Goal: Task Accomplishment & Management: Manage account settings

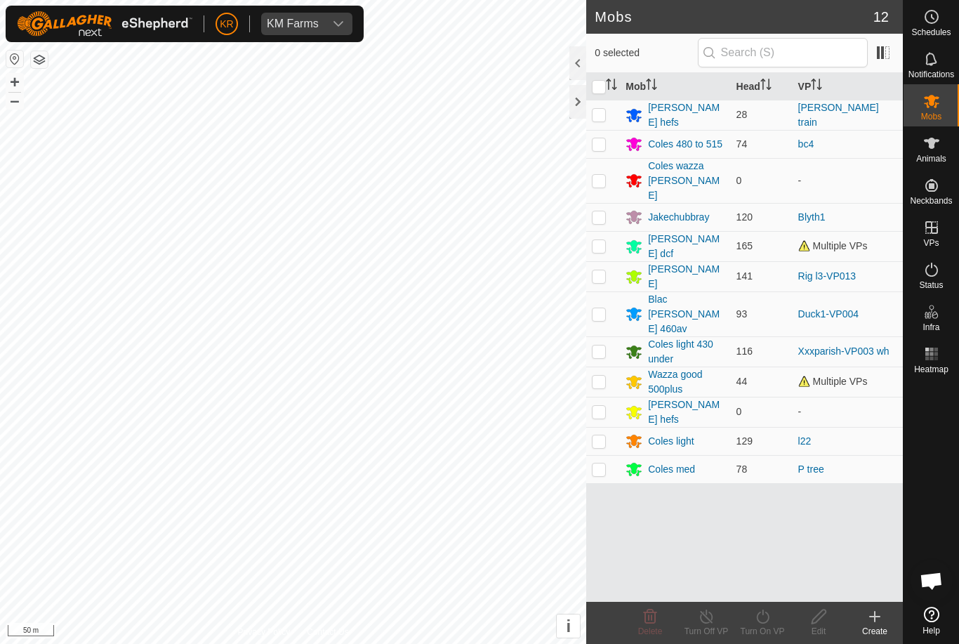
click at [605, 140] on p-checkbox at bounding box center [599, 143] width 14 height 11
checkbox input "true"
click at [770, 622] on icon at bounding box center [763, 616] width 18 height 17
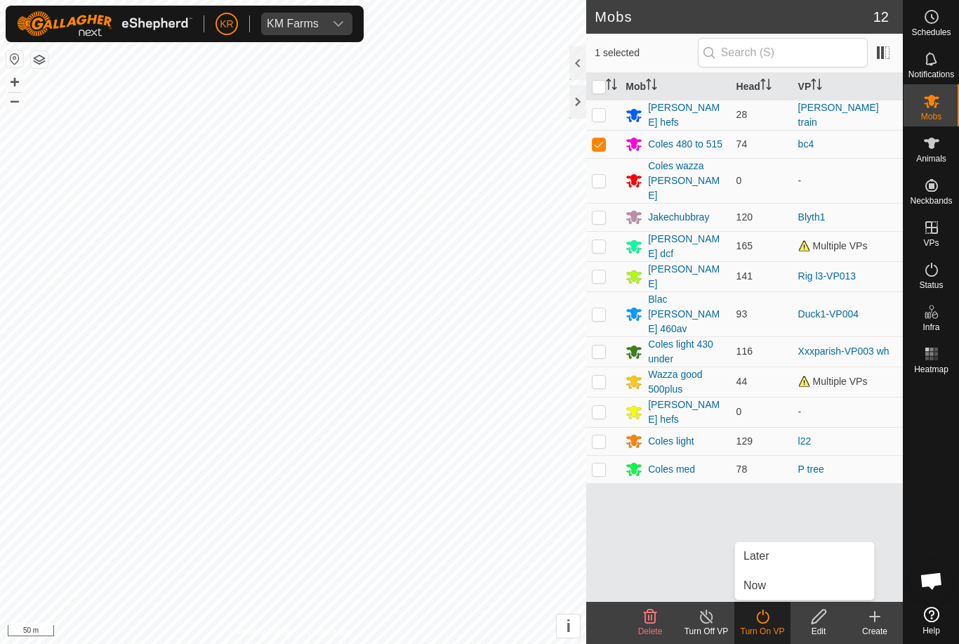
click at [772, 555] on link "Later" at bounding box center [804, 556] width 139 height 28
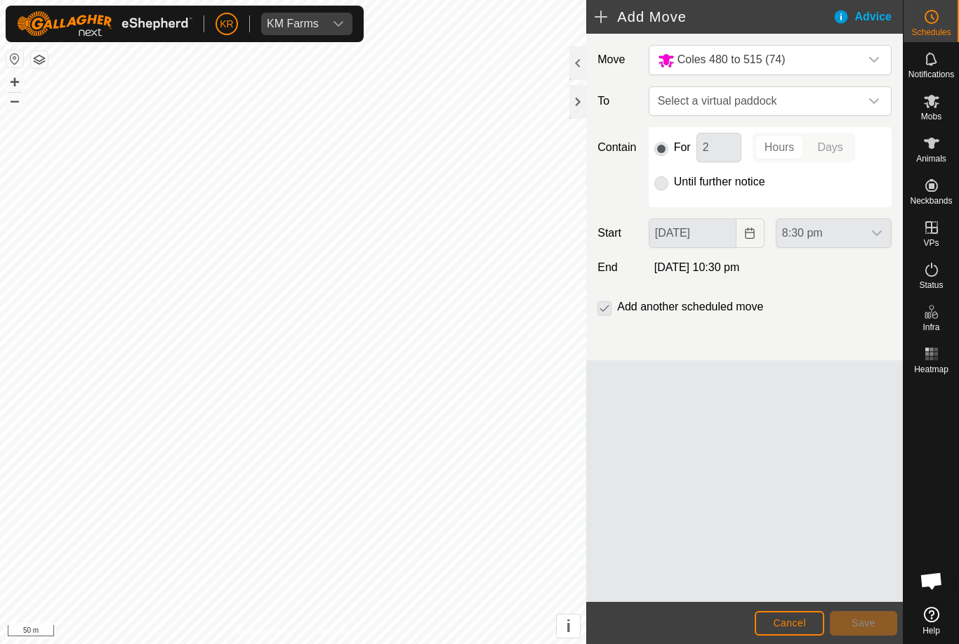
click at [873, 96] on icon "dropdown trigger" at bounding box center [874, 101] width 11 height 11
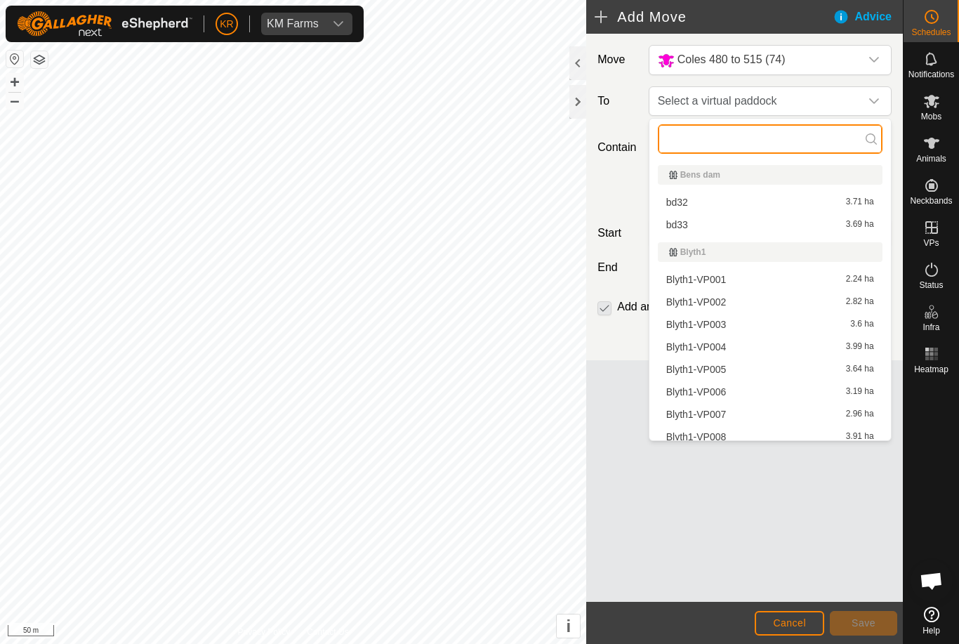
click at [750, 147] on input "text" at bounding box center [770, 139] width 225 height 30
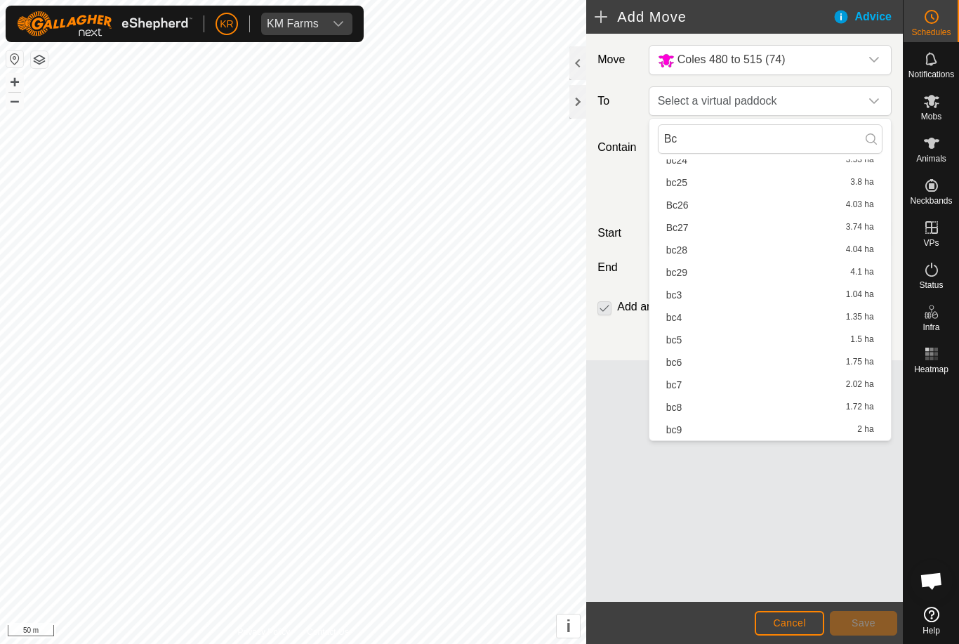
scroll to position [357, 0]
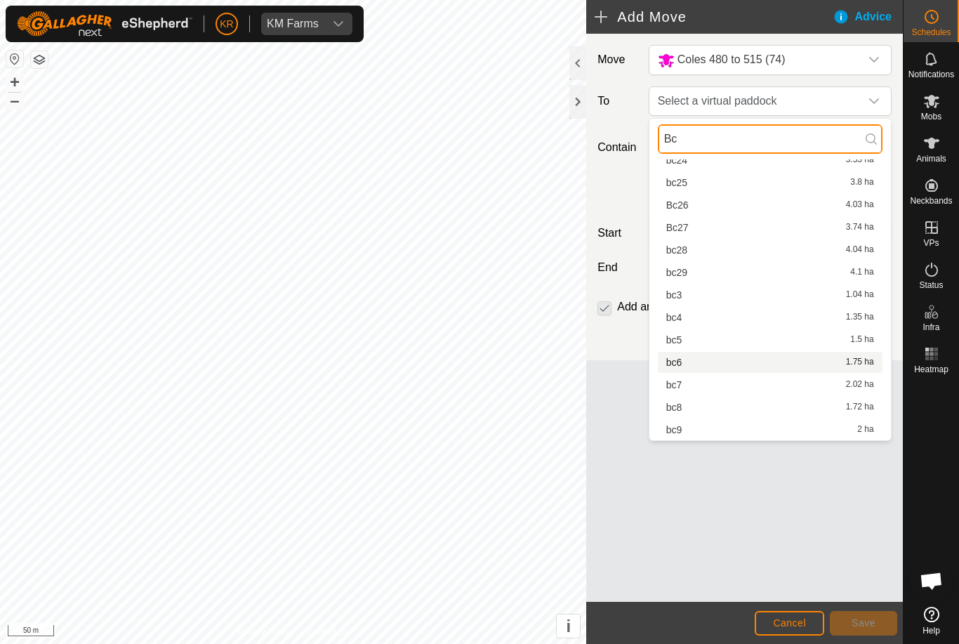
type input "Bc"
click at [677, 364] on span "bc6" at bounding box center [675, 363] width 16 height 10
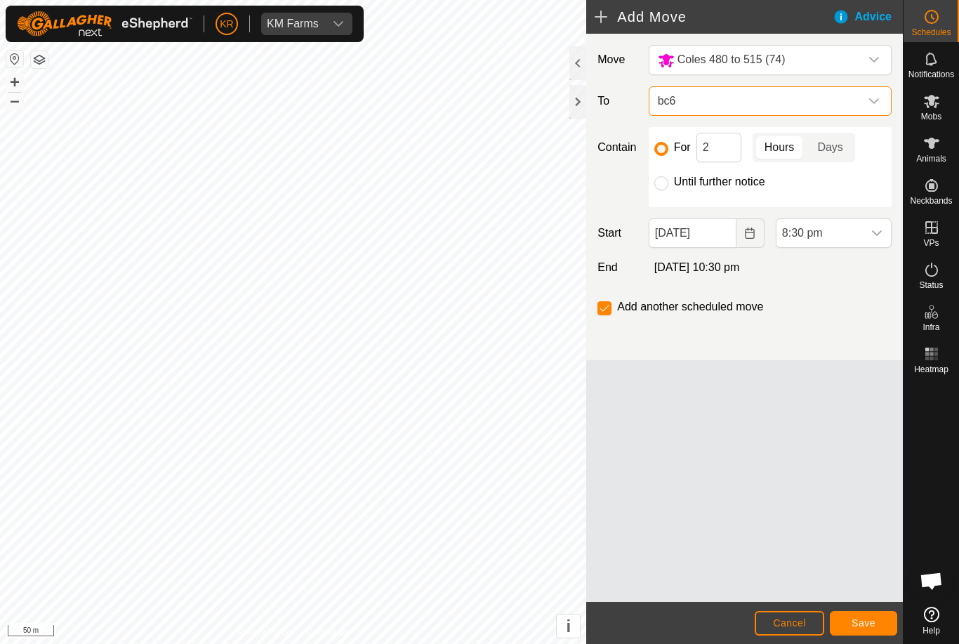
click at [881, 100] on div "dropdown trigger" at bounding box center [874, 101] width 28 height 28
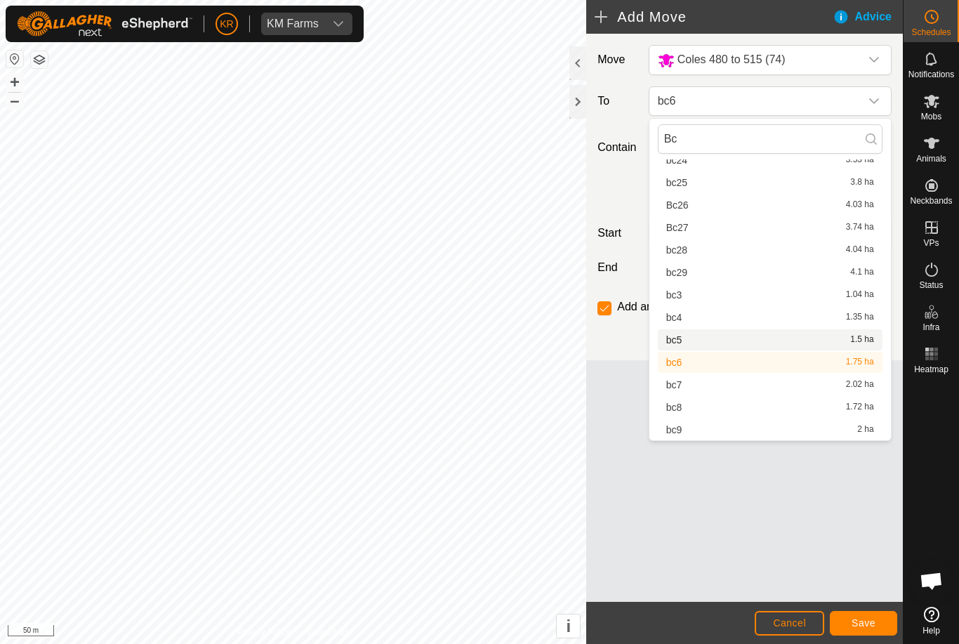
click at [686, 337] on div "bc5 1.5 ha" at bounding box center [771, 340] width 208 height 10
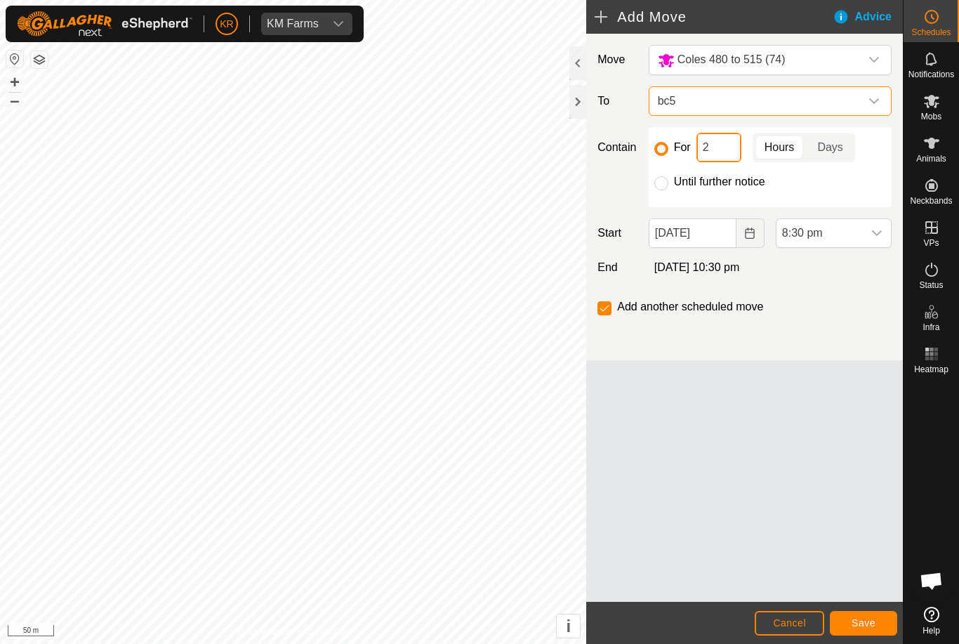
click at [727, 147] on input "2" at bounding box center [719, 148] width 45 height 30
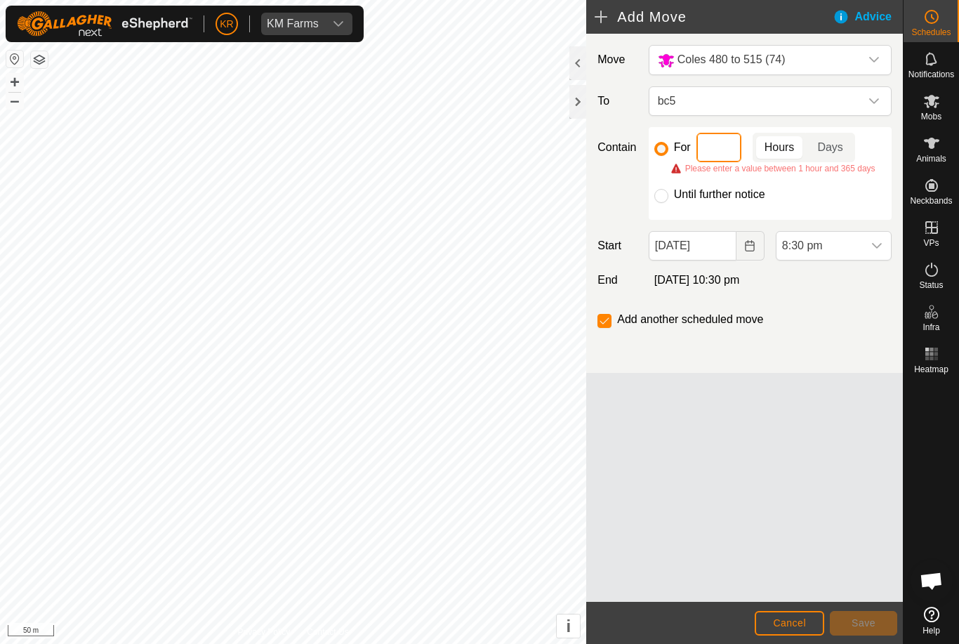
type input "3"
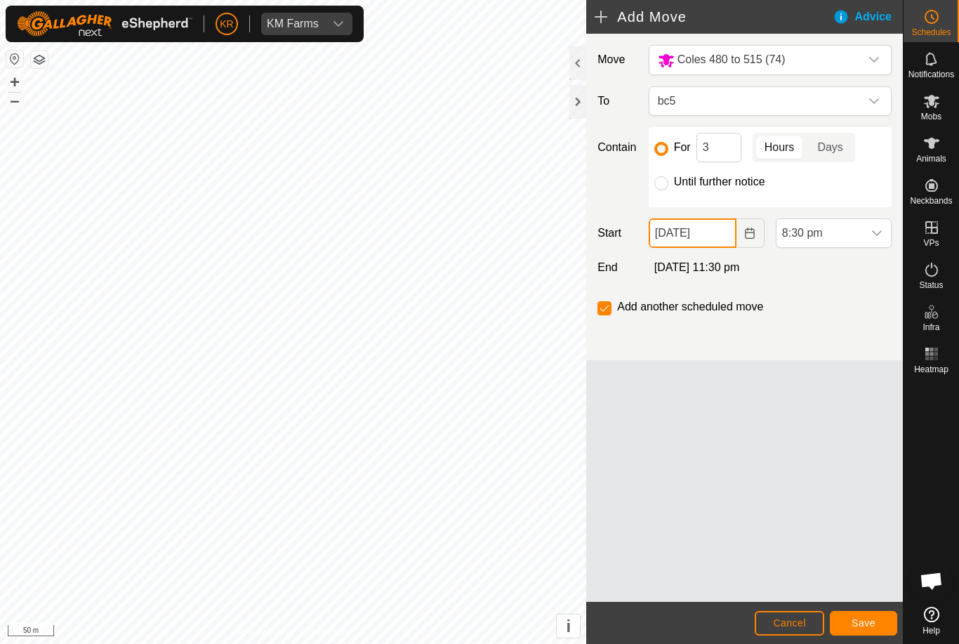
click at [712, 235] on input "[DATE]" at bounding box center [693, 233] width 88 height 30
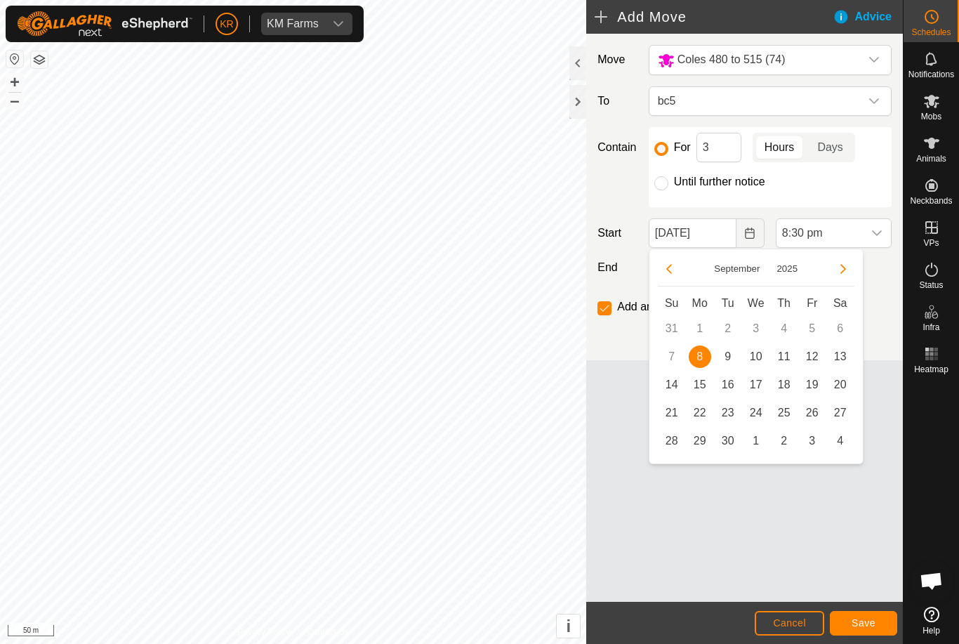
click at [731, 358] on span "9" at bounding box center [728, 357] width 22 height 22
type input "[DATE]"
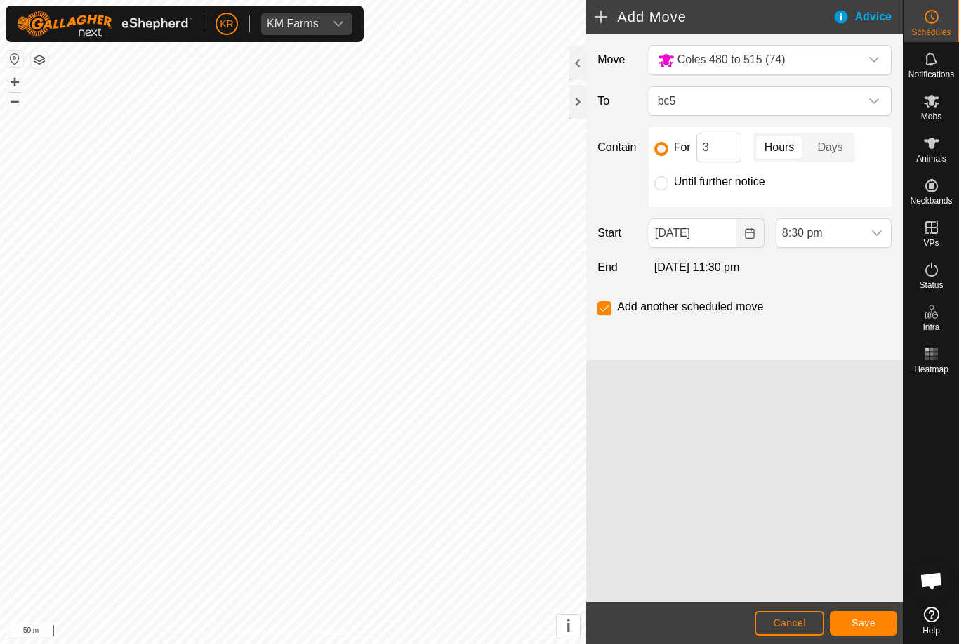
click at [856, 235] on span "8:30 pm" at bounding box center [820, 233] width 86 height 28
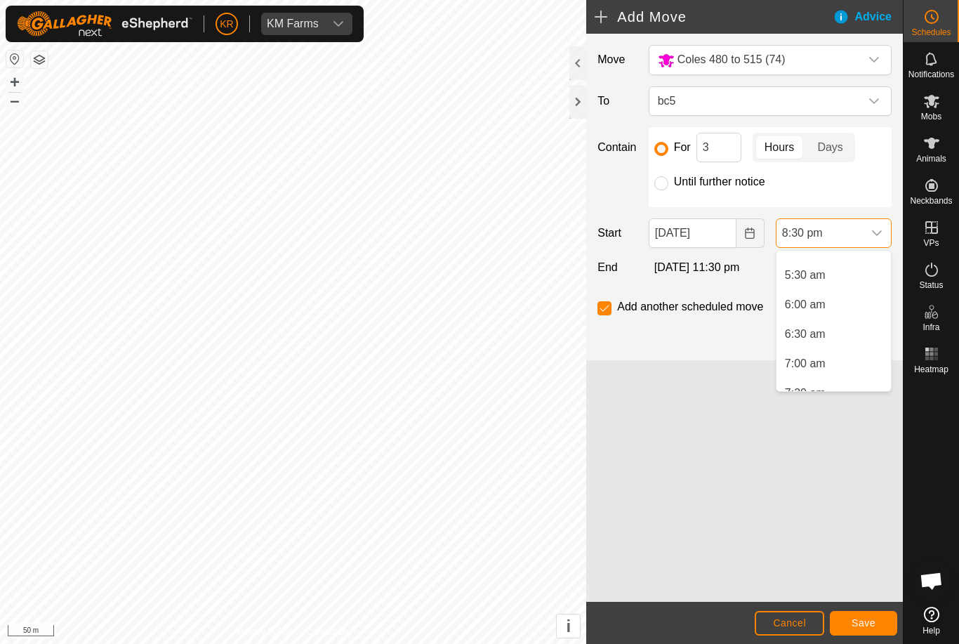
click at [831, 310] on li "6:00 am" at bounding box center [834, 305] width 114 height 28
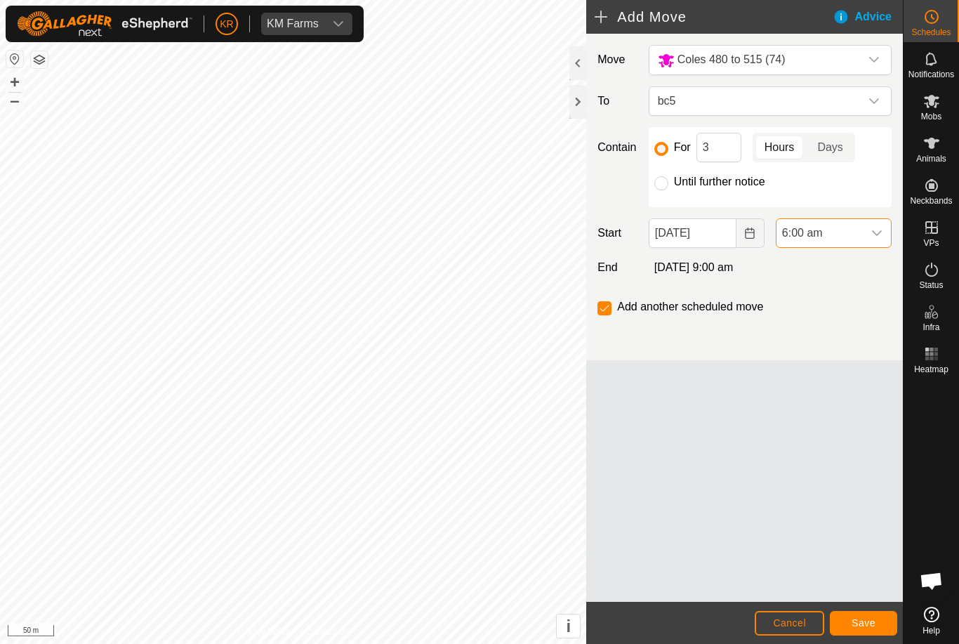
scroll to position [1097, 0]
click at [874, 235] on icon "dropdown trigger" at bounding box center [877, 233] width 11 height 11
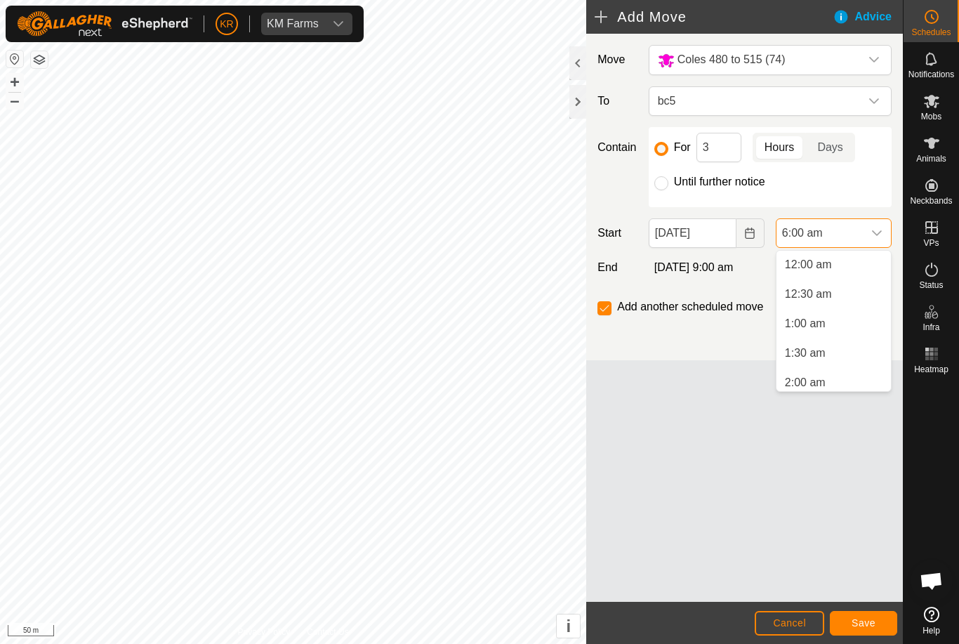
scroll to position [242, 0]
click at [848, 315] on li "5:00 am" at bounding box center [834, 318] width 114 height 28
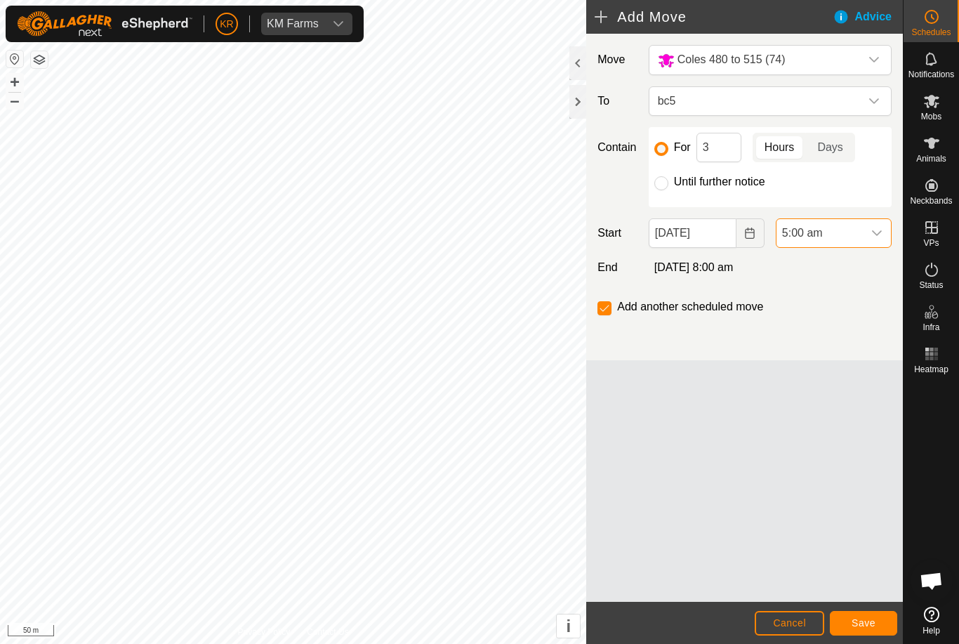
click at [867, 616] on button "Save" at bounding box center [863, 623] width 67 height 25
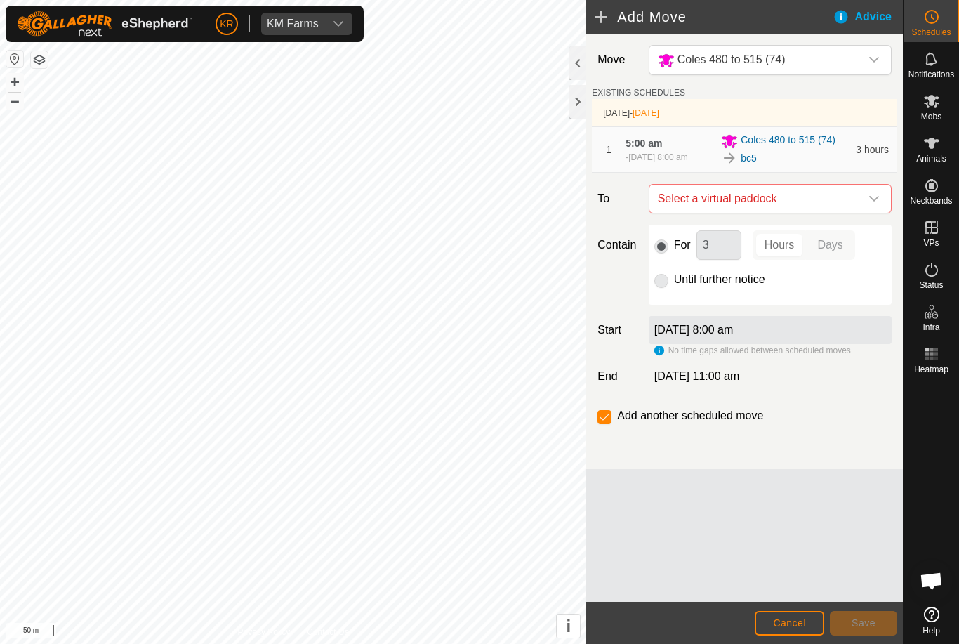
click at [857, 199] on span "Select a virtual paddock" at bounding box center [757, 199] width 208 height 28
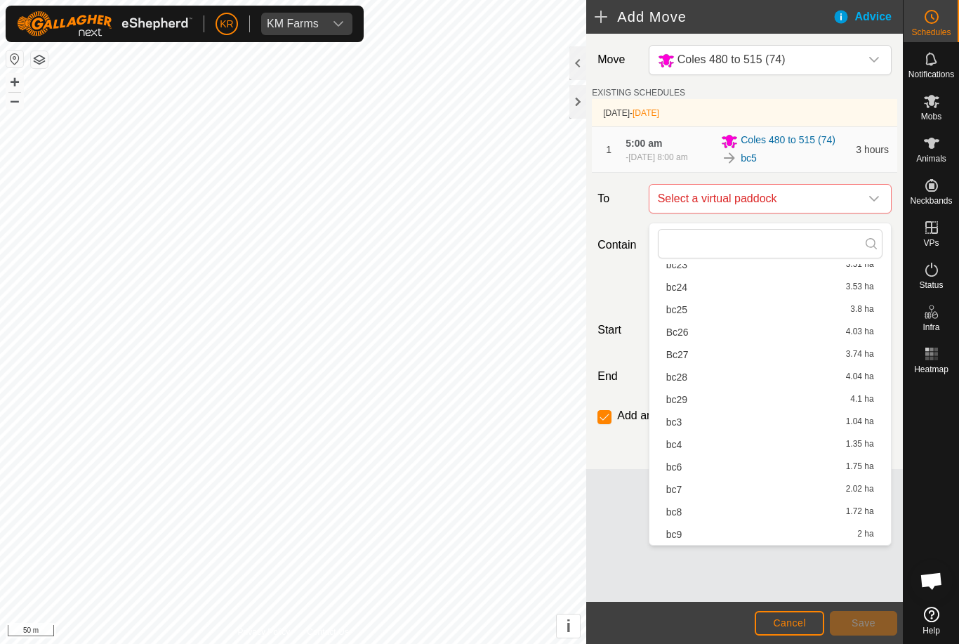
scroll to position [334, 0]
click at [683, 468] on div "bc6 1.75 ha" at bounding box center [771, 467] width 208 height 10
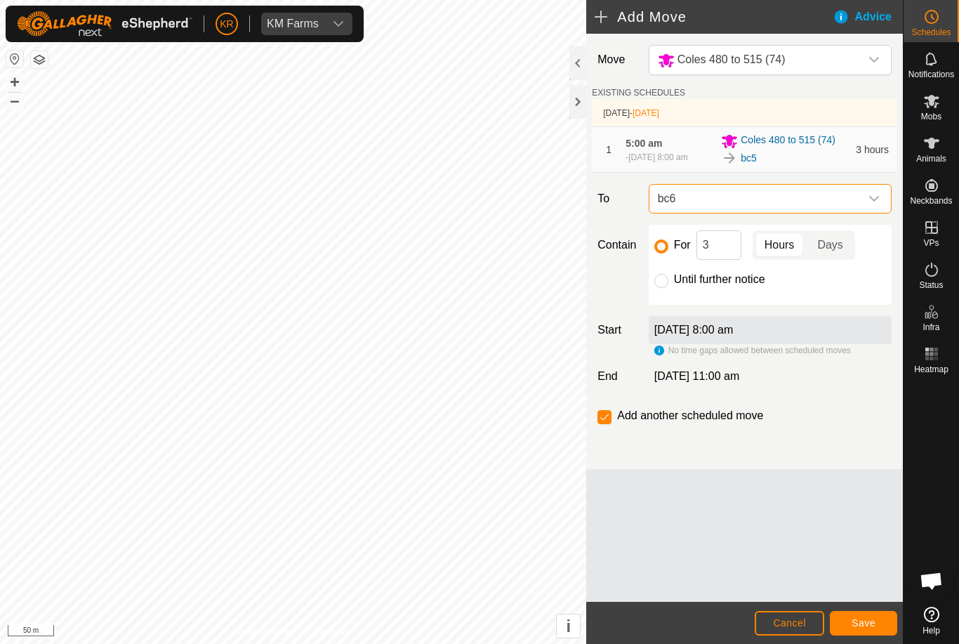
click at [867, 617] on span "Save" at bounding box center [864, 622] width 24 height 11
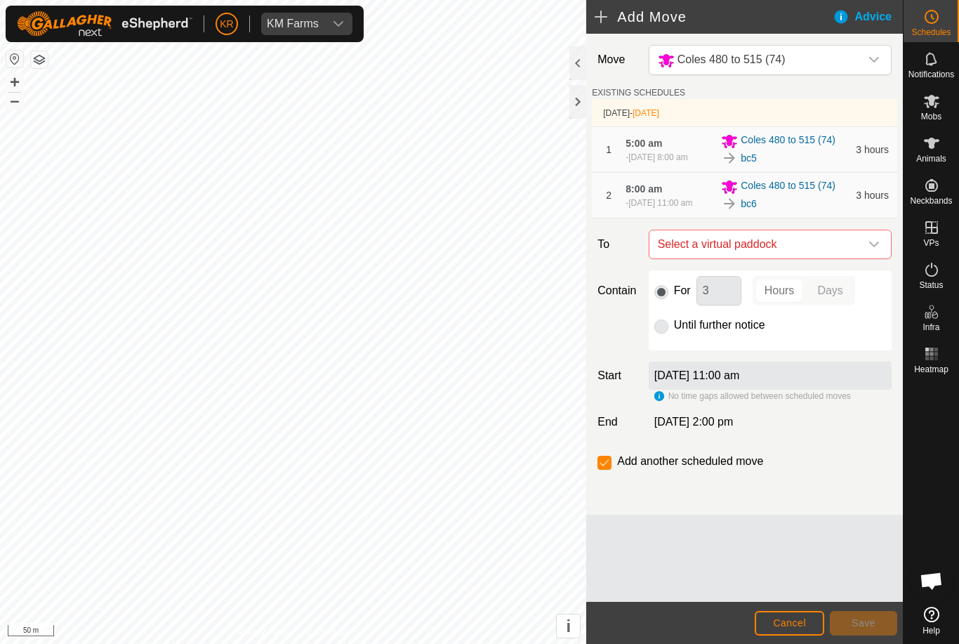
click at [857, 255] on span "Select a virtual paddock" at bounding box center [757, 244] width 208 height 28
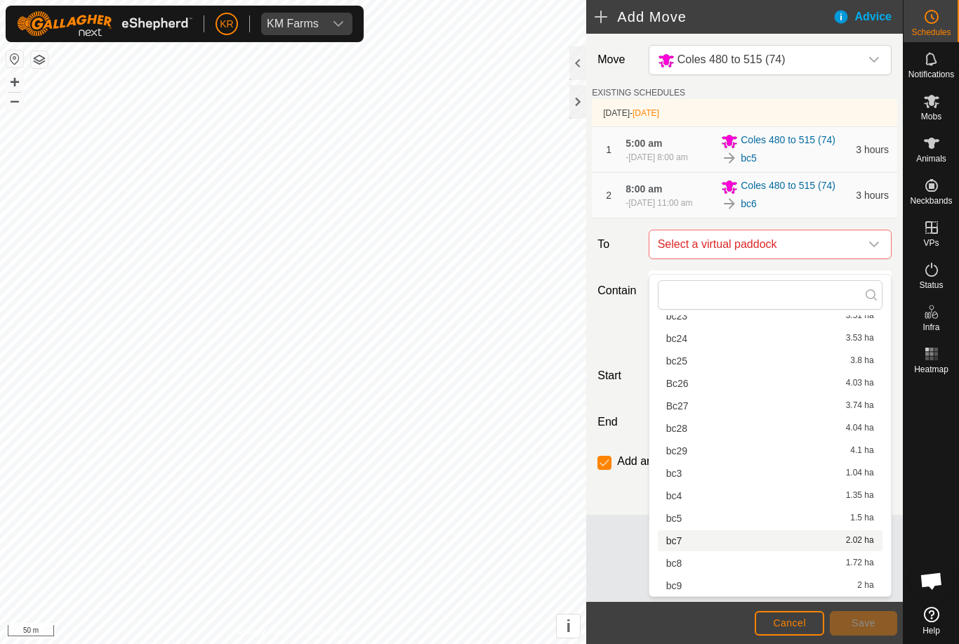
click at [681, 539] on span "bc7" at bounding box center [675, 541] width 16 height 10
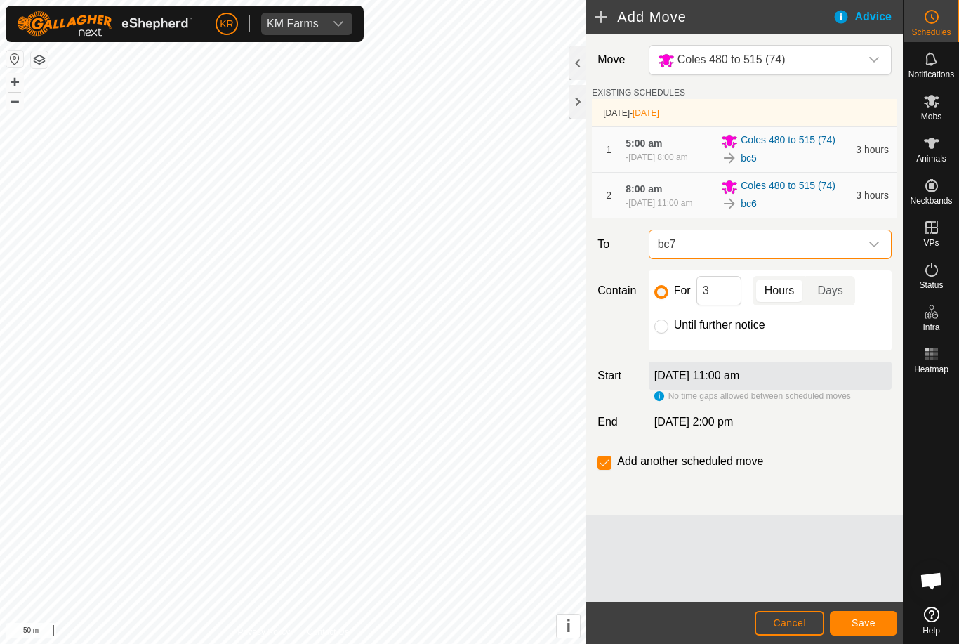
click at [866, 622] on span "Save" at bounding box center [864, 622] width 24 height 11
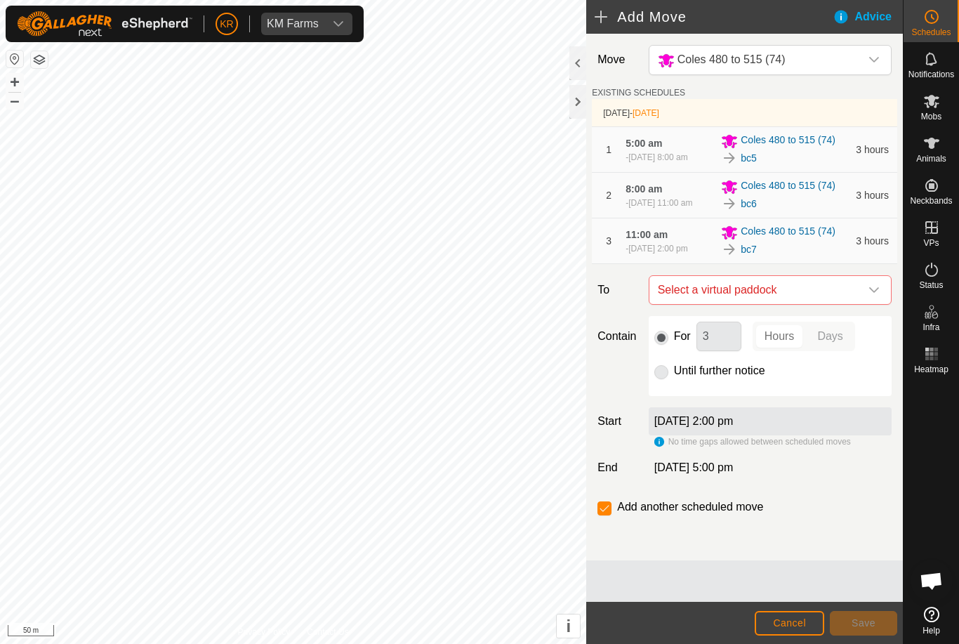
click at [873, 296] on icon "dropdown trigger" at bounding box center [874, 289] width 11 height 11
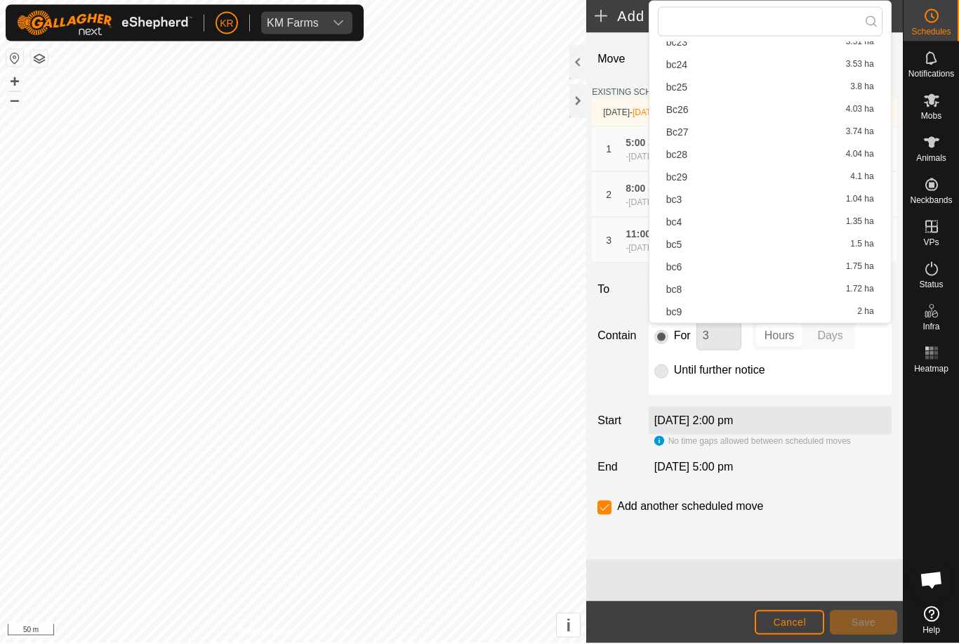
click at [686, 286] on div "bc8 1.72 ha" at bounding box center [771, 291] width 208 height 10
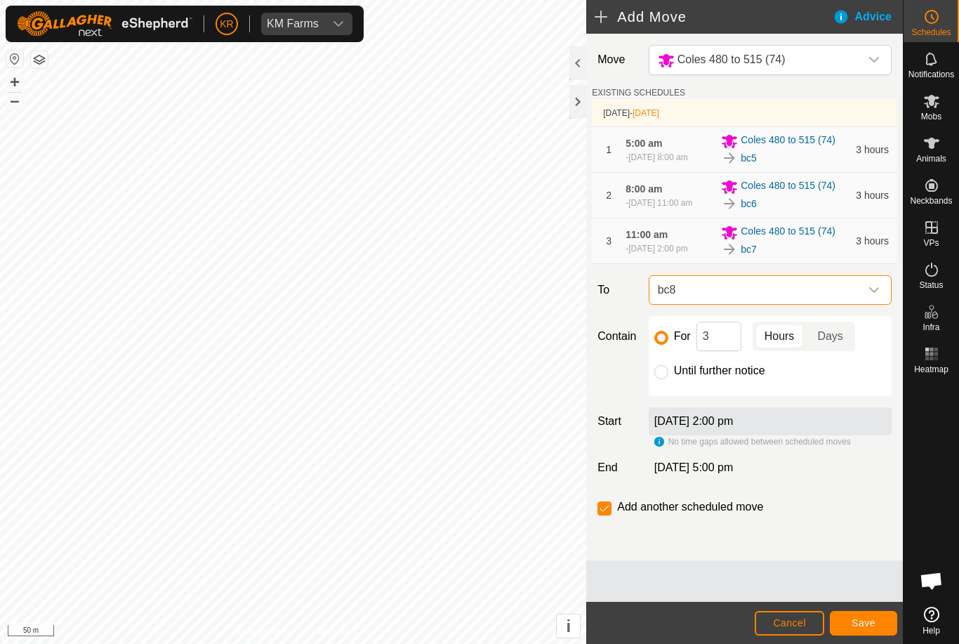
click at [869, 625] on span "Save" at bounding box center [864, 622] width 24 height 11
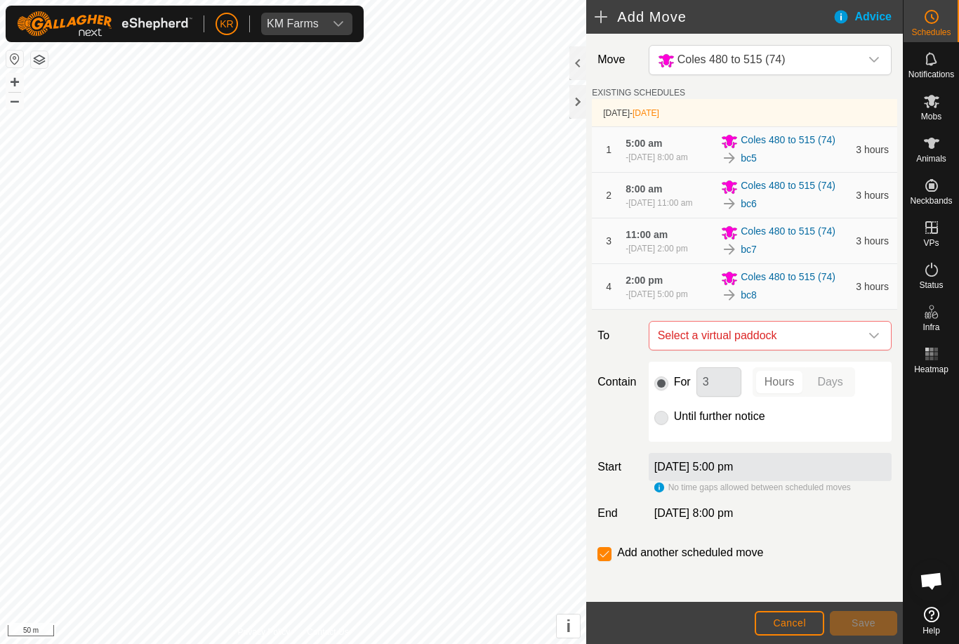
click at [876, 341] on icon "dropdown trigger" at bounding box center [874, 335] width 11 height 11
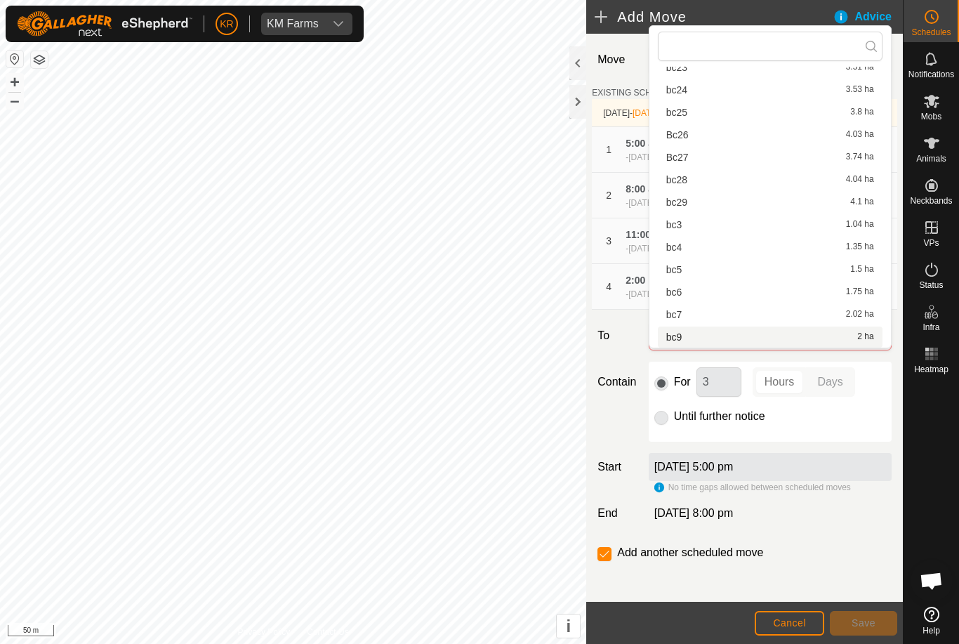
click at [711, 340] on div "bc9 2 ha" at bounding box center [771, 337] width 208 height 10
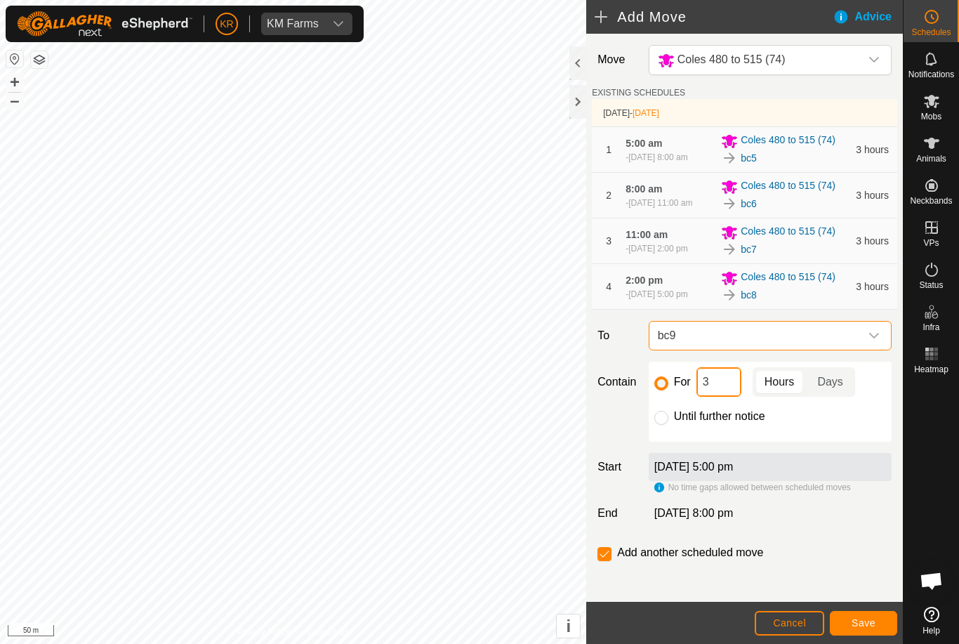
click at [723, 397] on input "3" at bounding box center [719, 382] width 45 height 30
click at [859, 617] on span "Save" at bounding box center [864, 622] width 24 height 11
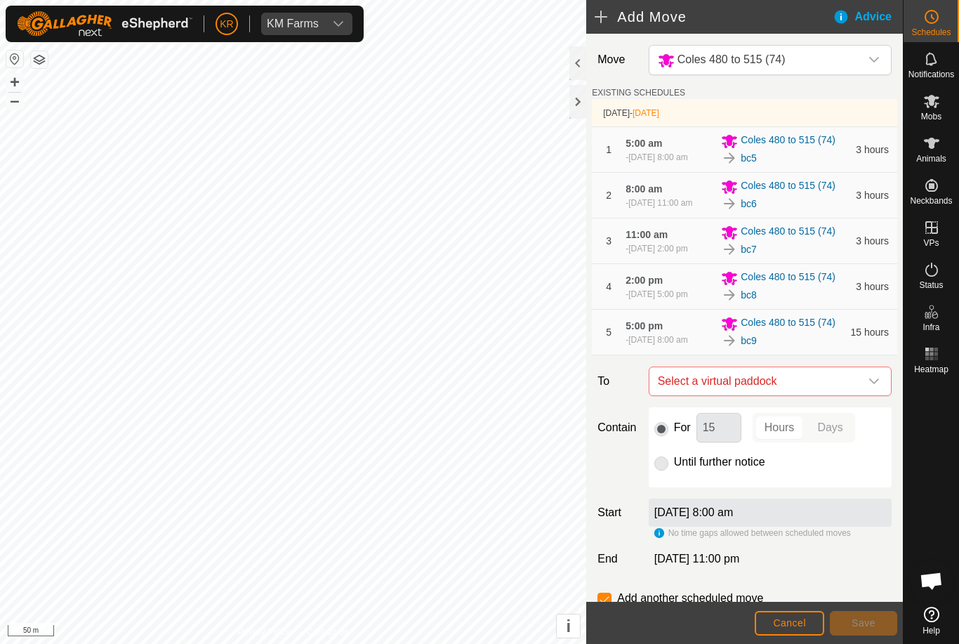
click at [867, 395] on div "dropdown trigger" at bounding box center [874, 381] width 28 height 28
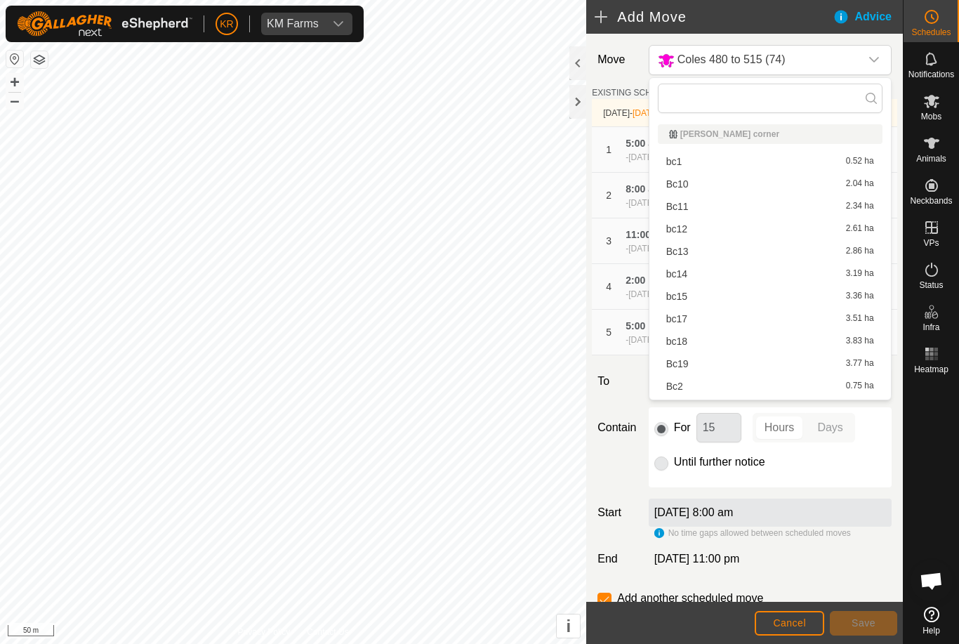
click at [684, 181] on span "Bc10" at bounding box center [678, 184] width 22 height 10
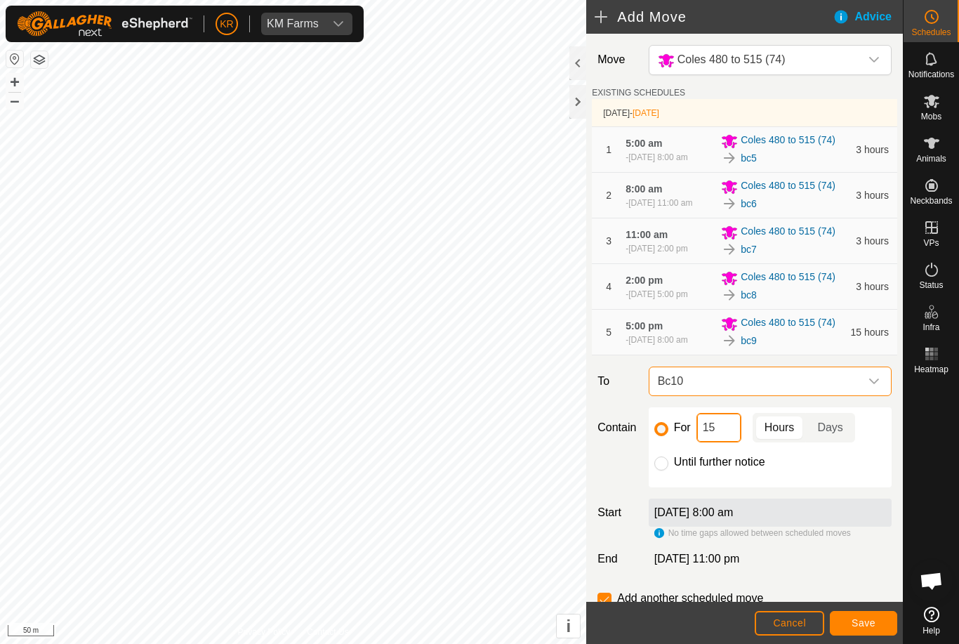
click at [725, 443] on input "15" at bounding box center [719, 428] width 45 height 30
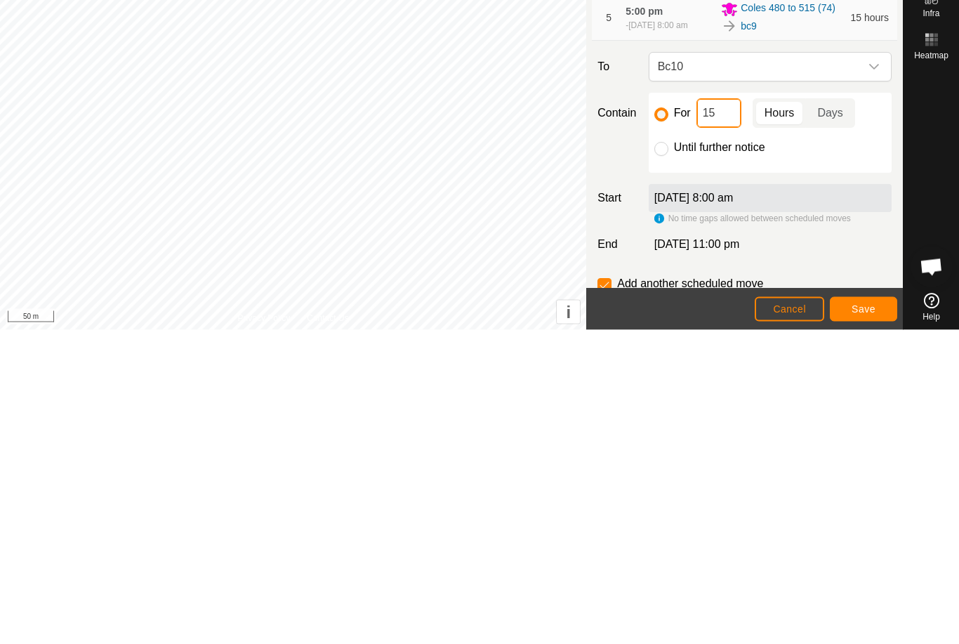
type input "1"
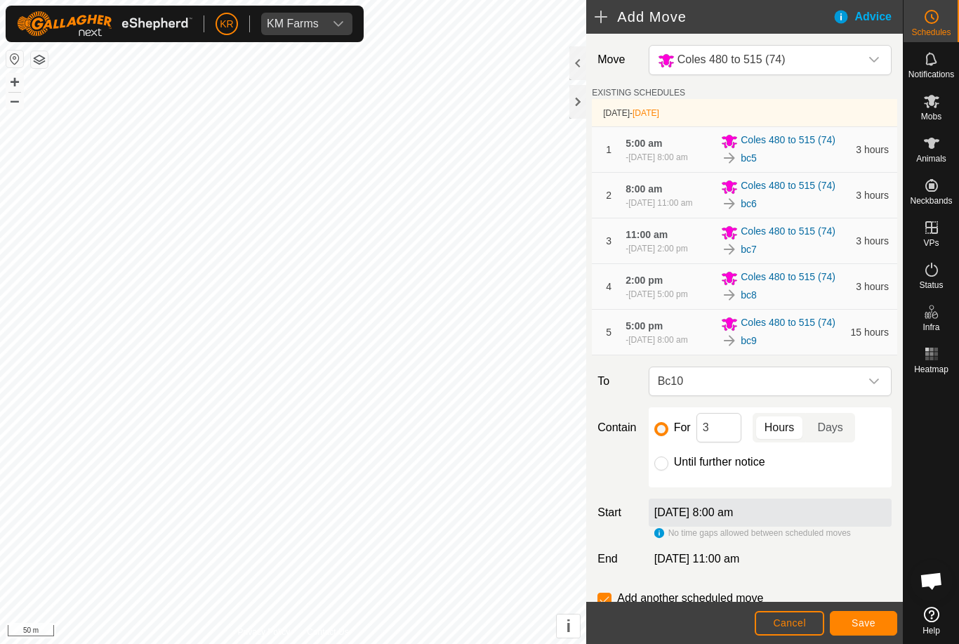
click at [855, 607] on footer "Cancel Save" at bounding box center [744, 623] width 317 height 42
click at [868, 611] on button "Save" at bounding box center [863, 623] width 67 height 25
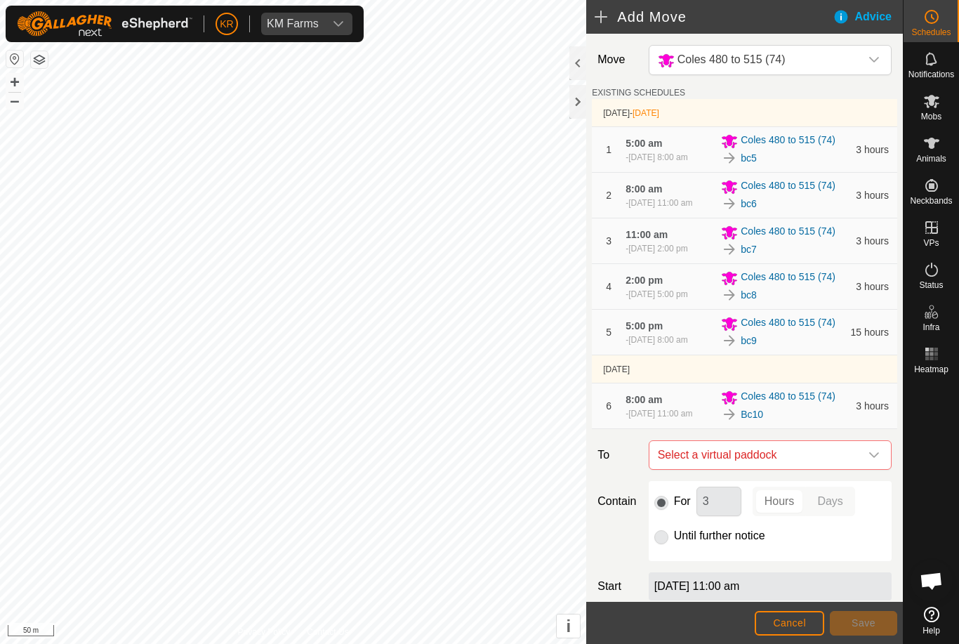
click at [878, 469] on div "dropdown trigger" at bounding box center [874, 455] width 28 height 28
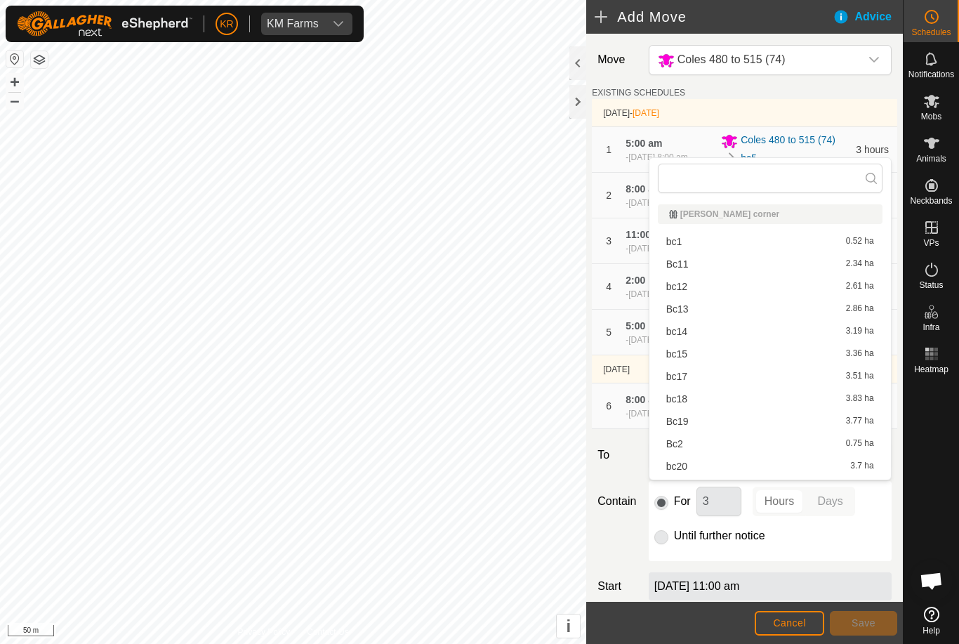
click at [688, 263] on span "Bc11" at bounding box center [678, 264] width 22 height 10
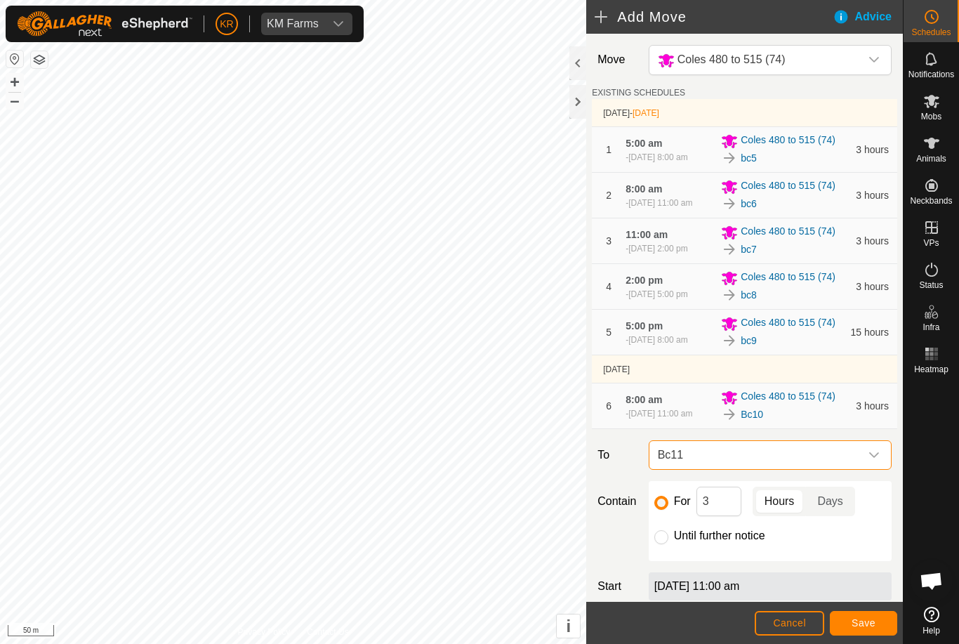
click at [877, 623] on button "Save" at bounding box center [863, 623] width 67 height 25
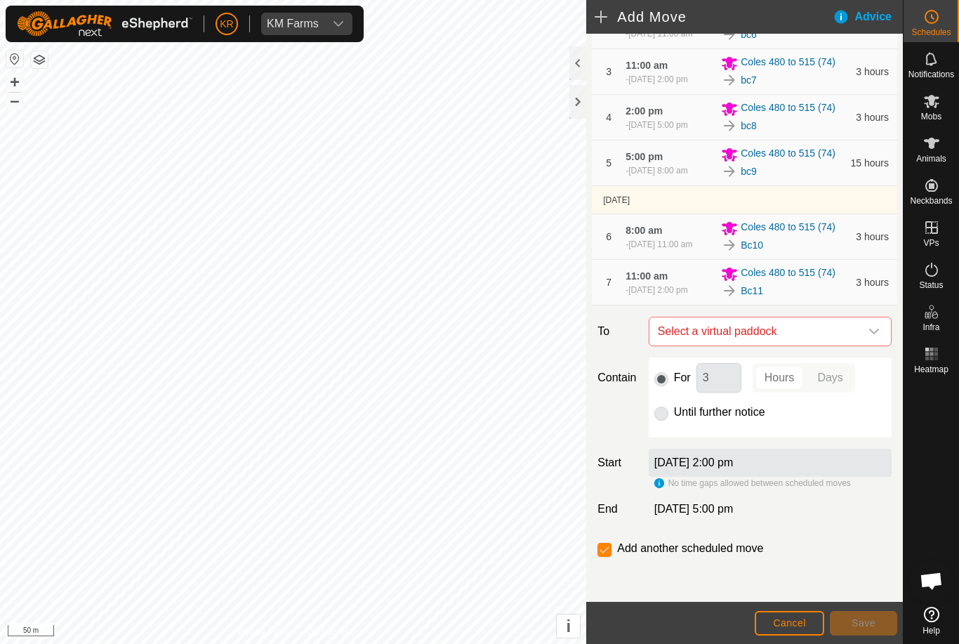
scroll to position [214, 0]
click at [868, 325] on div "dropdown trigger" at bounding box center [874, 331] width 28 height 28
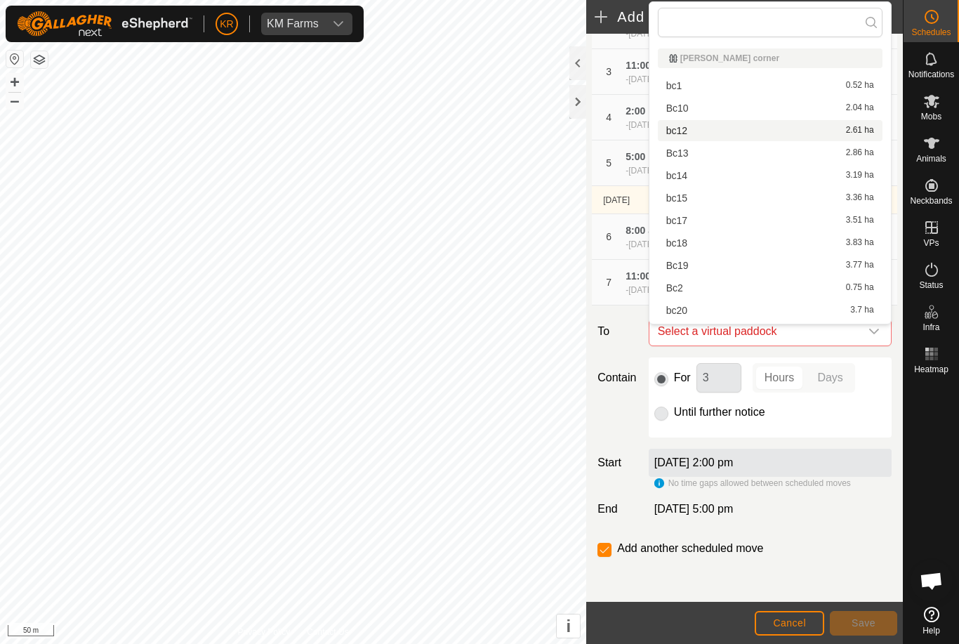
click at [683, 129] on span "bc12" at bounding box center [677, 131] width 21 height 10
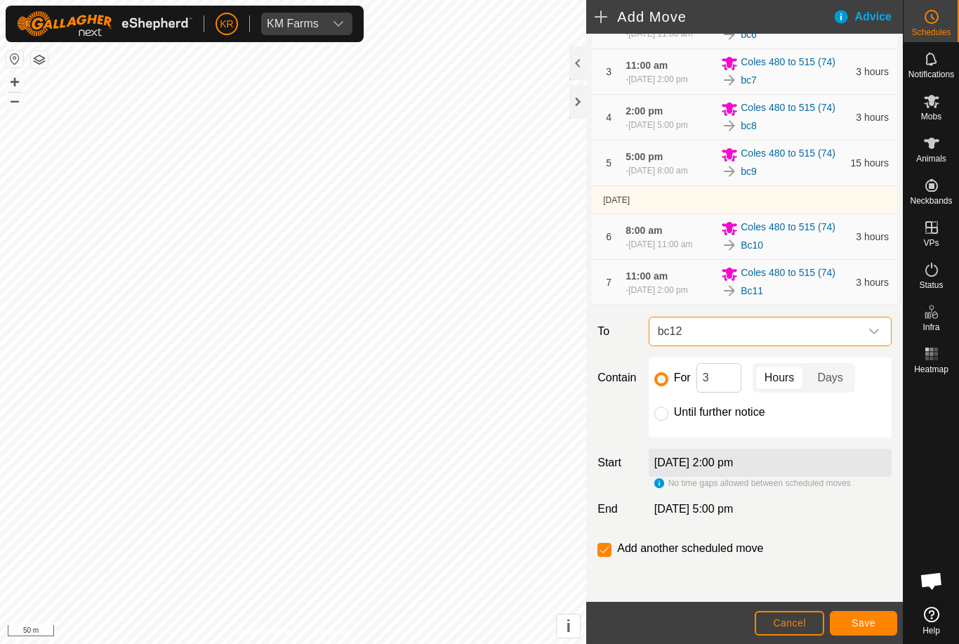
click at [867, 612] on button "Save" at bounding box center [863, 623] width 67 height 25
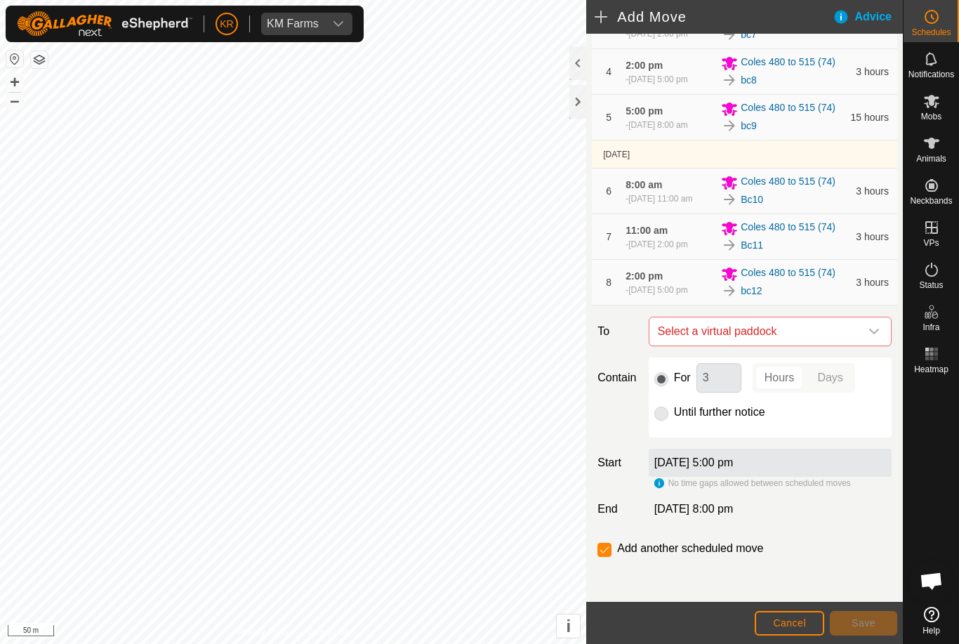
scroll to position [266, 0]
click at [870, 332] on icon "dropdown trigger" at bounding box center [874, 331] width 11 height 11
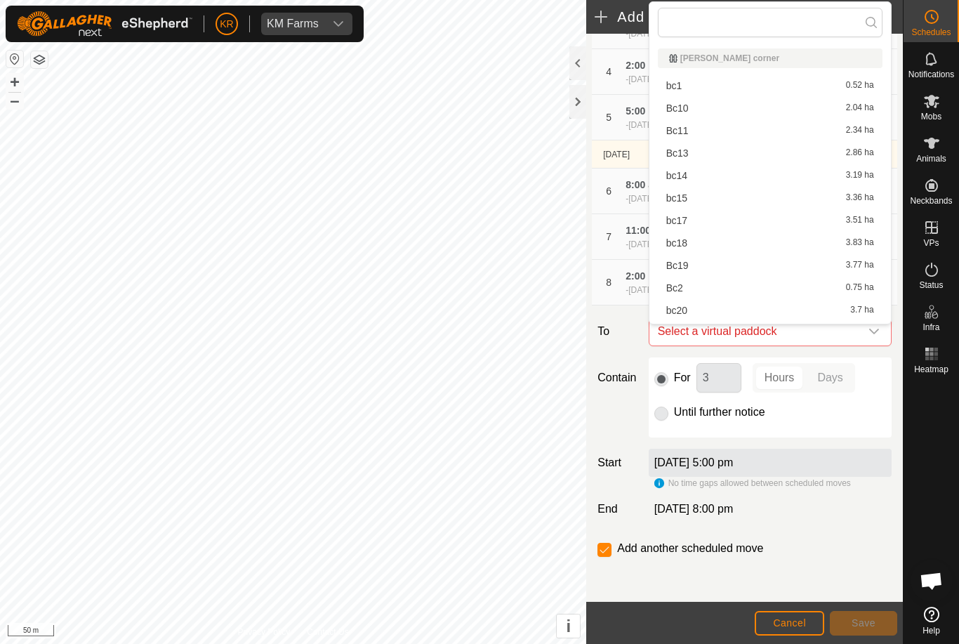
click at [863, 454] on div "[DATE] 5:00 pm" at bounding box center [770, 463] width 243 height 28
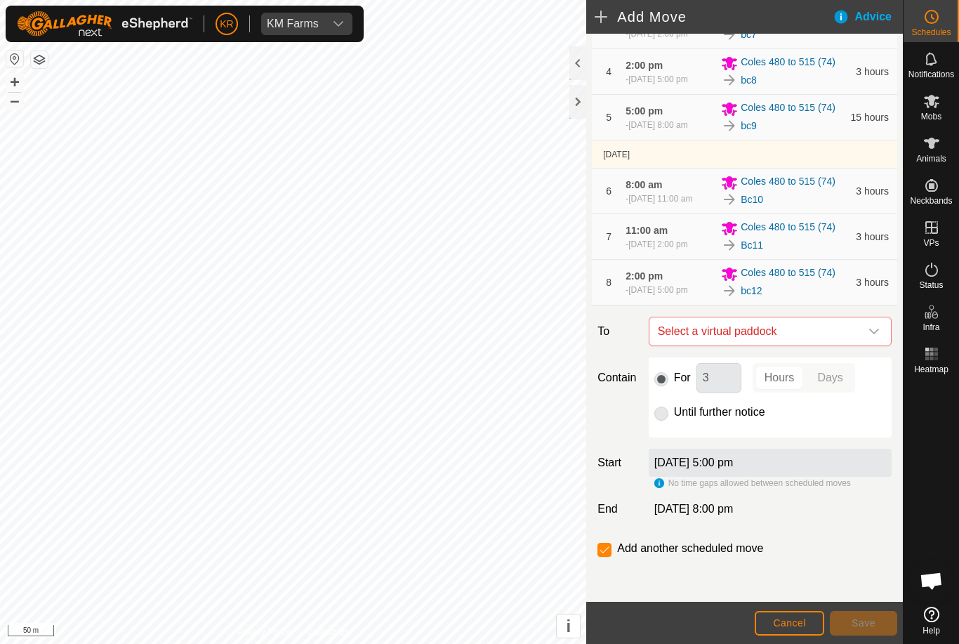
click at [867, 337] on div "dropdown trigger" at bounding box center [874, 331] width 28 height 28
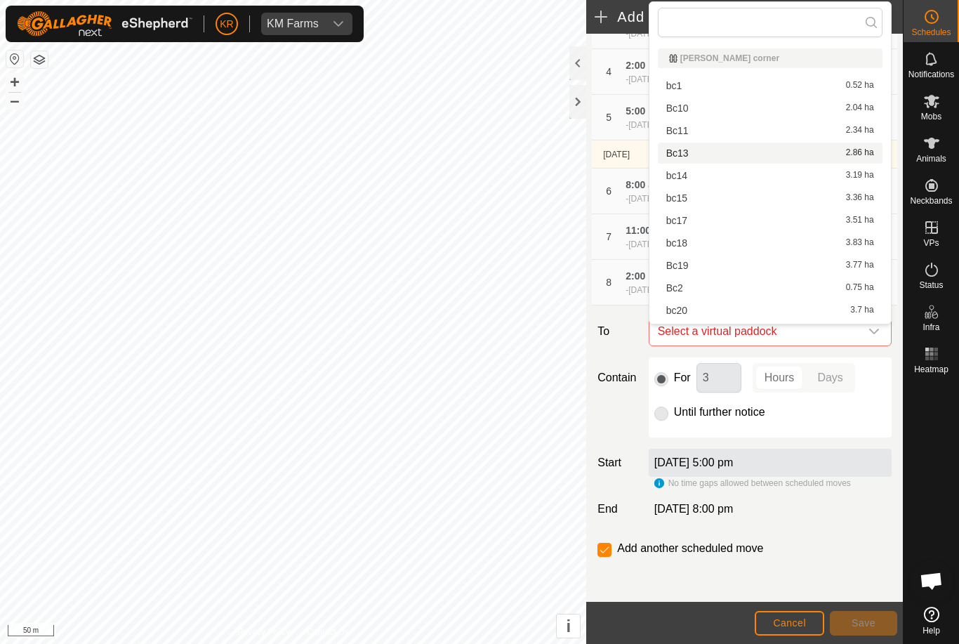
click at [691, 155] on div "Bc13 2.86 ha" at bounding box center [771, 153] width 208 height 10
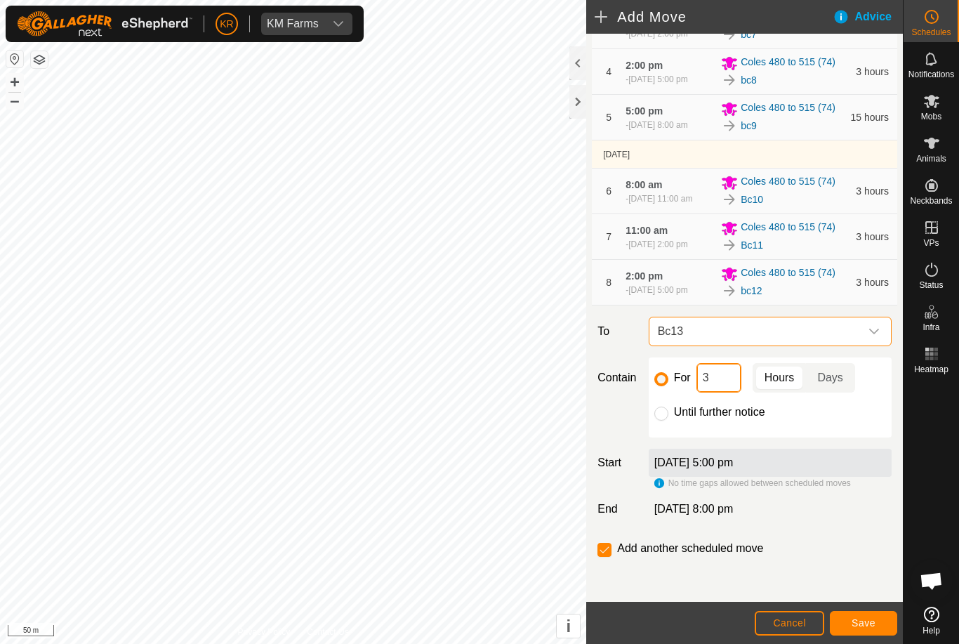
click at [700, 384] on input "3" at bounding box center [719, 378] width 45 height 30
click at [874, 624] on span "Save" at bounding box center [864, 622] width 24 height 11
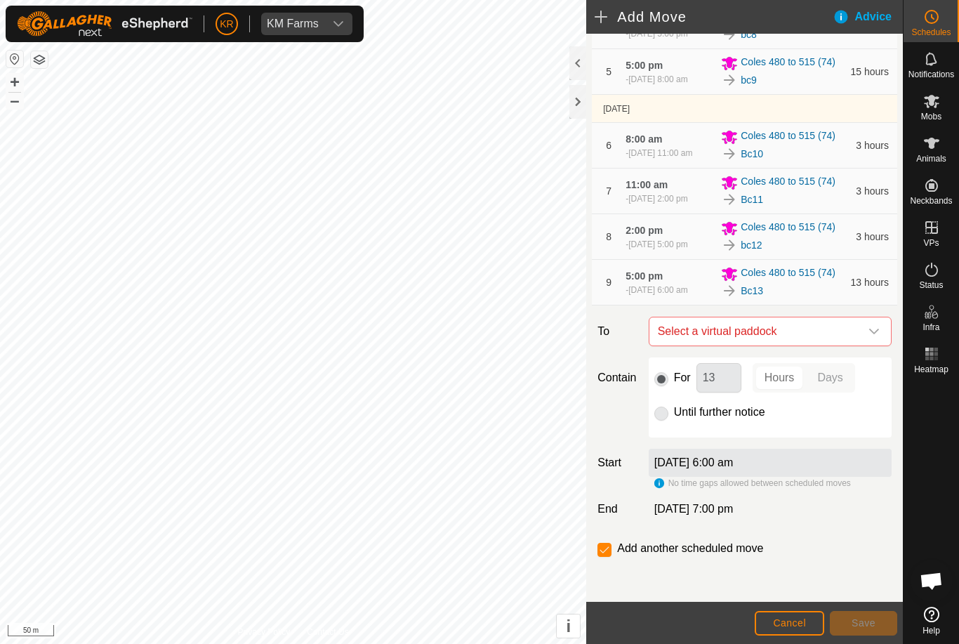
click at [874, 337] on icon "dropdown trigger" at bounding box center [874, 331] width 11 height 11
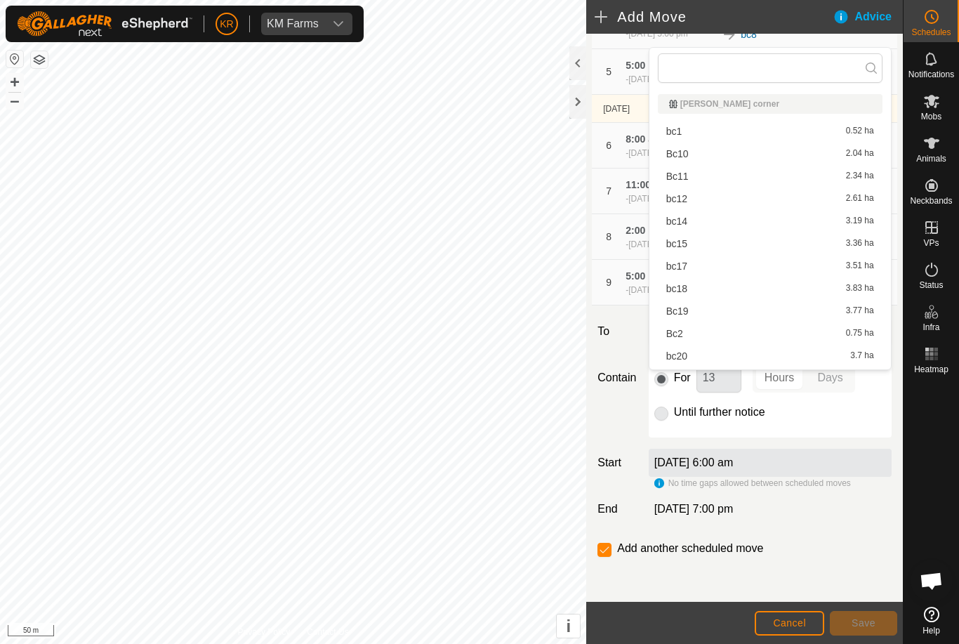
click at [691, 221] on div "bc14 3.19 ha" at bounding box center [771, 221] width 208 height 10
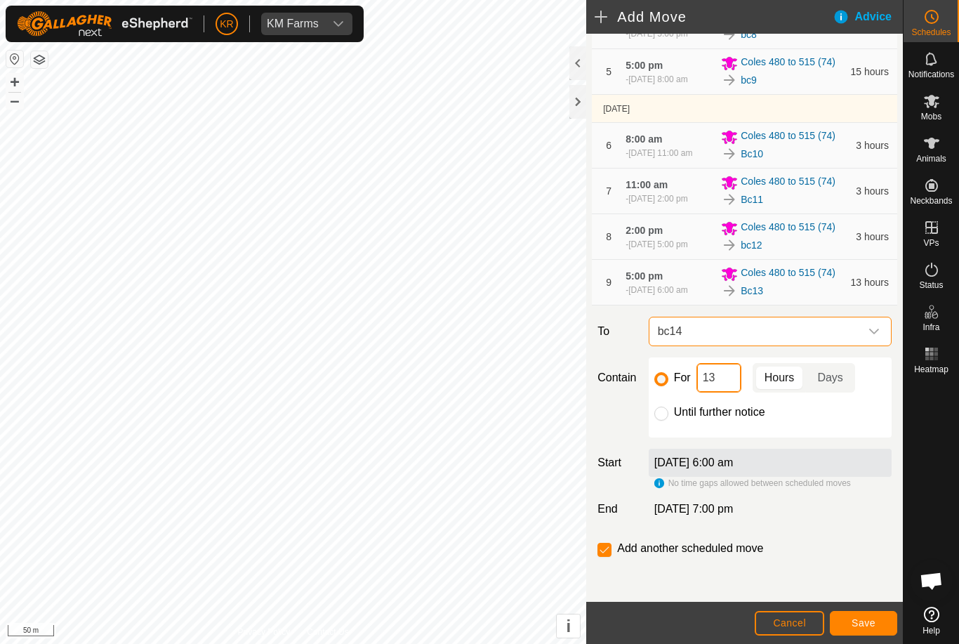
click at [728, 393] on input "13" at bounding box center [719, 378] width 45 height 30
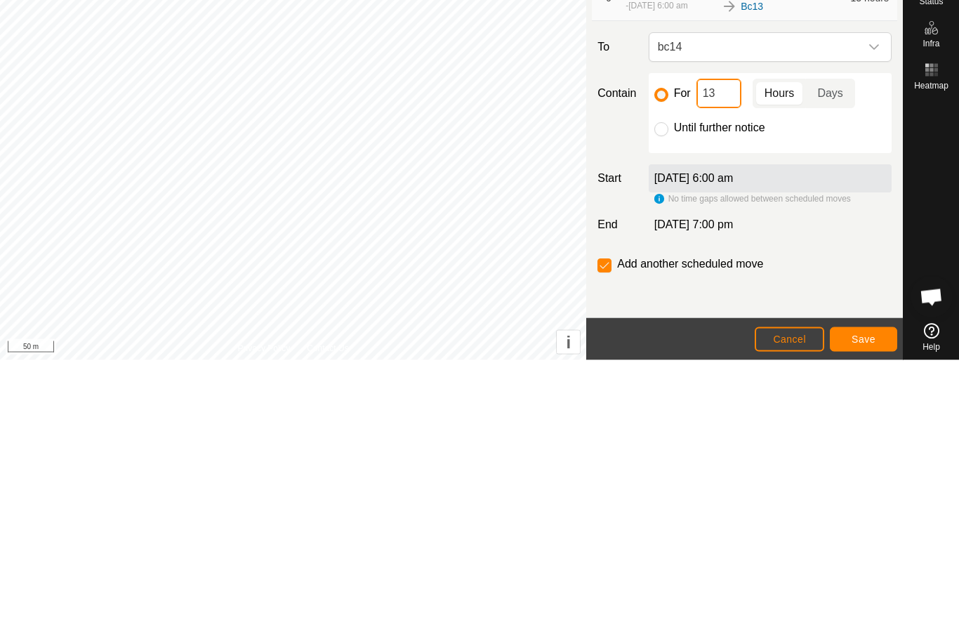
type input "1"
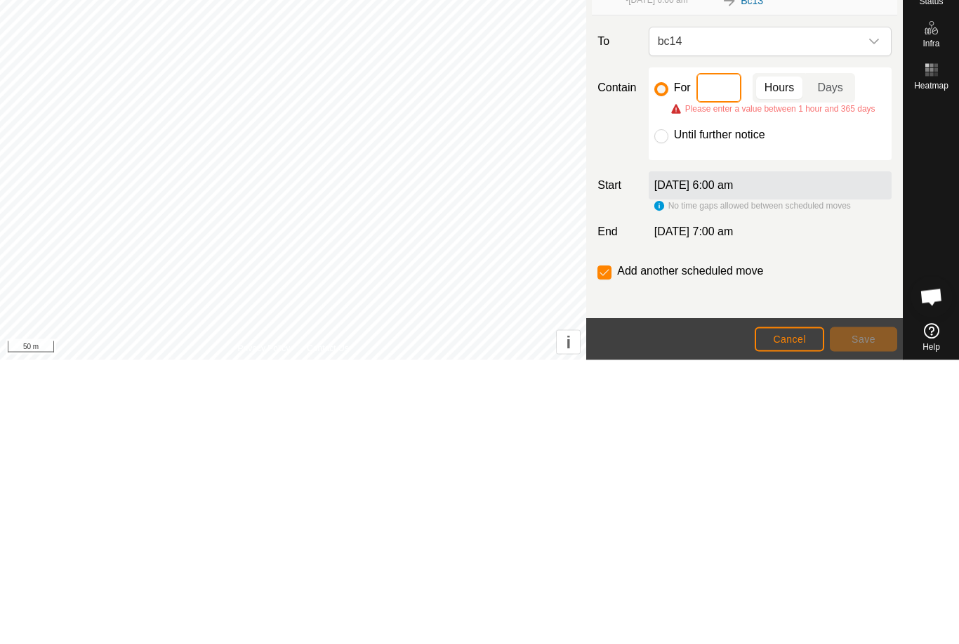
type input "3"
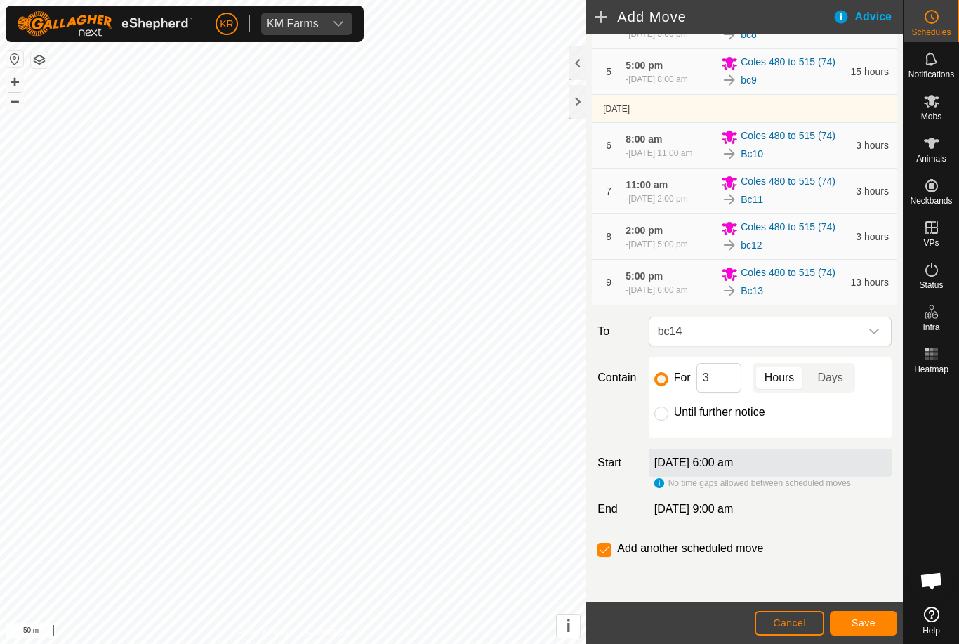
click at [862, 613] on button "Save" at bounding box center [863, 623] width 67 height 25
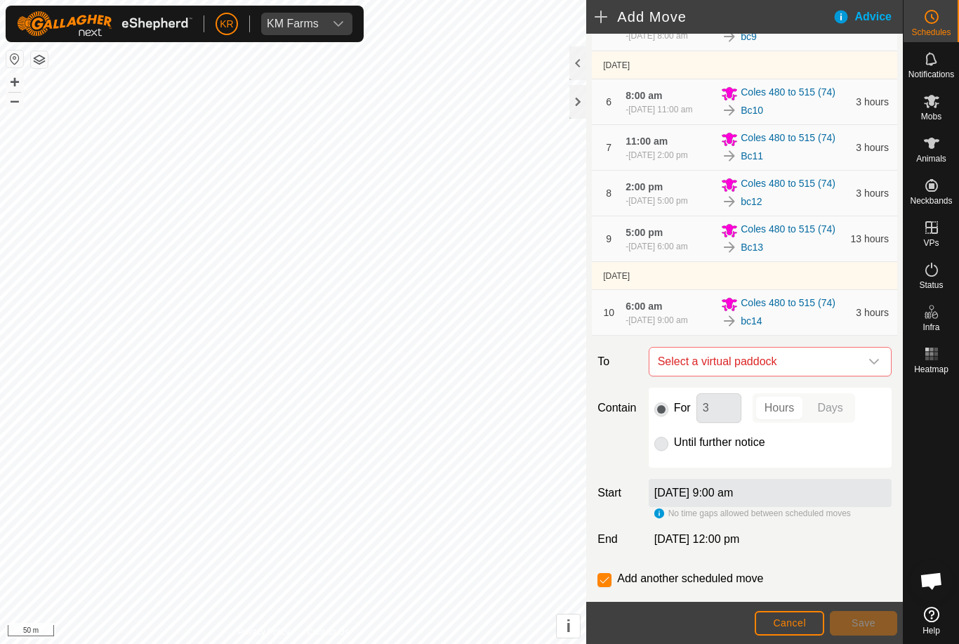
scroll to position [305, 0]
click at [867, 375] on div "dropdown trigger" at bounding box center [874, 361] width 28 height 28
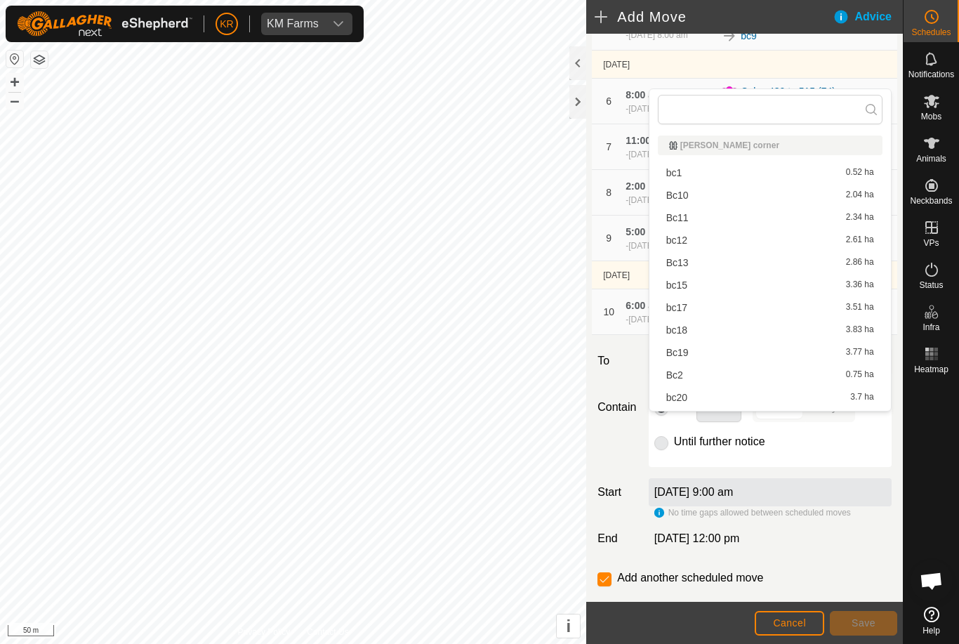
click at [875, 450] on div "Until further notice" at bounding box center [771, 441] width 232 height 17
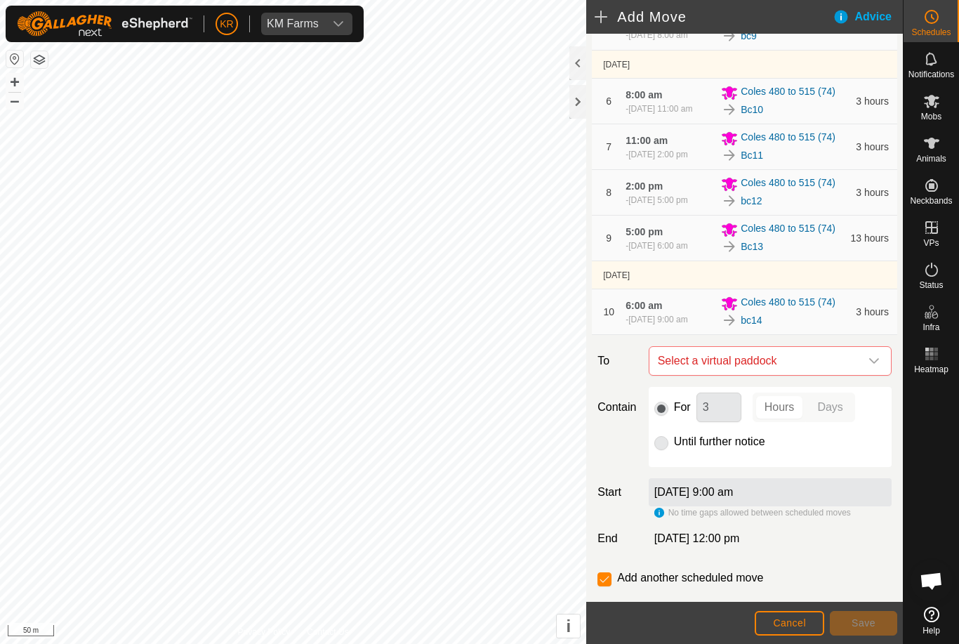
click at [876, 367] on icon "dropdown trigger" at bounding box center [874, 360] width 11 height 11
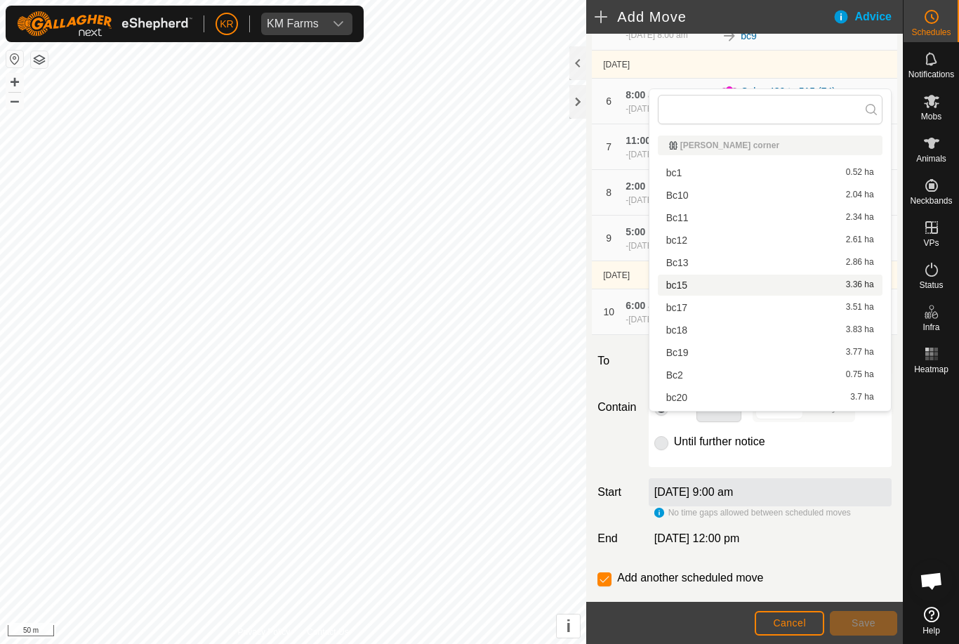
click at [689, 283] on div "bc15 3.36 ha" at bounding box center [771, 285] width 208 height 10
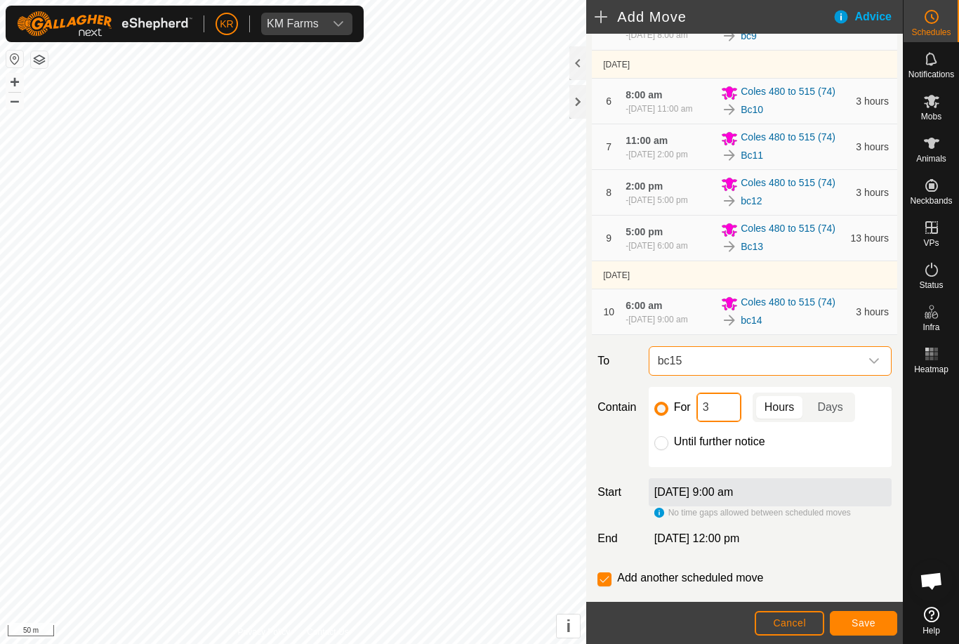
click at [722, 422] on input "3" at bounding box center [719, 408] width 45 height 30
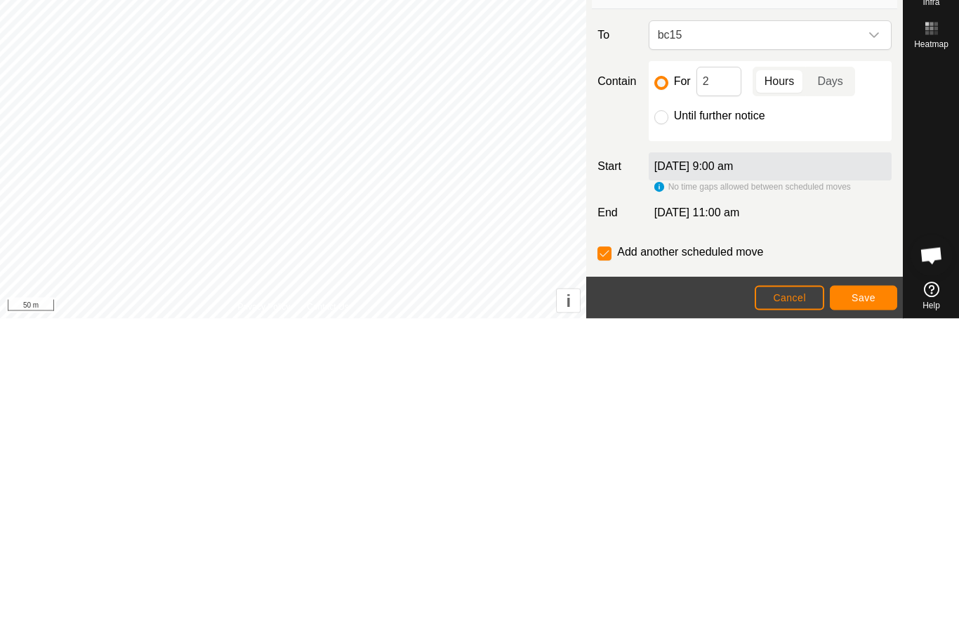
click at [870, 611] on button "Save" at bounding box center [863, 623] width 67 height 25
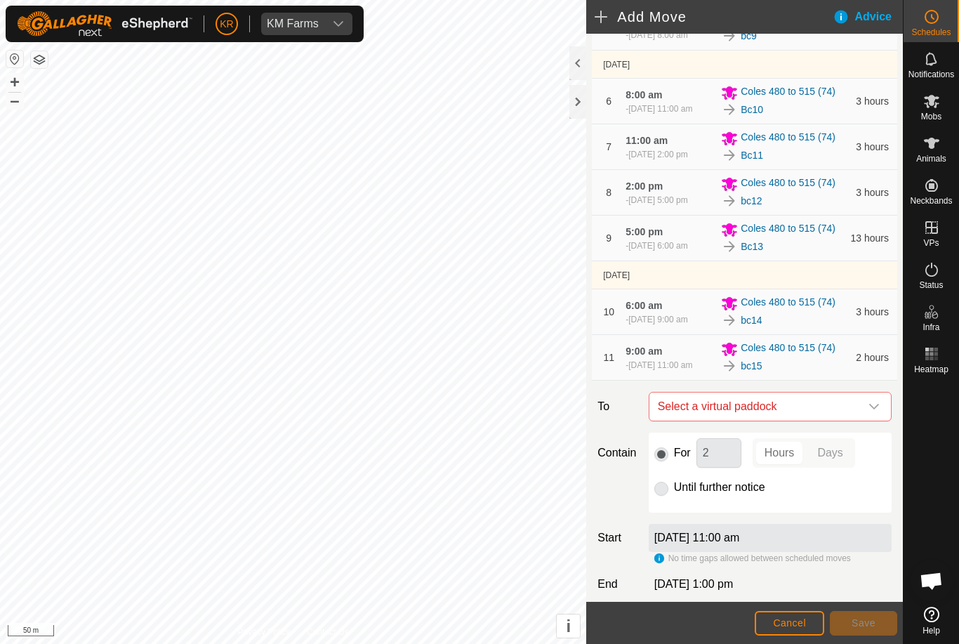
click at [867, 421] on div "dropdown trigger" at bounding box center [874, 407] width 28 height 28
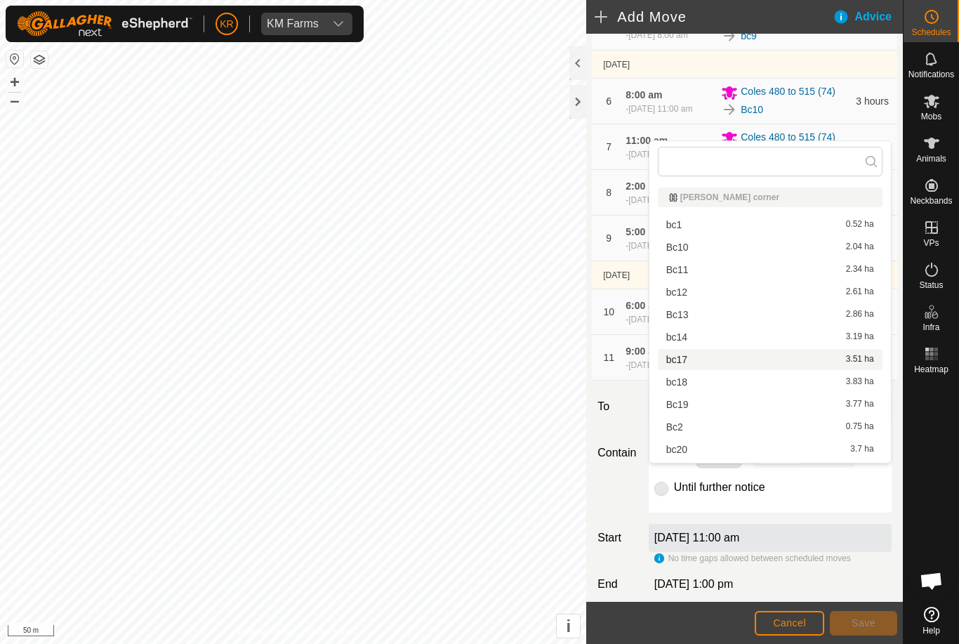
click at [688, 361] on span "bc17" at bounding box center [677, 360] width 21 height 10
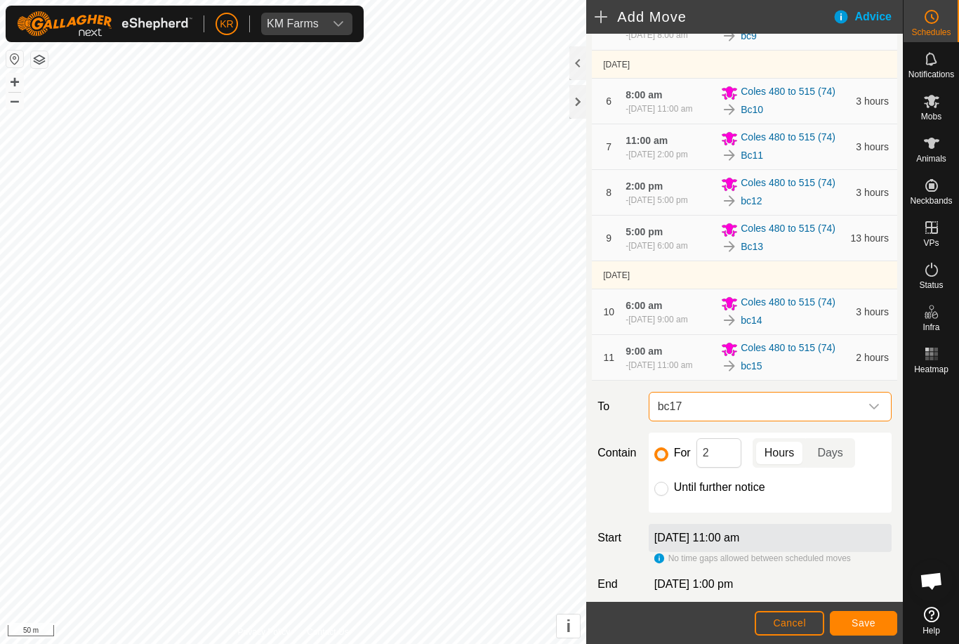
click at [869, 625] on span "Save" at bounding box center [864, 622] width 24 height 11
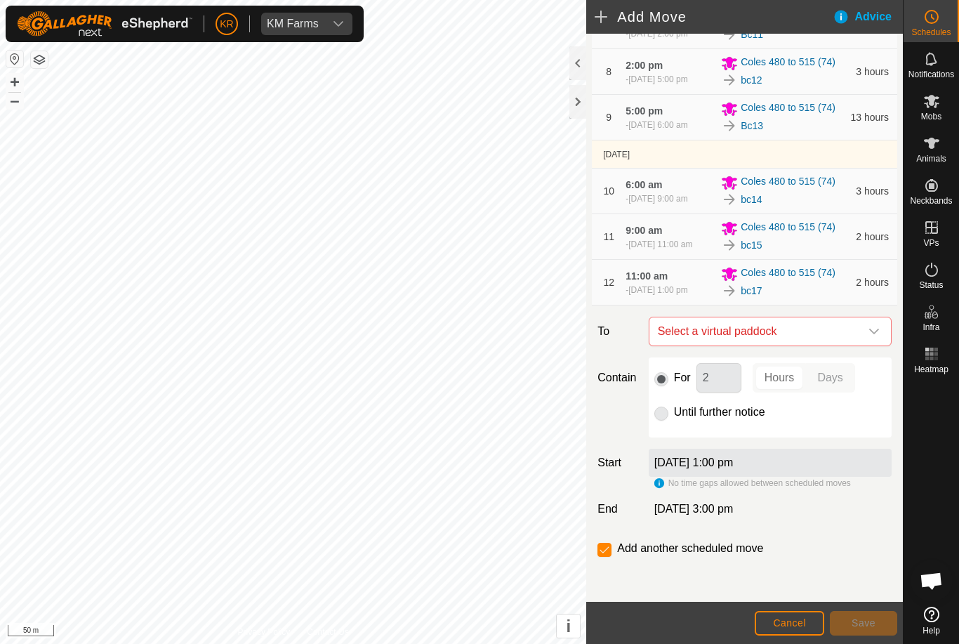
scroll to position [493, 0]
click at [869, 337] on icon "dropdown trigger" at bounding box center [874, 331] width 11 height 11
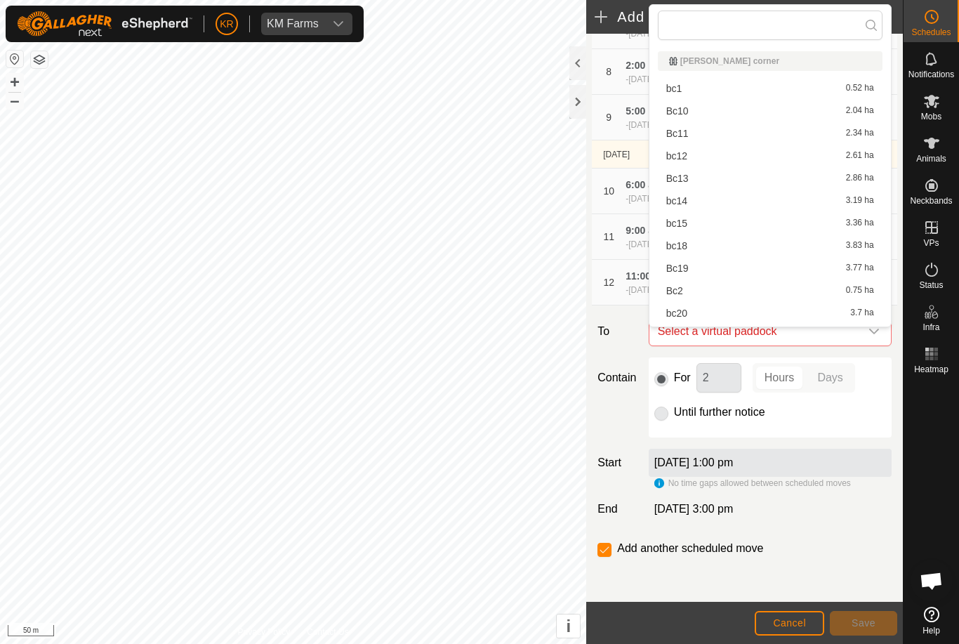
click at [683, 247] on span "bc18" at bounding box center [677, 246] width 21 height 10
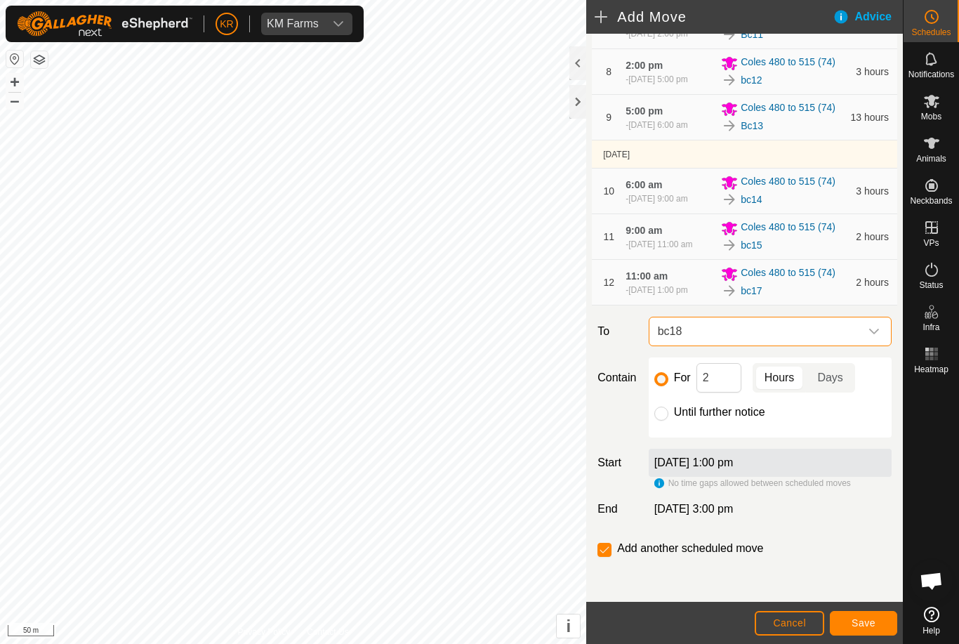
click at [870, 620] on span "Save" at bounding box center [864, 622] width 24 height 11
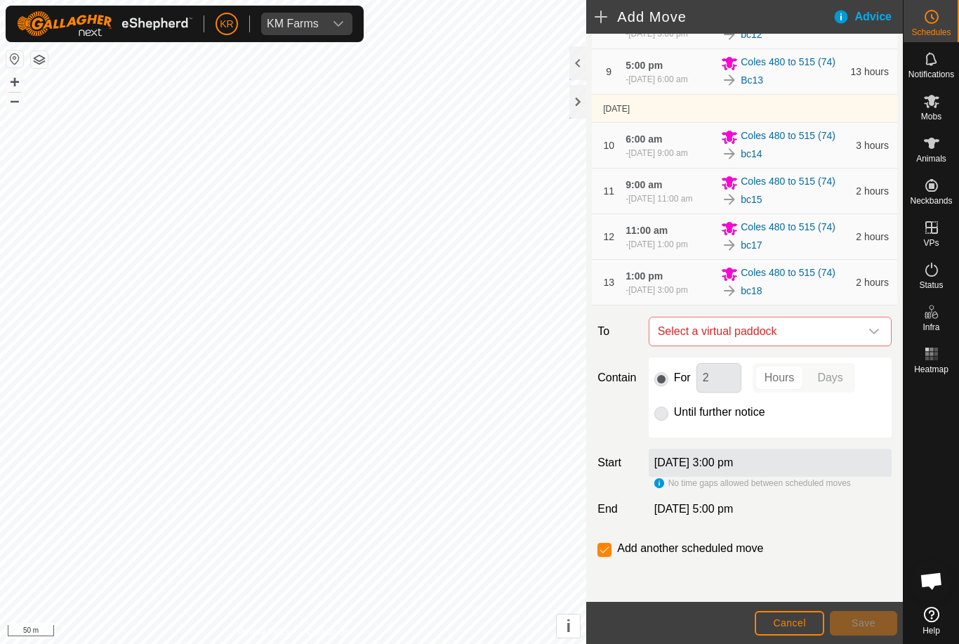
click at [877, 334] on icon "dropdown trigger" at bounding box center [875, 332] width 10 height 6
click at [872, 337] on icon "dropdown trigger" at bounding box center [874, 331] width 11 height 11
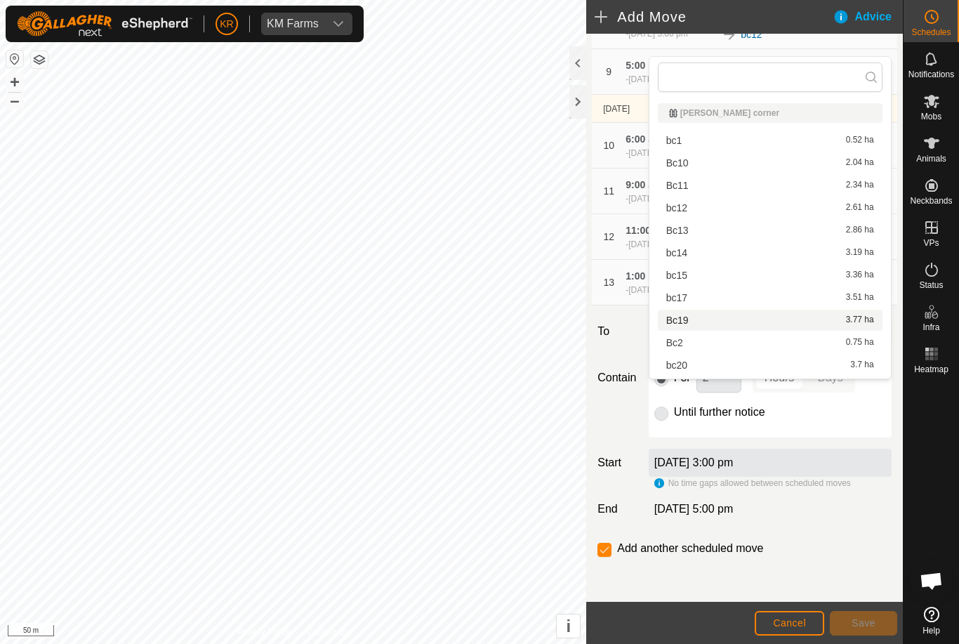
click at [693, 321] on div "Bc19 3.77 ha" at bounding box center [771, 320] width 208 height 10
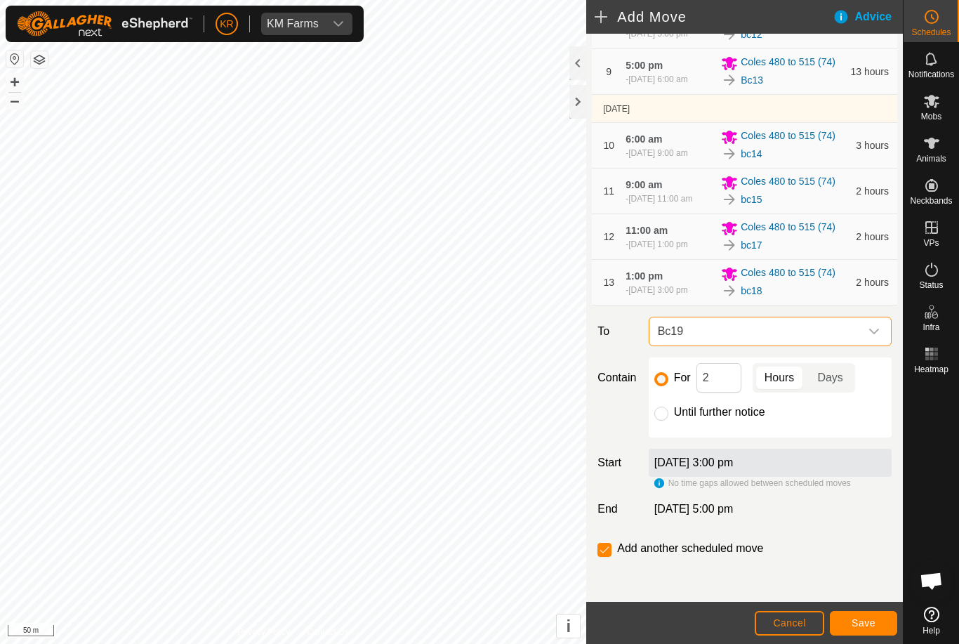
click at [867, 624] on span "Save" at bounding box center [864, 622] width 24 height 11
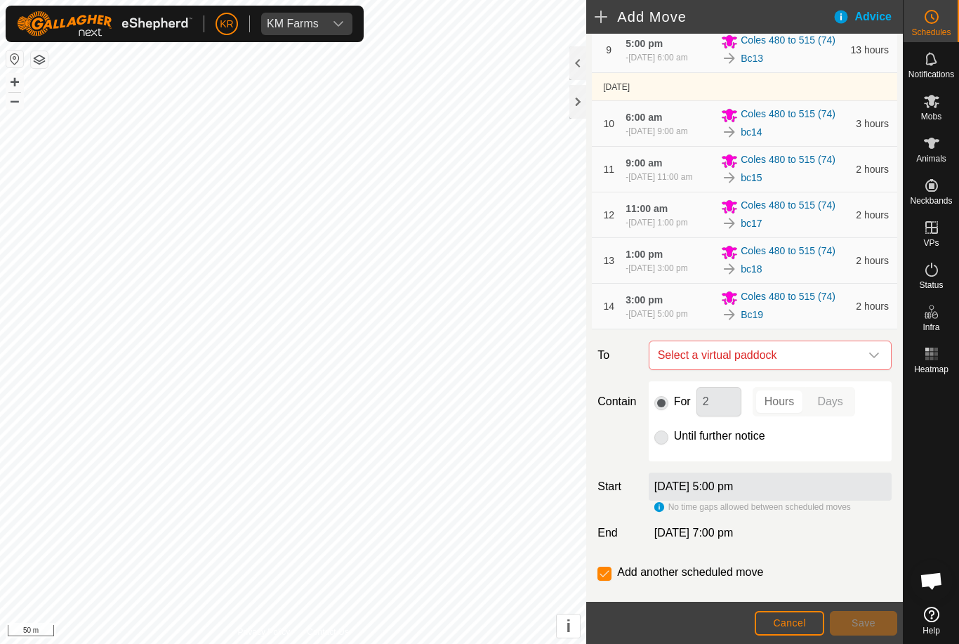
click at [858, 369] on span "Select a virtual paddock" at bounding box center [757, 355] width 208 height 28
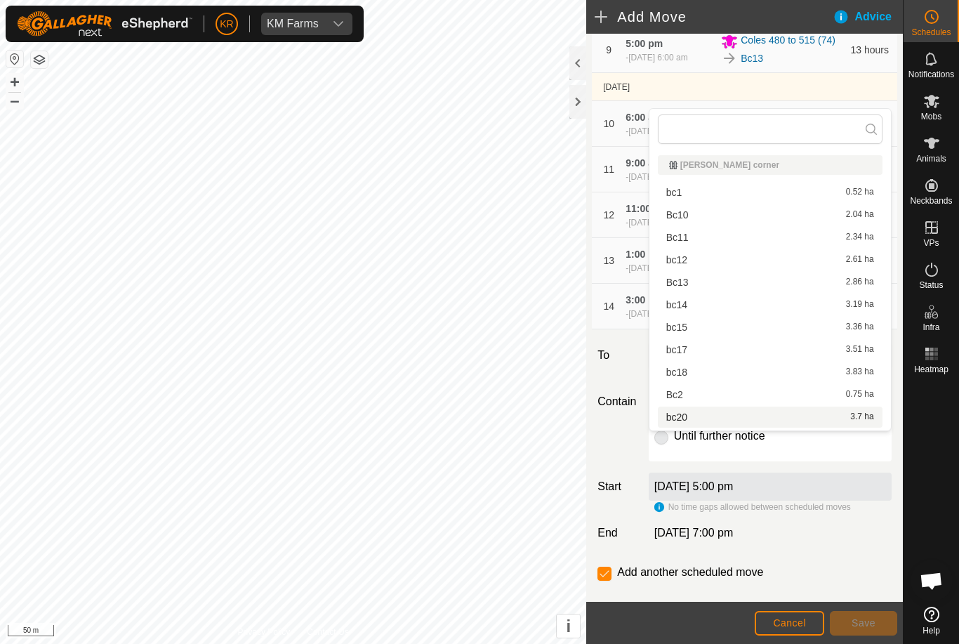
click at [697, 414] on div "bc20 3.7 ha" at bounding box center [771, 417] width 208 height 10
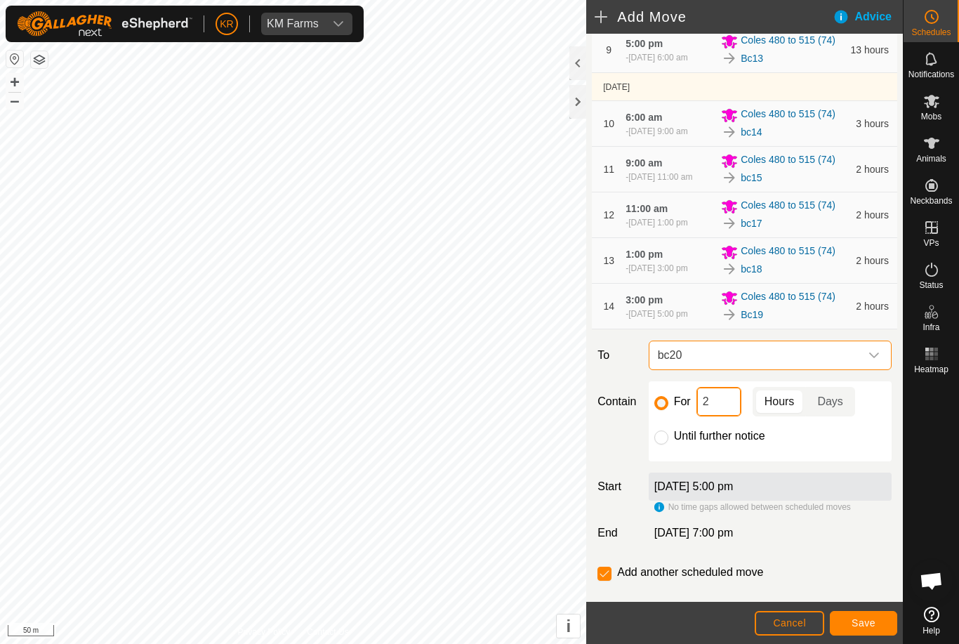
click at [703, 417] on input "2" at bounding box center [719, 402] width 45 height 30
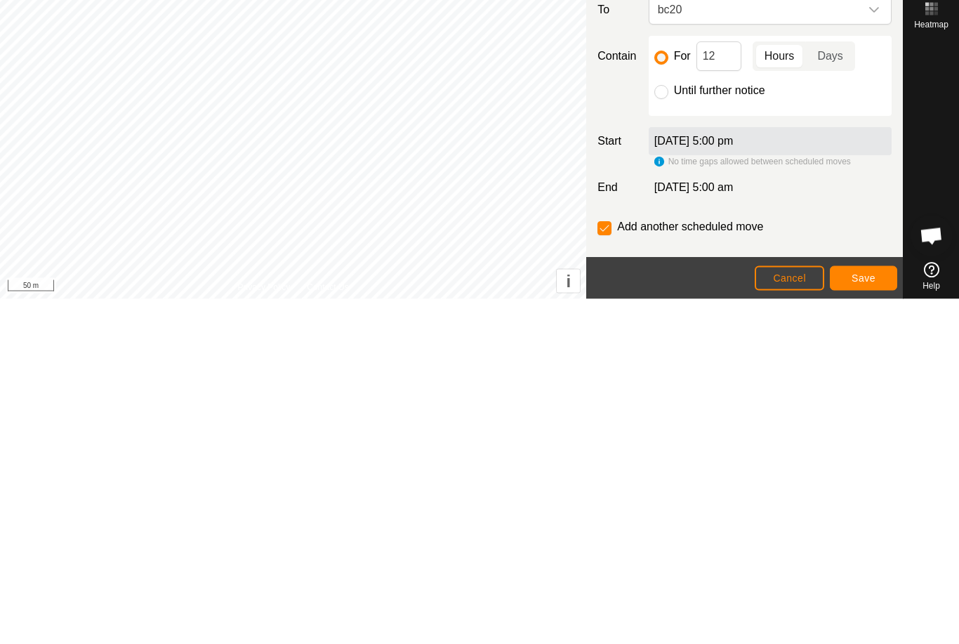
click at [876, 611] on button "Save" at bounding box center [863, 623] width 67 height 25
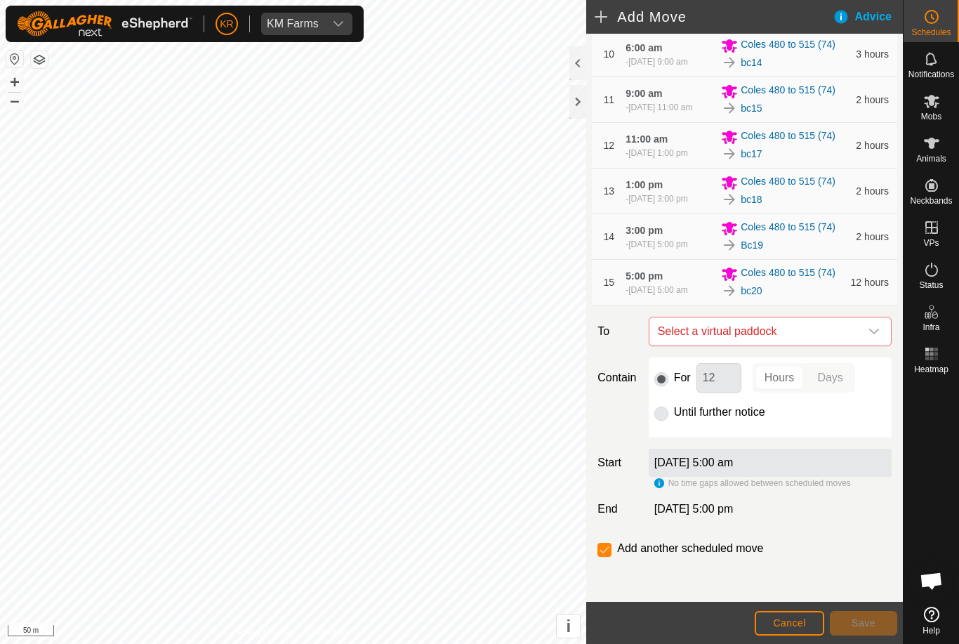
scroll to position [658, 0]
click at [871, 334] on icon "dropdown trigger" at bounding box center [874, 331] width 11 height 11
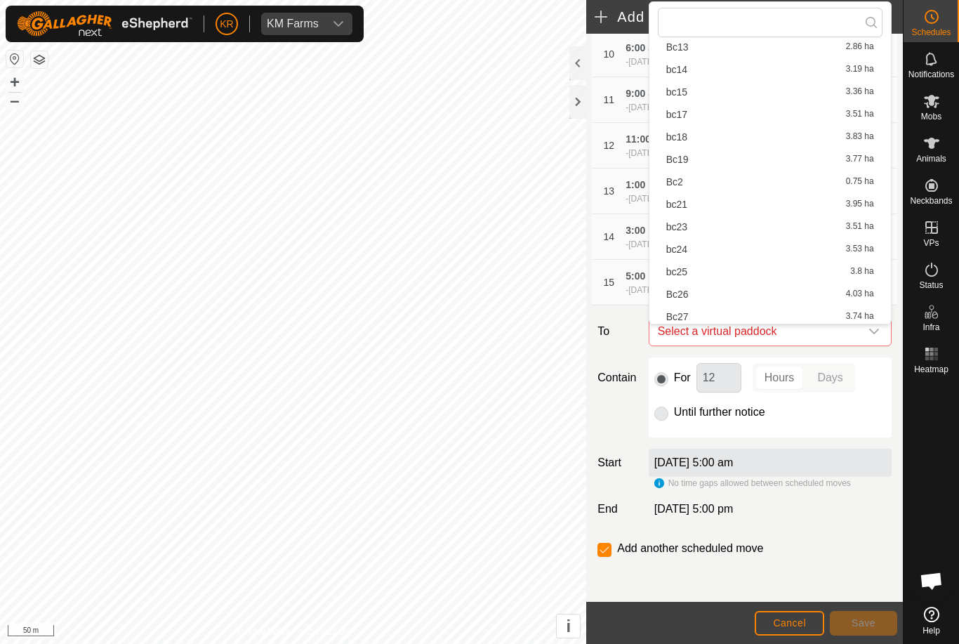
scroll to position [42, 0]
click at [686, 293] on span "bc21" at bounding box center [677, 291] width 21 height 10
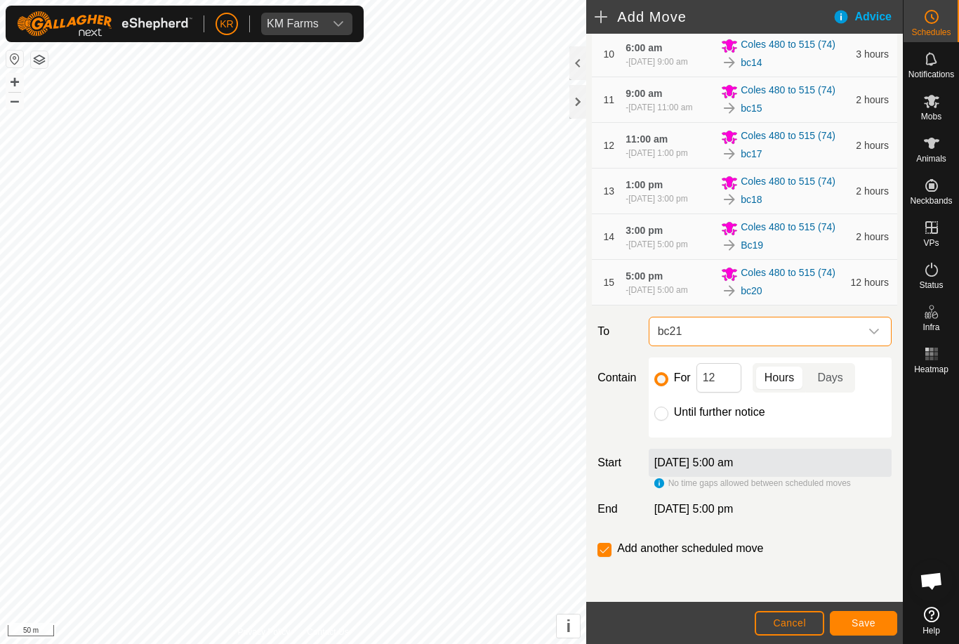
scroll to position [657, 0]
click at [723, 384] on input "12" at bounding box center [719, 378] width 45 height 30
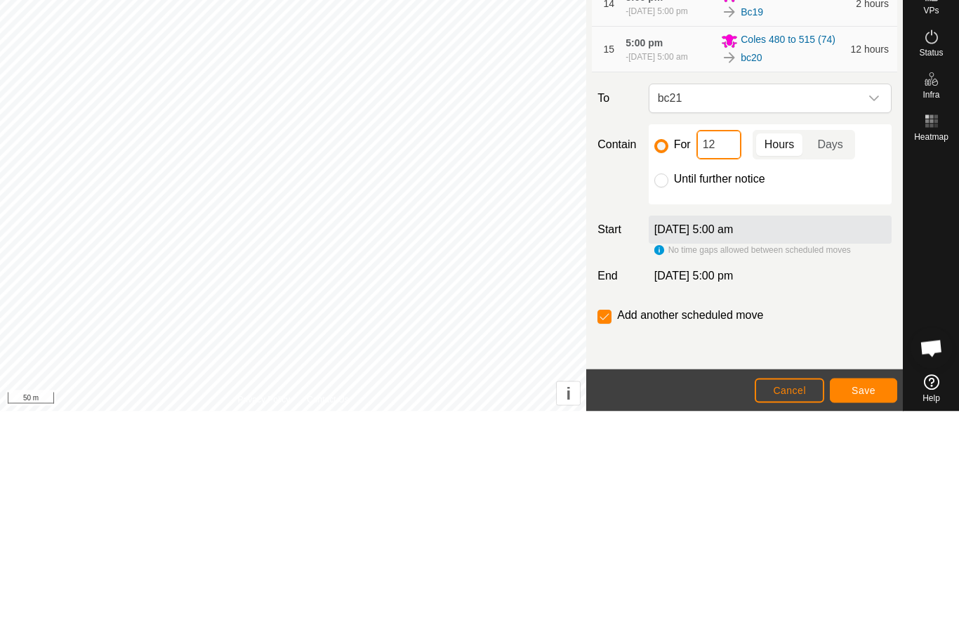
type input "1"
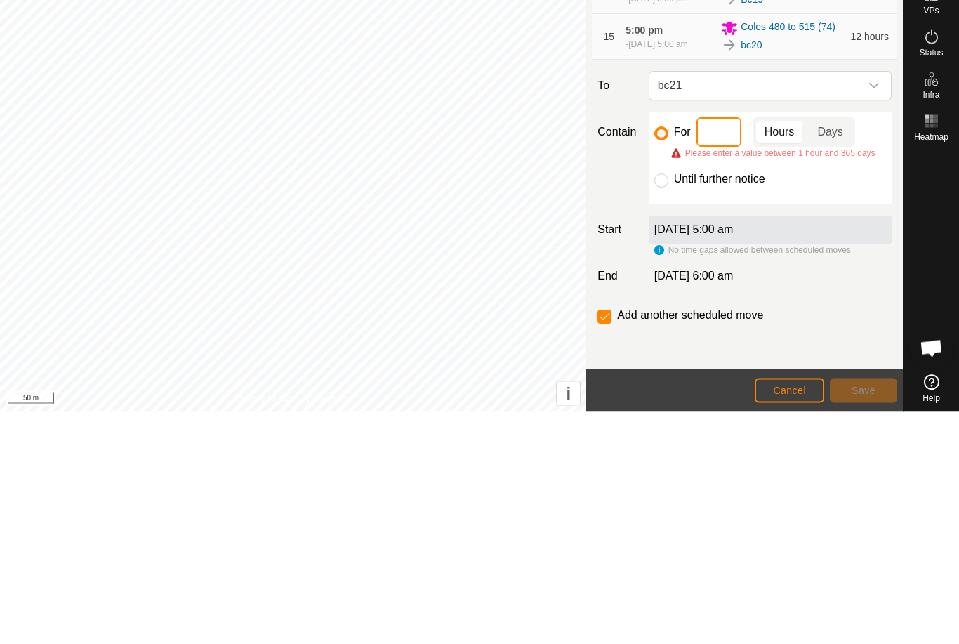
type input "3"
type input "2"
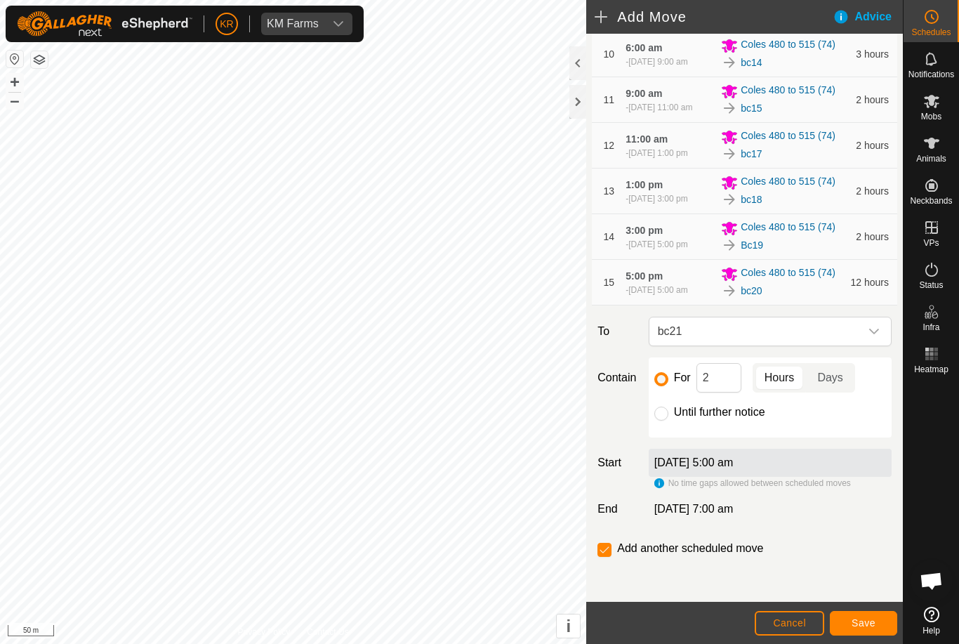
click at [860, 620] on span "Save" at bounding box center [864, 622] width 24 height 11
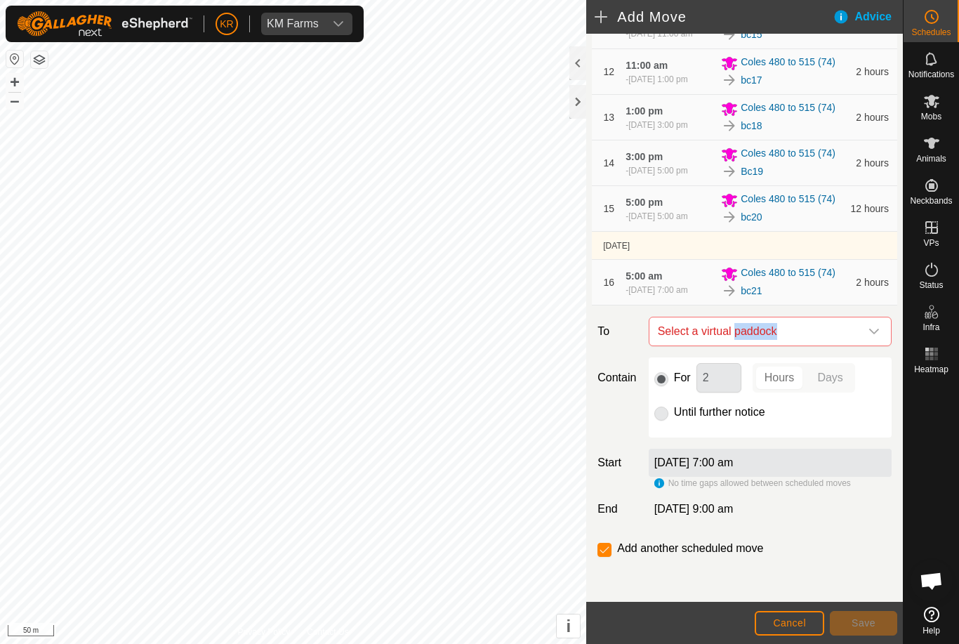
click at [855, 438] on div "For 2 Hours Days Until further notice" at bounding box center [770, 398] width 243 height 80
click at [880, 346] on div "dropdown trigger" at bounding box center [874, 331] width 28 height 28
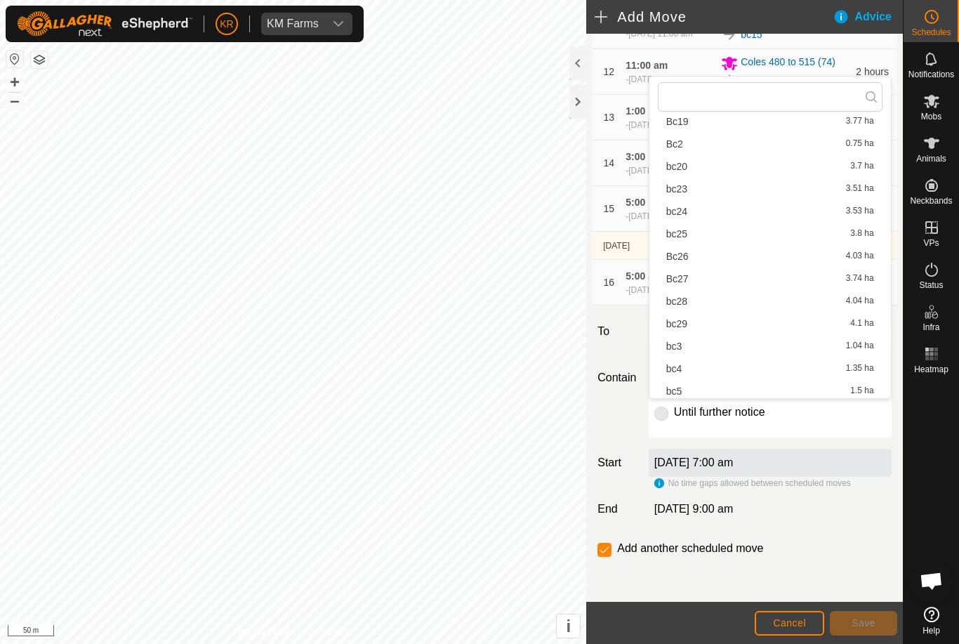
scroll to position [240, 0]
click at [684, 190] on span "bc23" at bounding box center [677, 190] width 21 height 10
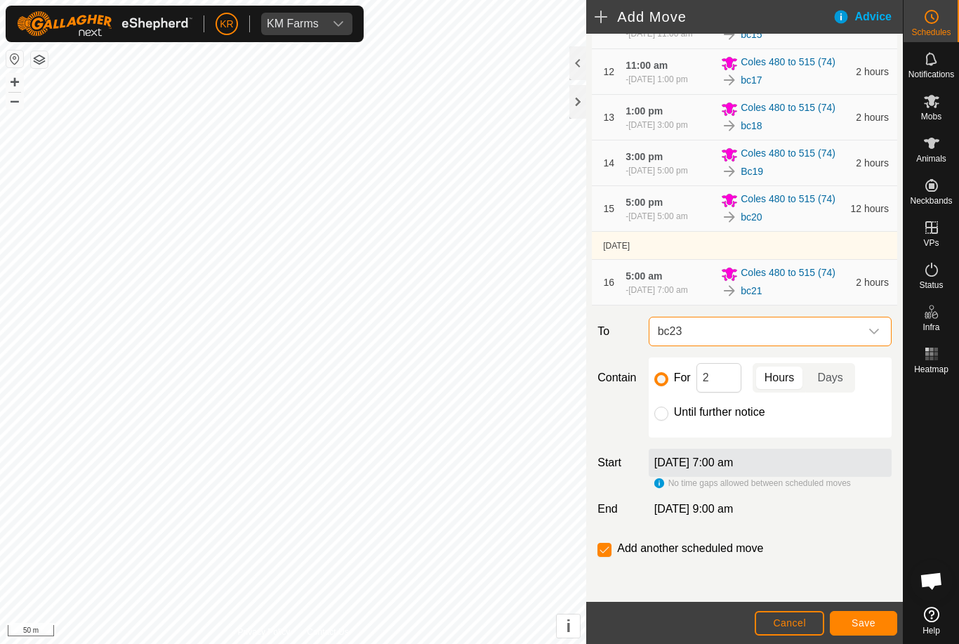
click at [874, 621] on span "Save" at bounding box center [864, 622] width 24 height 11
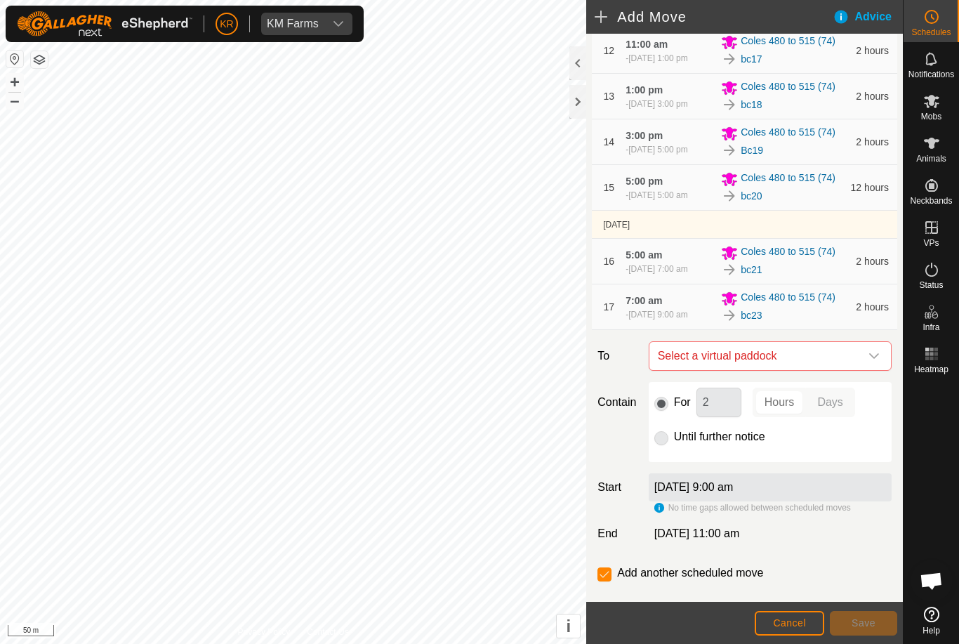
click at [869, 362] on icon "dropdown trigger" at bounding box center [874, 355] width 11 height 11
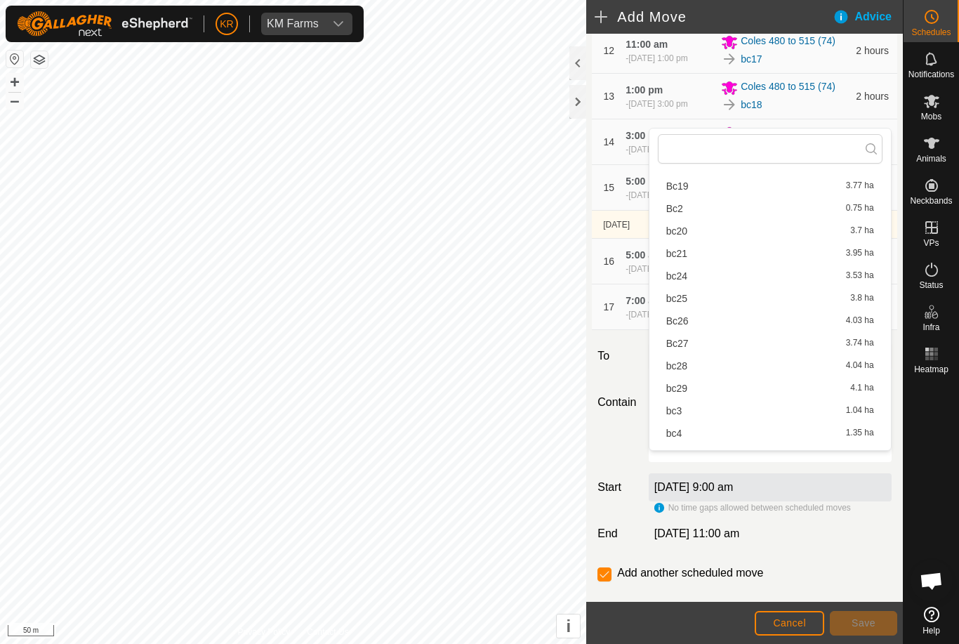
scroll to position [254, 0]
click at [686, 250] on span "bc24" at bounding box center [677, 250] width 21 height 10
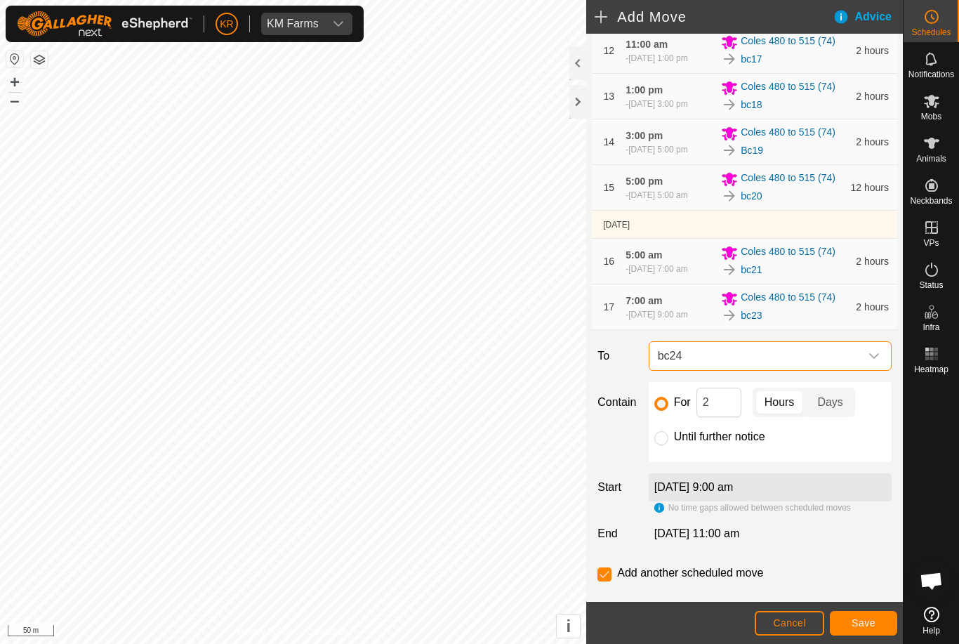
click at [866, 618] on span "Save" at bounding box center [864, 622] width 24 height 11
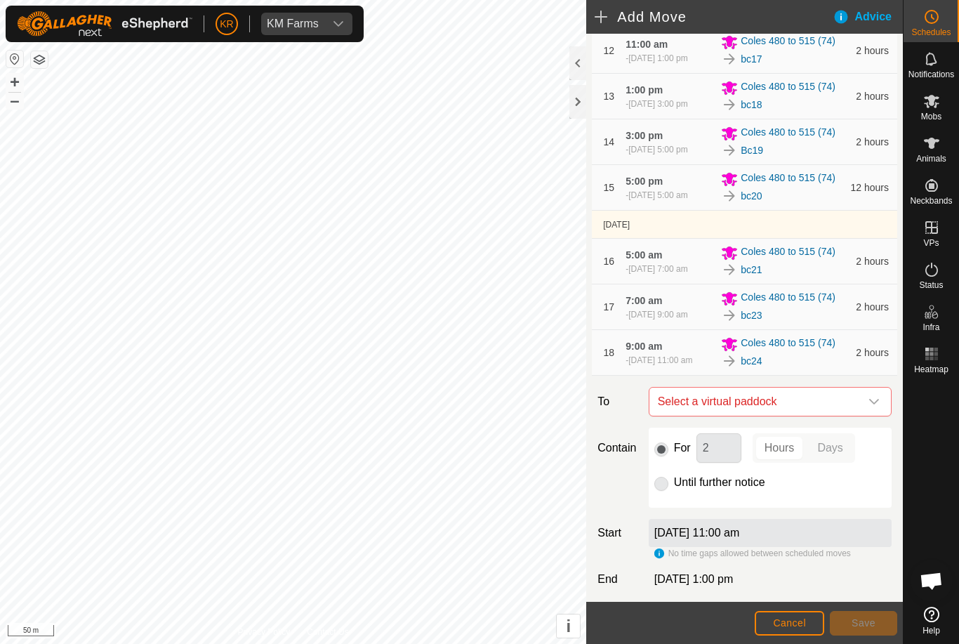
click at [859, 416] on span "Select a virtual paddock" at bounding box center [757, 402] width 208 height 28
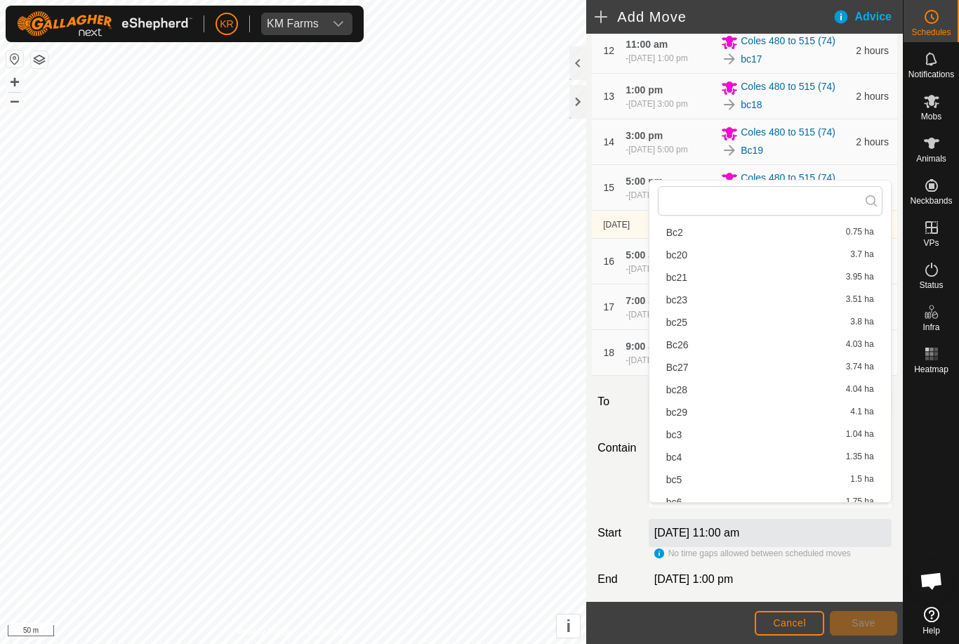
scroll to position [256, 0]
click at [687, 325] on span "bc25" at bounding box center [677, 322] width 21 height 10
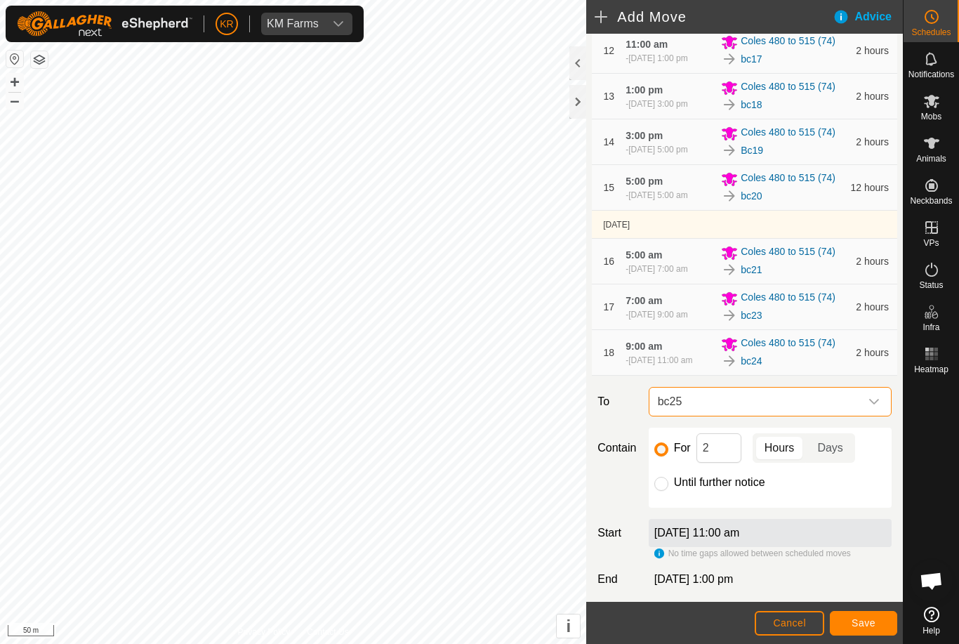
click at [877, 619] on button "Save" at bounding box center [863, 623] width 67 height 25
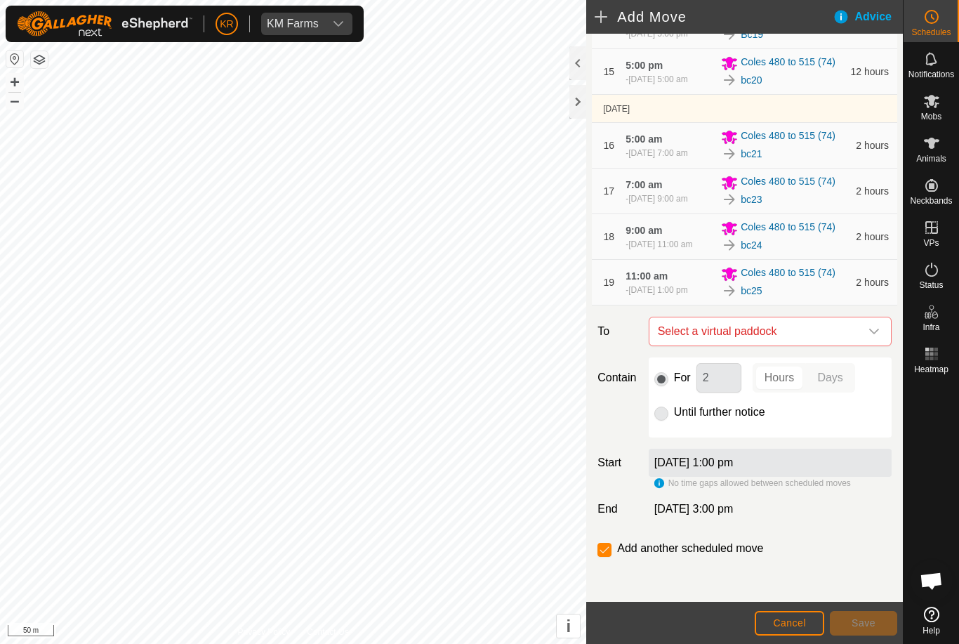
scroll to position [892, 0]
click at [874, 331] on icon "dropdown trigger" at bounding box center [874, 331] width 11 height 11
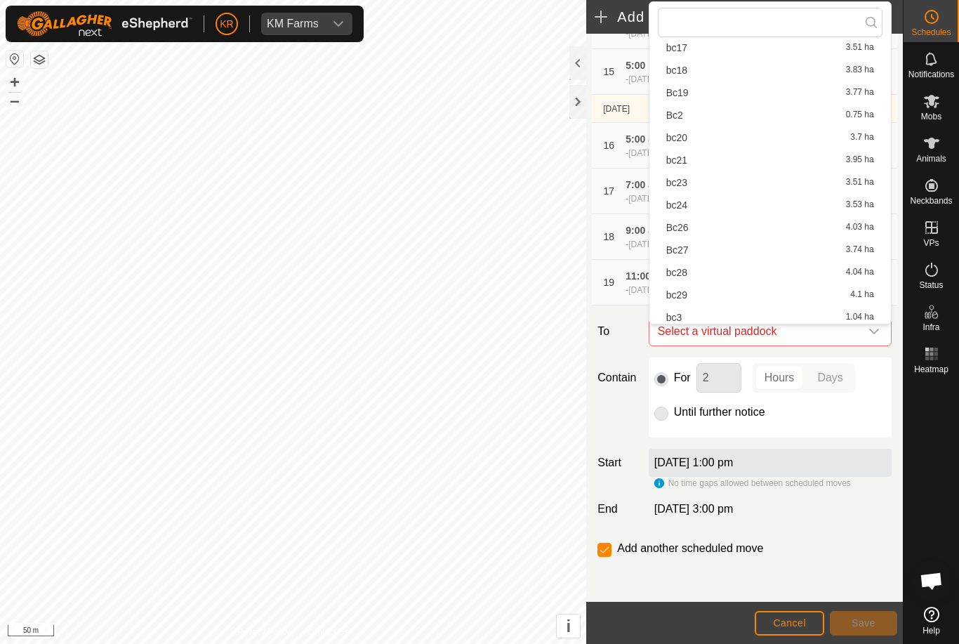
click at [870, 427] on div "For 2 Hours Days Until further notice" at bounding box center [770, 398] width 243 height 80
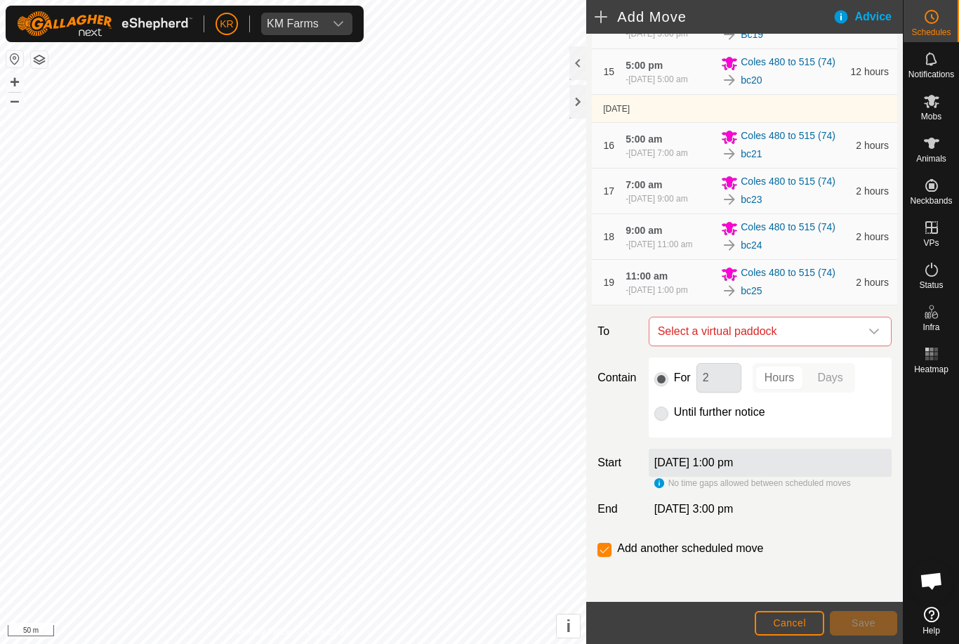
scroll to position [202, 0]
click at [878, 335] on icon "dropdown trigger" at bounding box center [874, 331] width 11 height 11
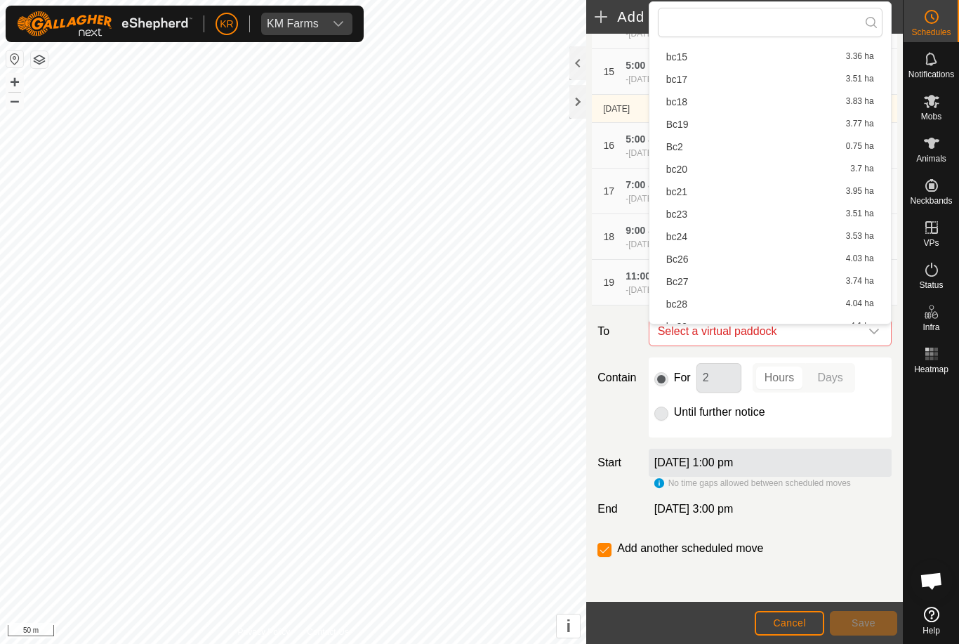
scroll to position [188, 0]
click at [697, 235] on div "Bc26 4.03 ha" at bounding box center [771, 235] width 208 height 10
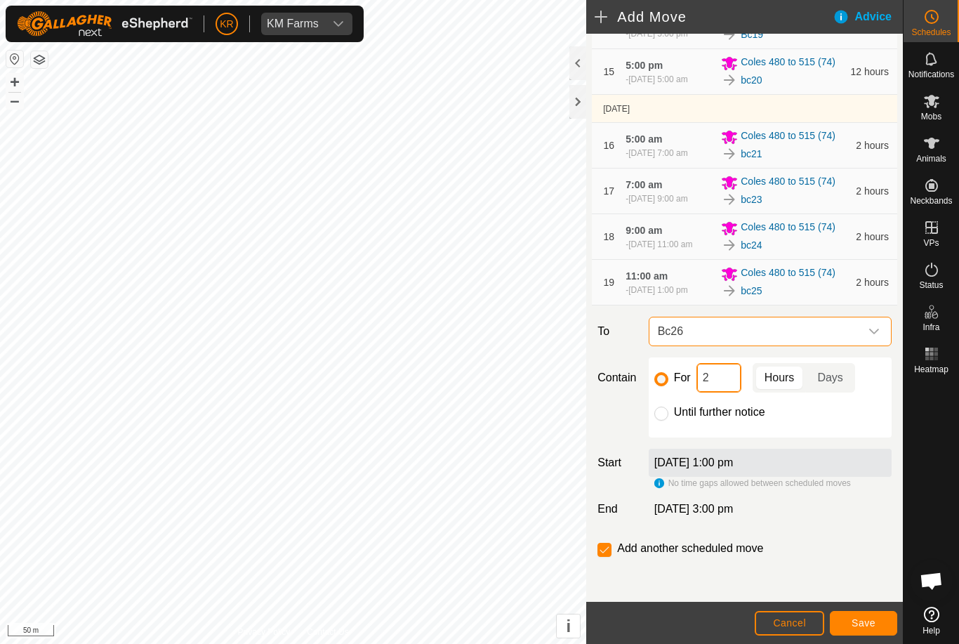
click at [720, 381] on input "2" at bounding box center [719, 378] width 45 height 30
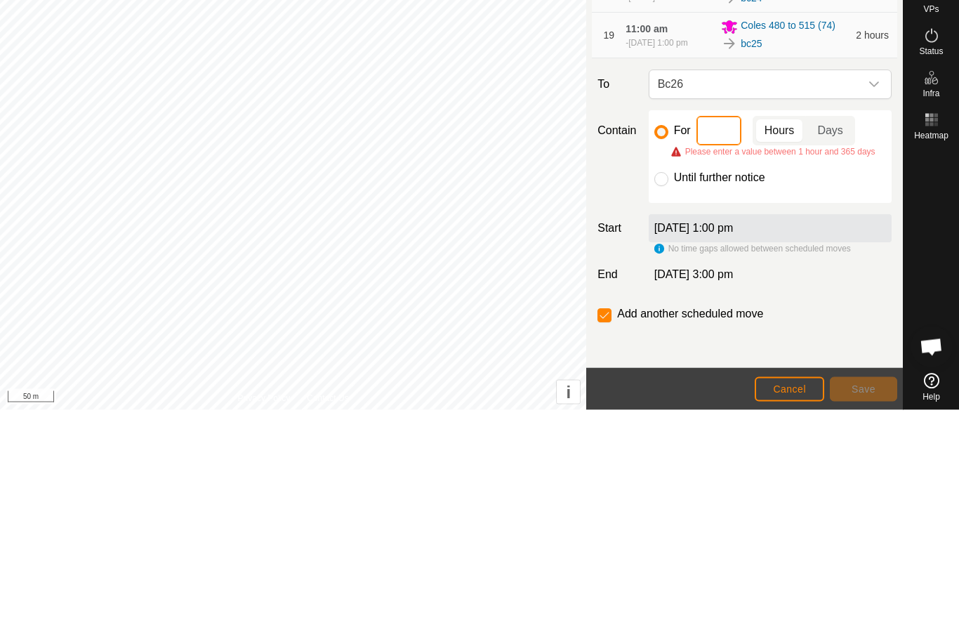
type input "3"
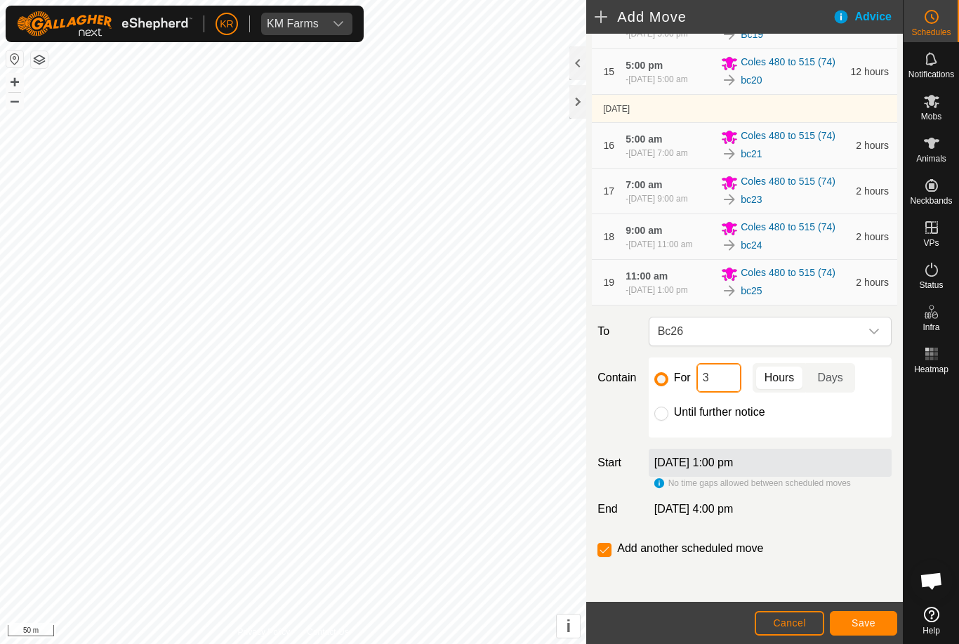
click at [725, 377] on input "3" at bounding box center [719, 378] width 45 height 30
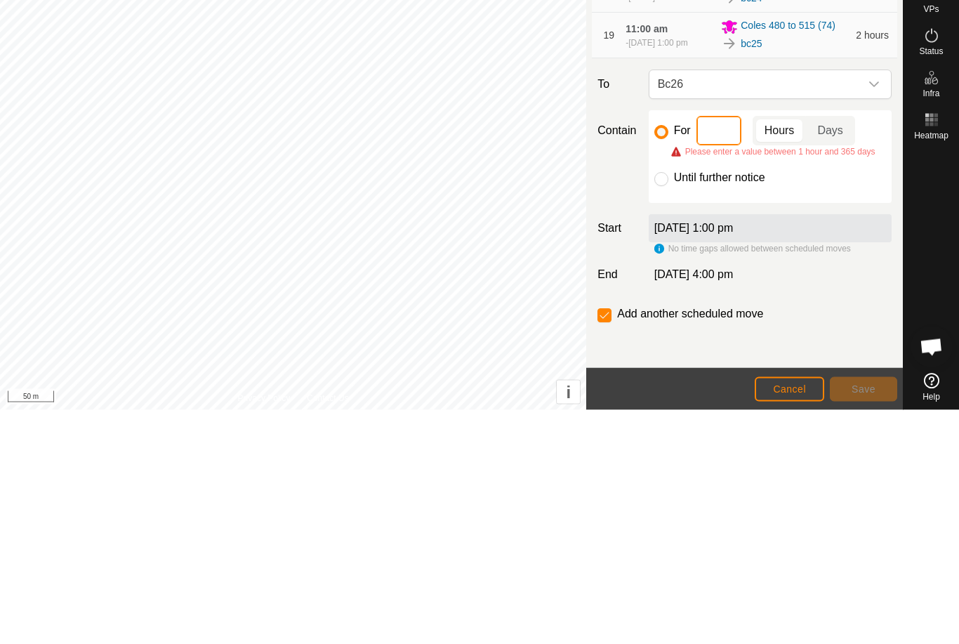
type input "2"
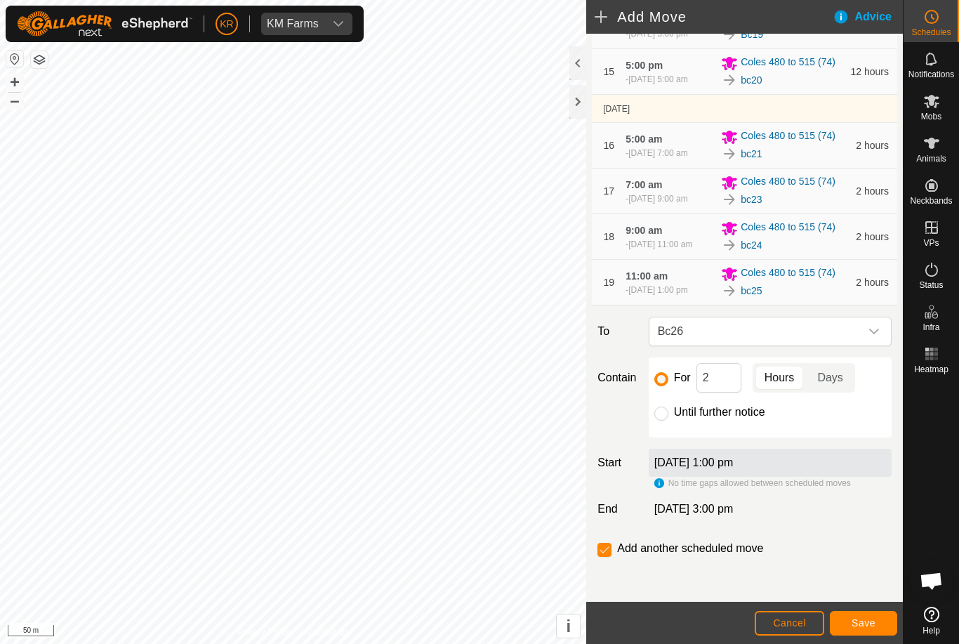
click at [865, 619] on span "Save" at bounding box center [864, 622] width 24 height 11
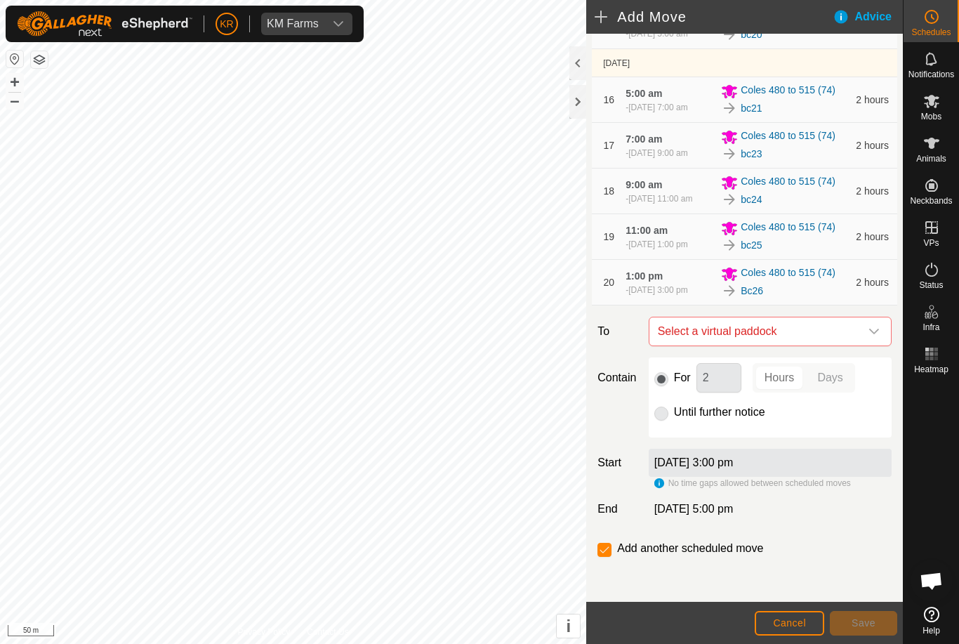
click at [877, 346] on div "dropdown trigger" at bounding box center [874, 331] width 28 height 28
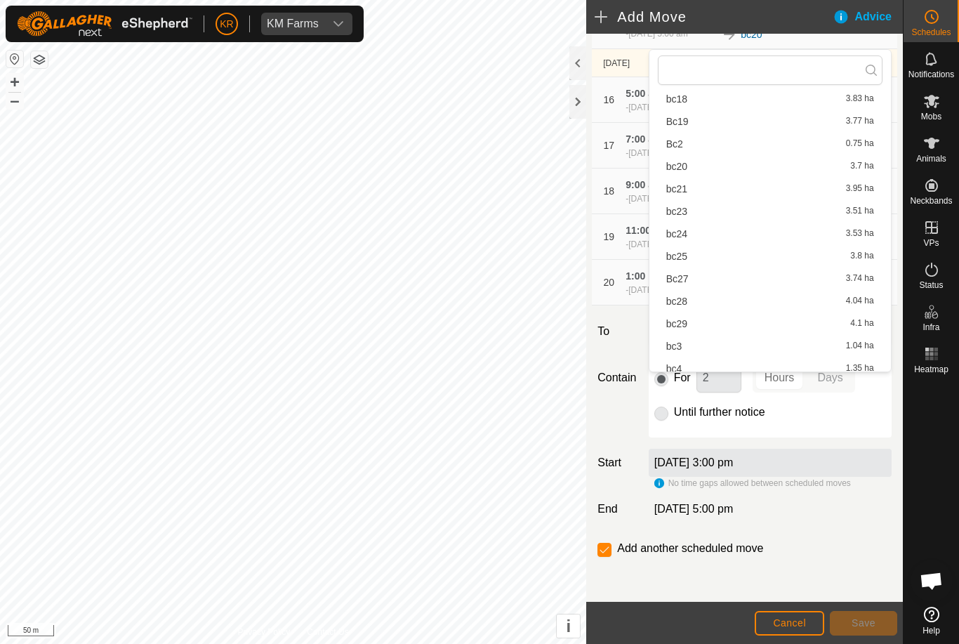
scroll to position [230, 0]
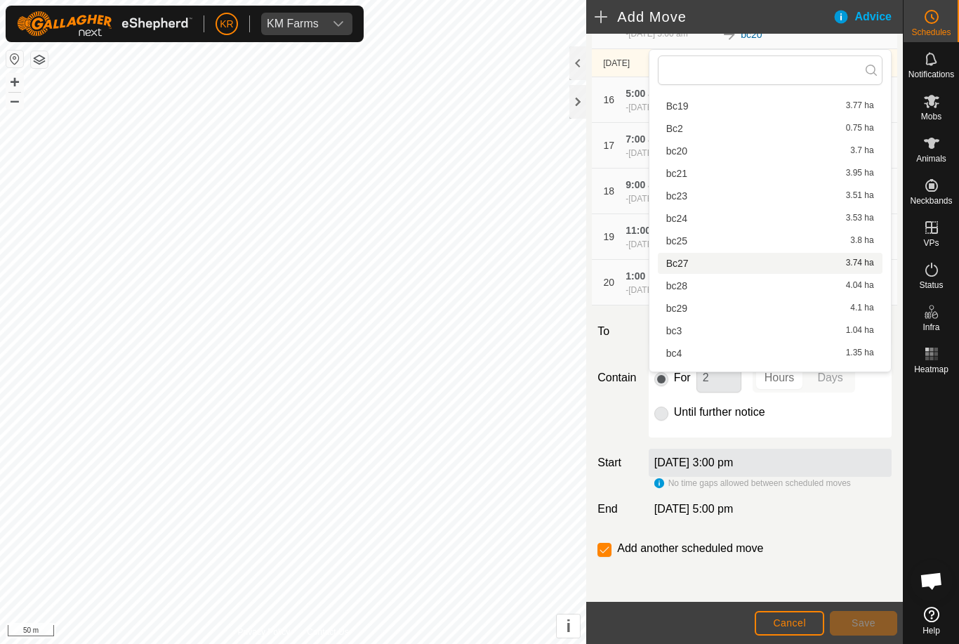
click at [696, 262] on div "Bc27 3.74 ha" at bounding box center [771, 263] width 208 height 10
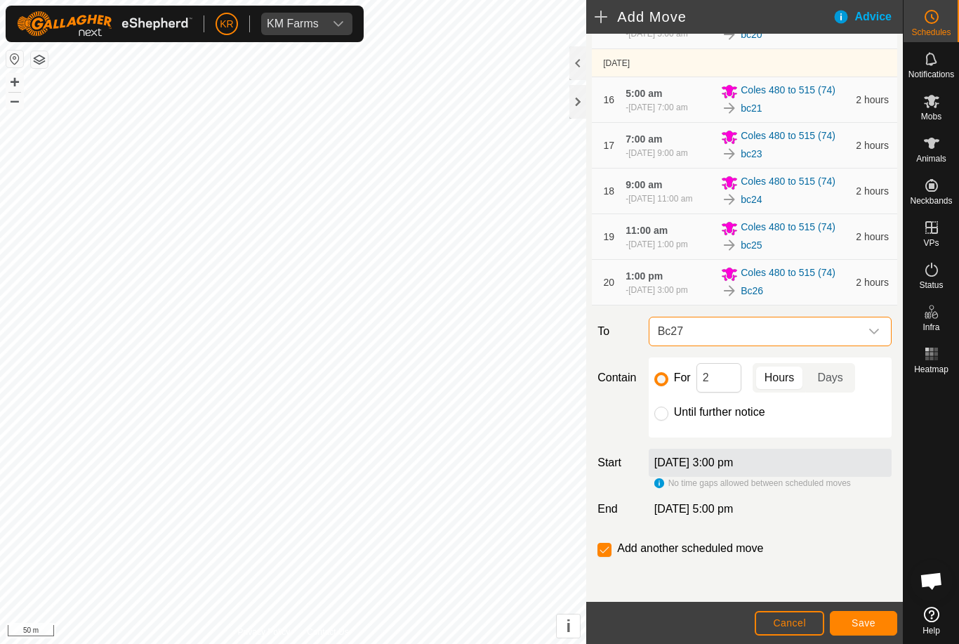
click at [884, 622] on button "Save" at bounding box center [863, 623] width 67 height 25
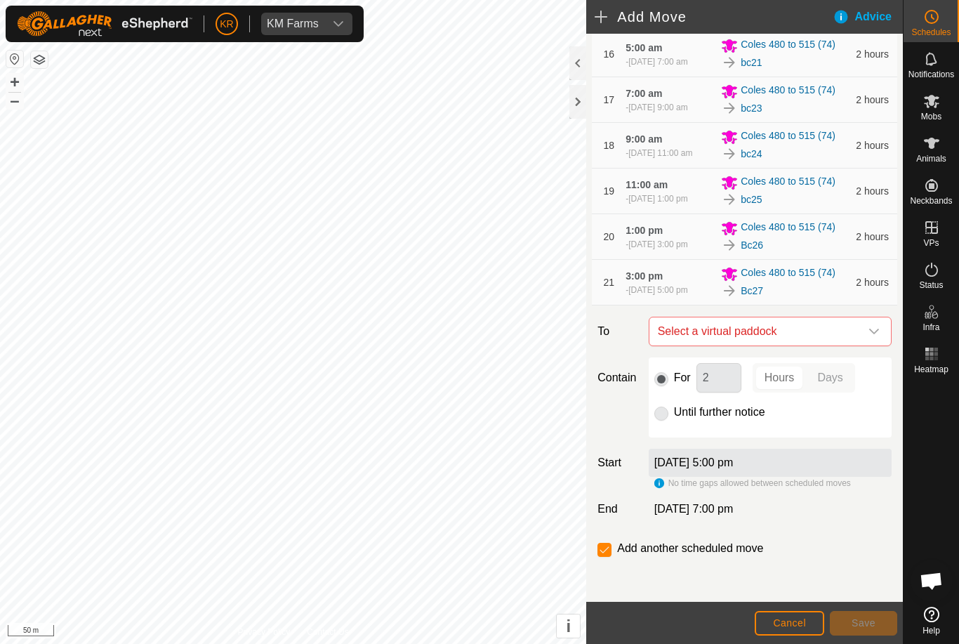
click at [871, 334] on icon "dropdown trigger" at bounding box center [875, 332] width 10 height 6
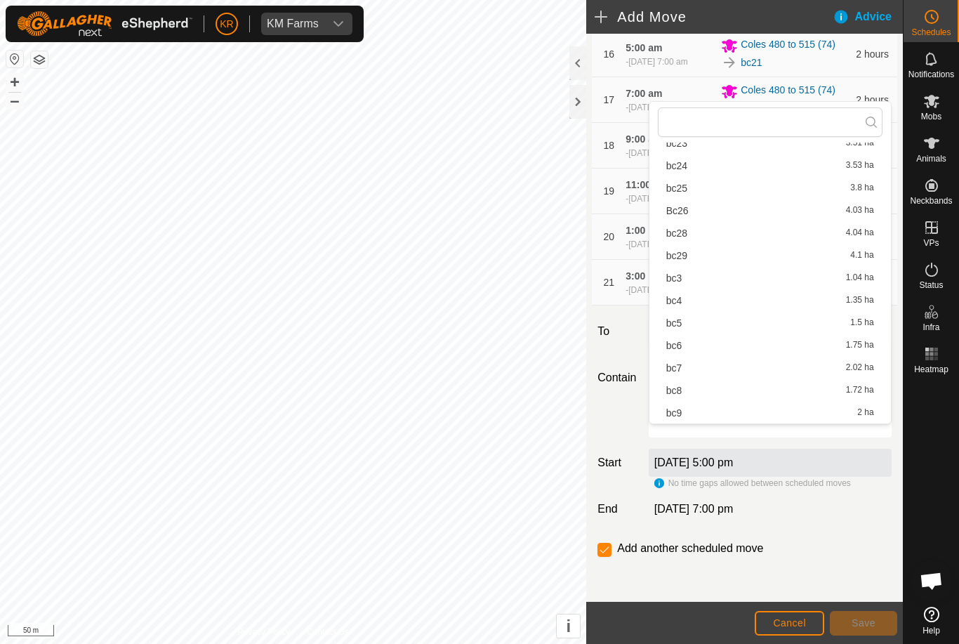
scroll to position [334, 0]
click at [686, 229] on span "bc28" at bounding box center [677, 233] width 21 height 10
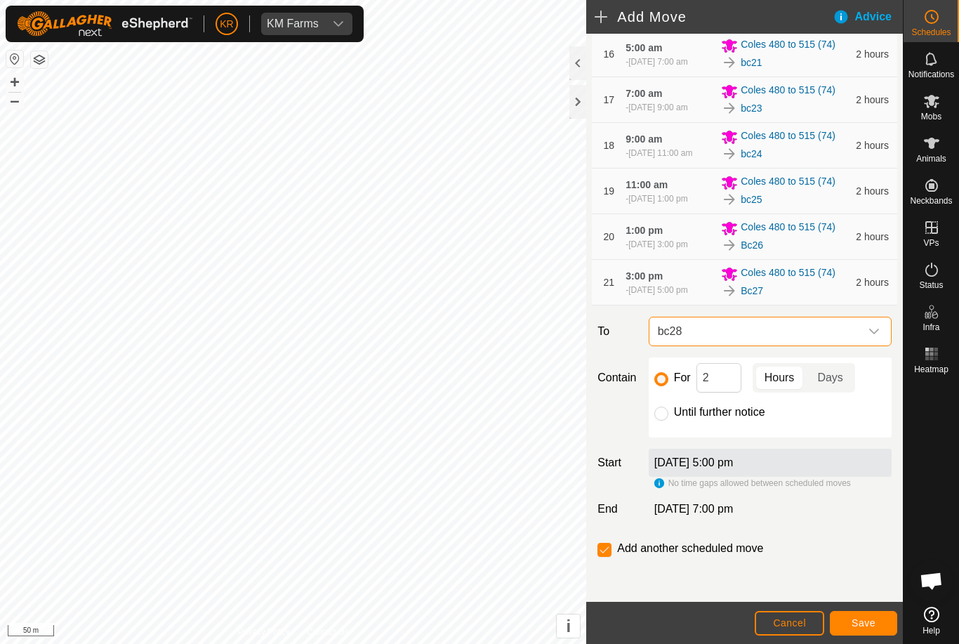
scroll to position [998, 0]
click at [925, 422] on div at bounding box center [931, 490] width 55 height 222
click at [708, 378] on input "2" at bounding box center [719, 378] width 45 height 30
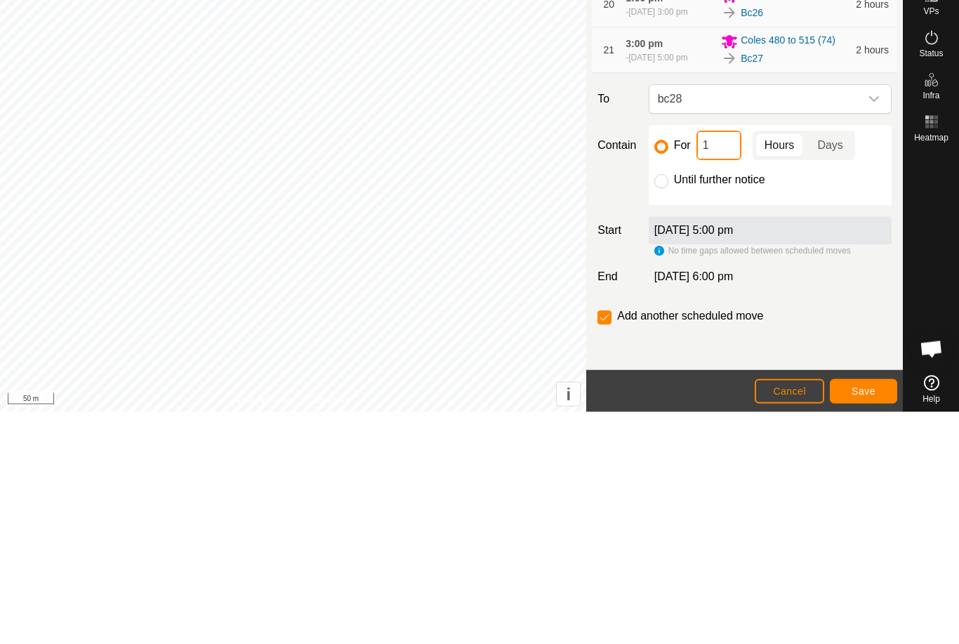
type input "12"
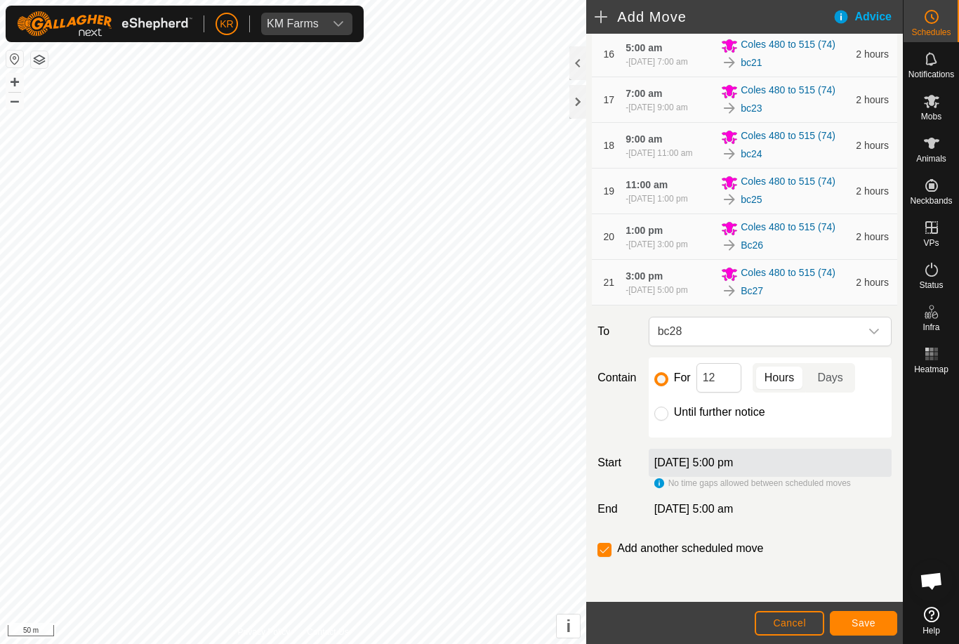
click at [873, 622] on span "Save" at bounding box center [864, 622] width 24 height 11
click at [878, 337] on icon "dropdown trigger" at bounding box center [874, 331] width 11 height 11
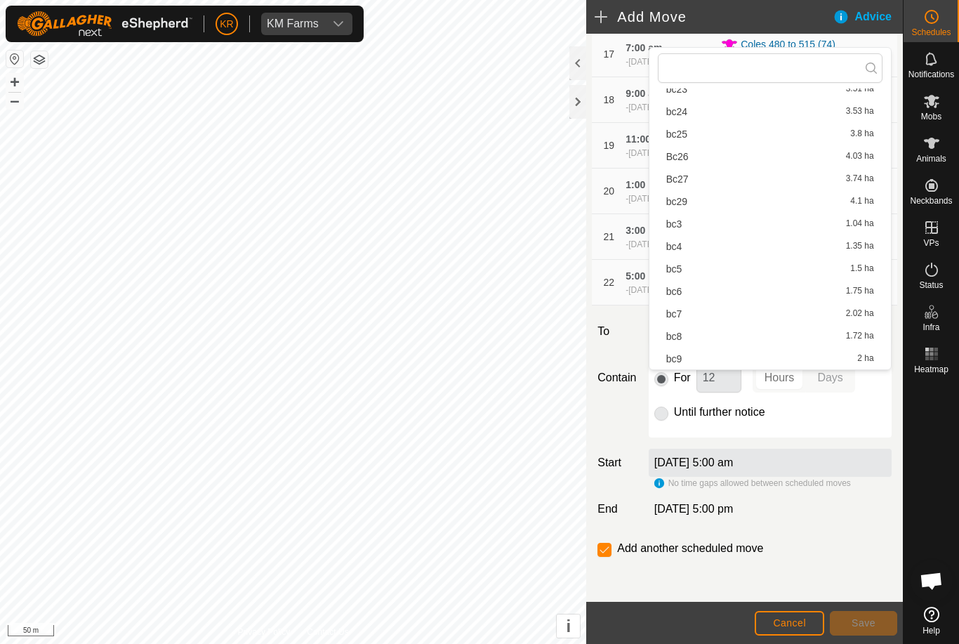
scroll to position [334, 0]
click at [690, 202] on div "bc29 4.1 ha" at bounding box center [771, 202] width 208 height 10
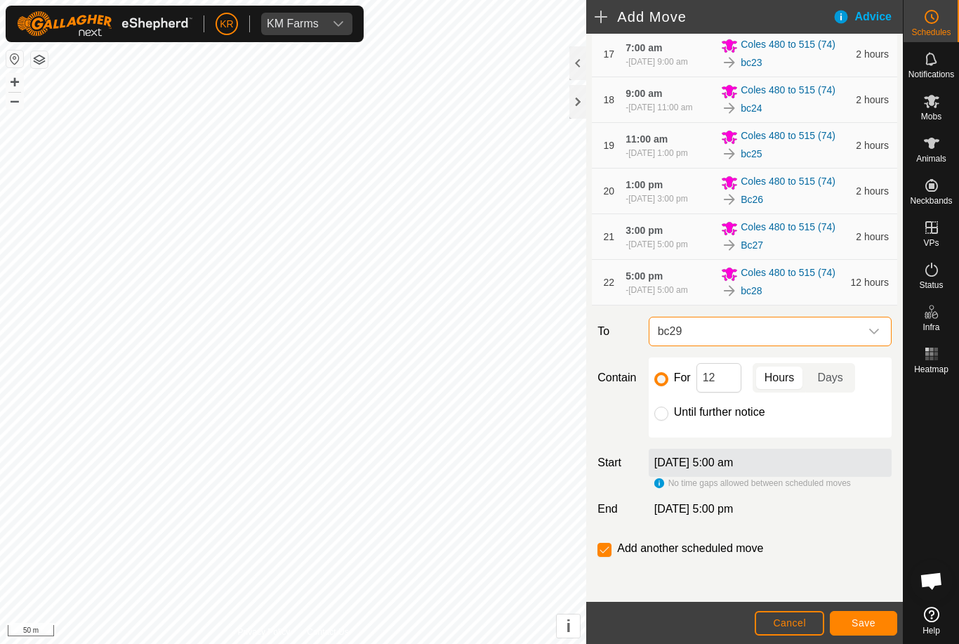
click at [664, 421] on input "Until further notice" at bounding box center [662, 414] width 14 height 14
radio input "true"
checkbox input "false"
click at [668, 421] on div at bounding box center [662, 414] width 14 height 14
click at [878, 624] on button "Save" at bounding box center [863, 623] width 67 height 25
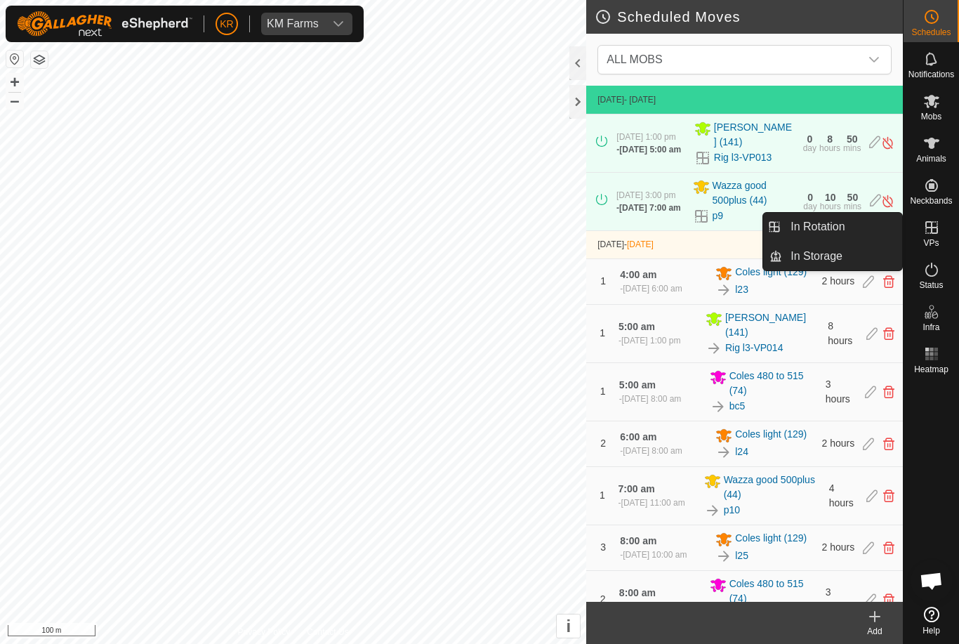
click at [834, 227] on span "In Rotation" at bounding box center [818, 226] width 54 height 17
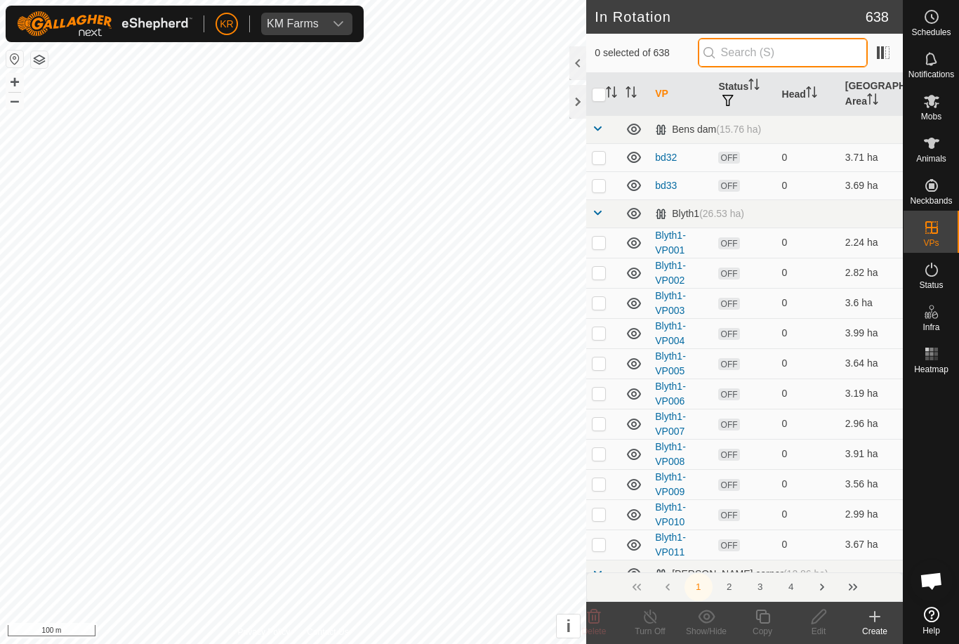
click at [801, 52] on input "text" at bounding box center [783, 53] width 170 height 30
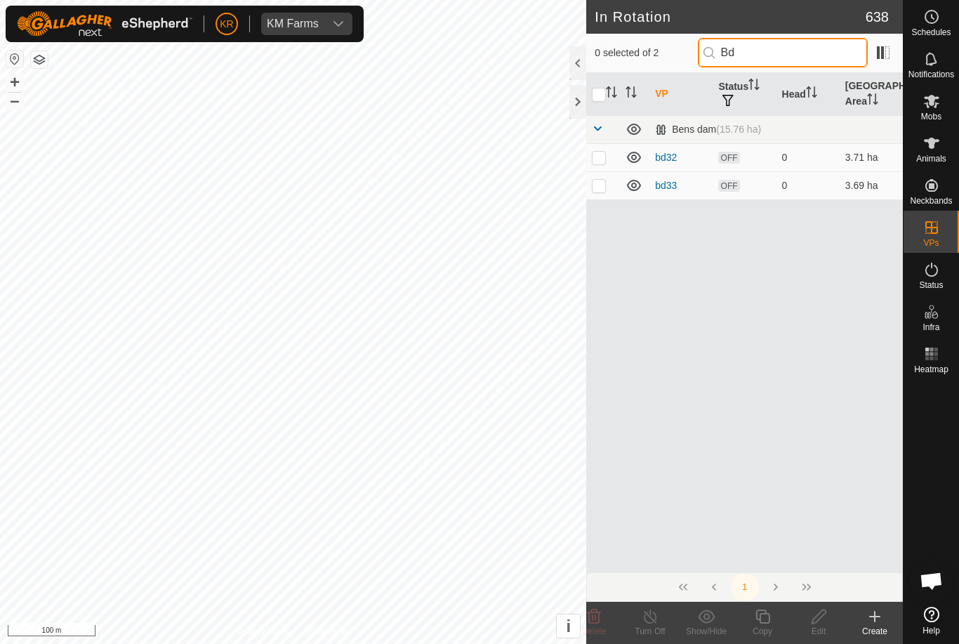
type input "Bd"
click at [603, 149] on td at bounding box center [603, 157] width 34 height 28
checkbox input "true"
click at [601, 188] on p-checkbox at bounding box center [599, 185] width 14 height 11
checkbox input "true"
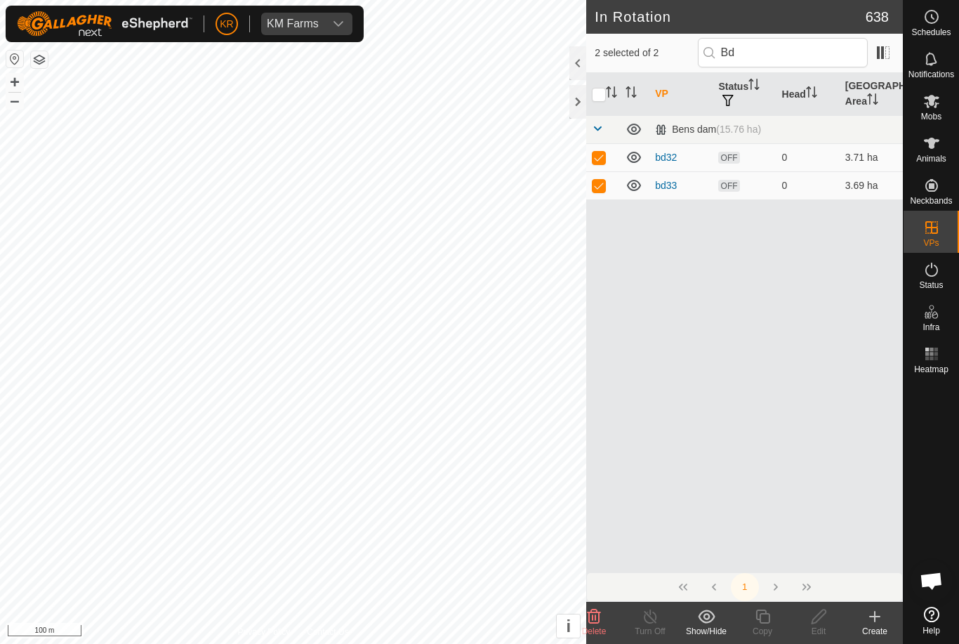
click at [589, 620] on icon at bounding box center [594, 617] width 13 height 14
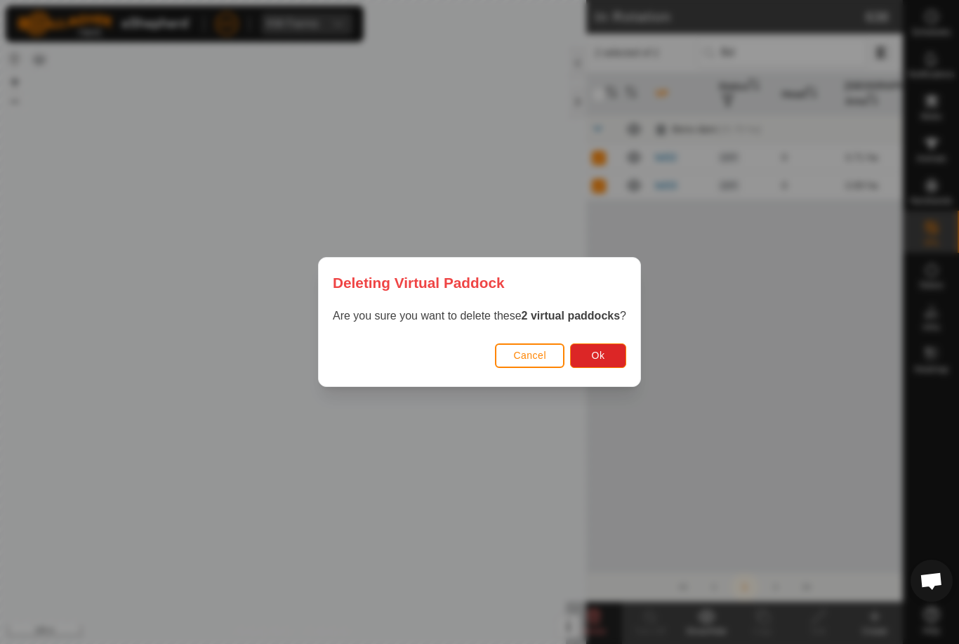
click at [615, 358] on button "Ok" at bounding box center [598, 355] width 56 height 25
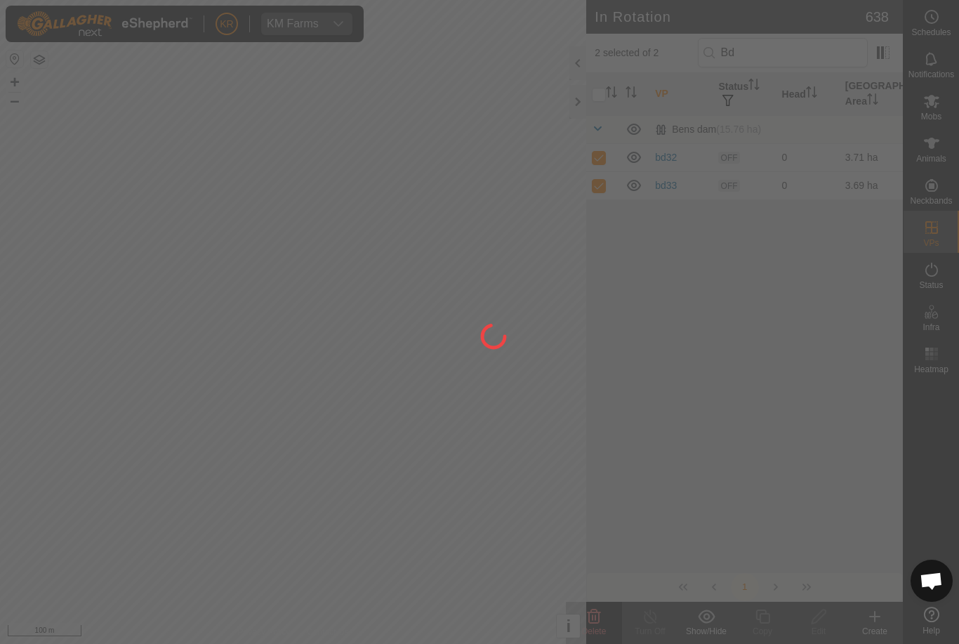
checkbox input "false"
